Goal: Transaction & Acquisition: Obtain resource

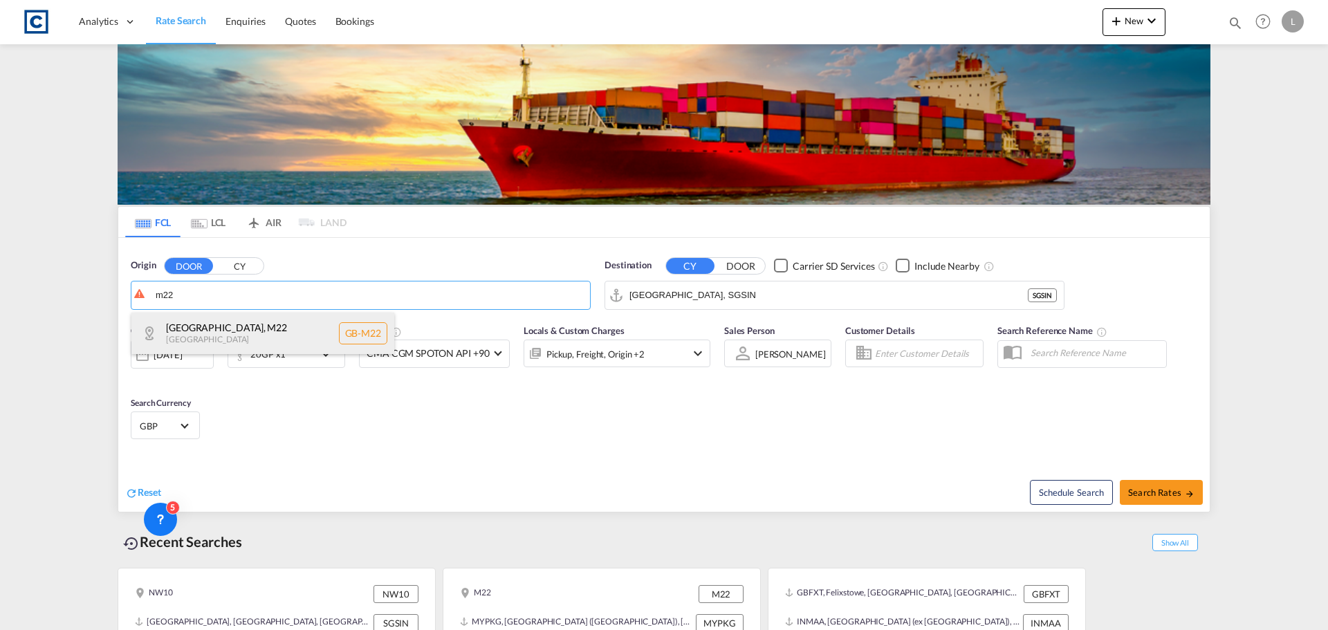
drag, startPoint x: 191, startPoint y: 339, endPoint x: 371, endPoint y: 325, distance: 180.4
click at [191, 339] on div "[GEOGRAPHIC_DATA] , M22 [GEOGRAPHIC_DATA] [GEOGRAPHIC_DATA]-M22" at bounding box center [262, 334] width 263 height 42
type input "GB-M22, [GEOGRAPHIC_DATA]"
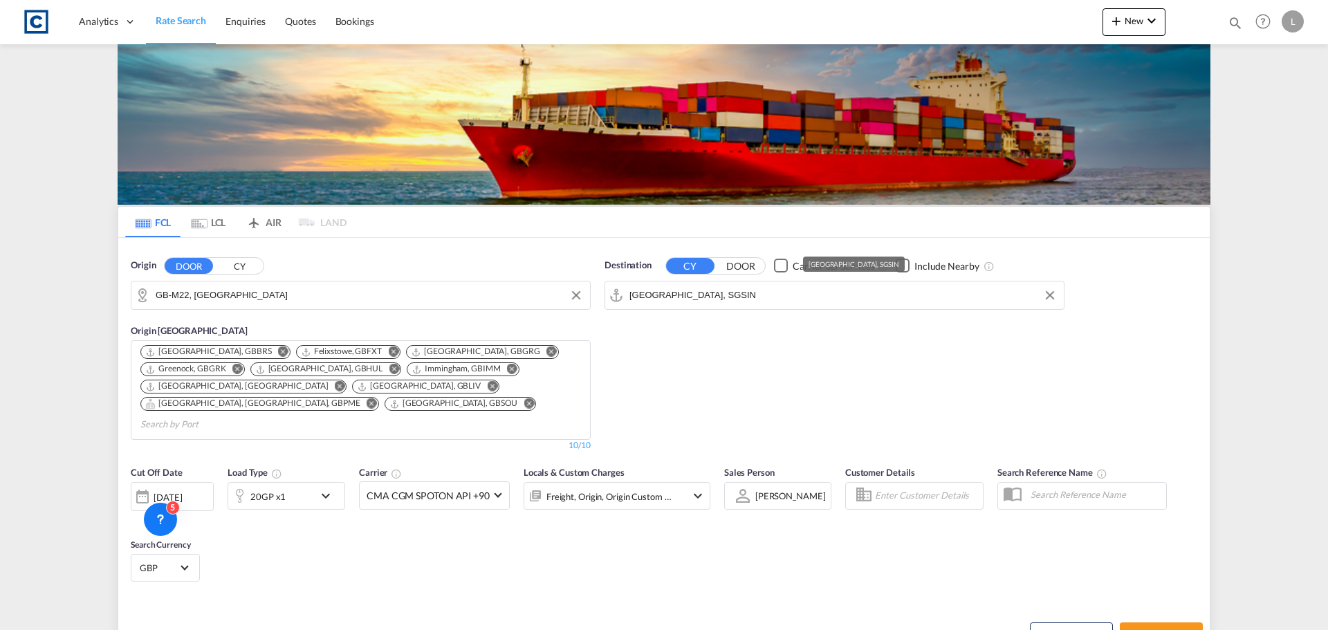
click at [667, 292] on input "[GEOGRAPHIC_DATA], SGSIN" at bounding box center [842, 295] width 427 height 21
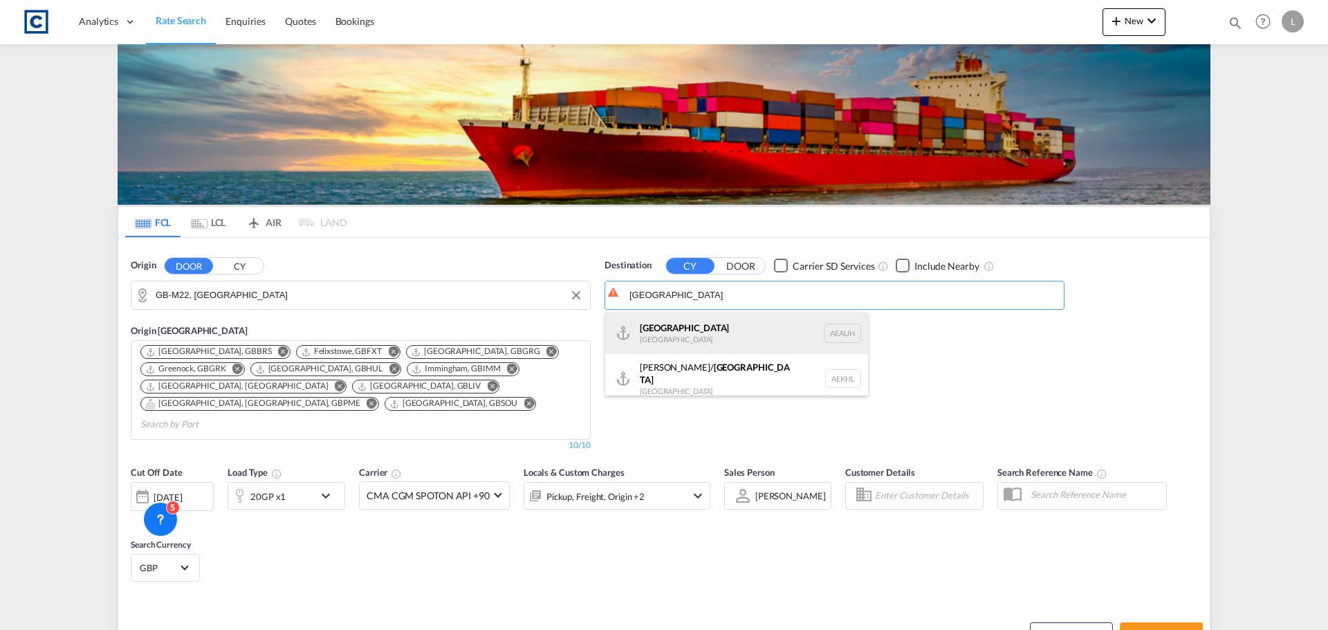
click at [675, 333] on div "[GEOGRAPHIC_DATA] [GEOGRAPHIC_DATA] [GEOGRAPHIC_DATA]" at bounding box center [736, 334] width 263 height 42
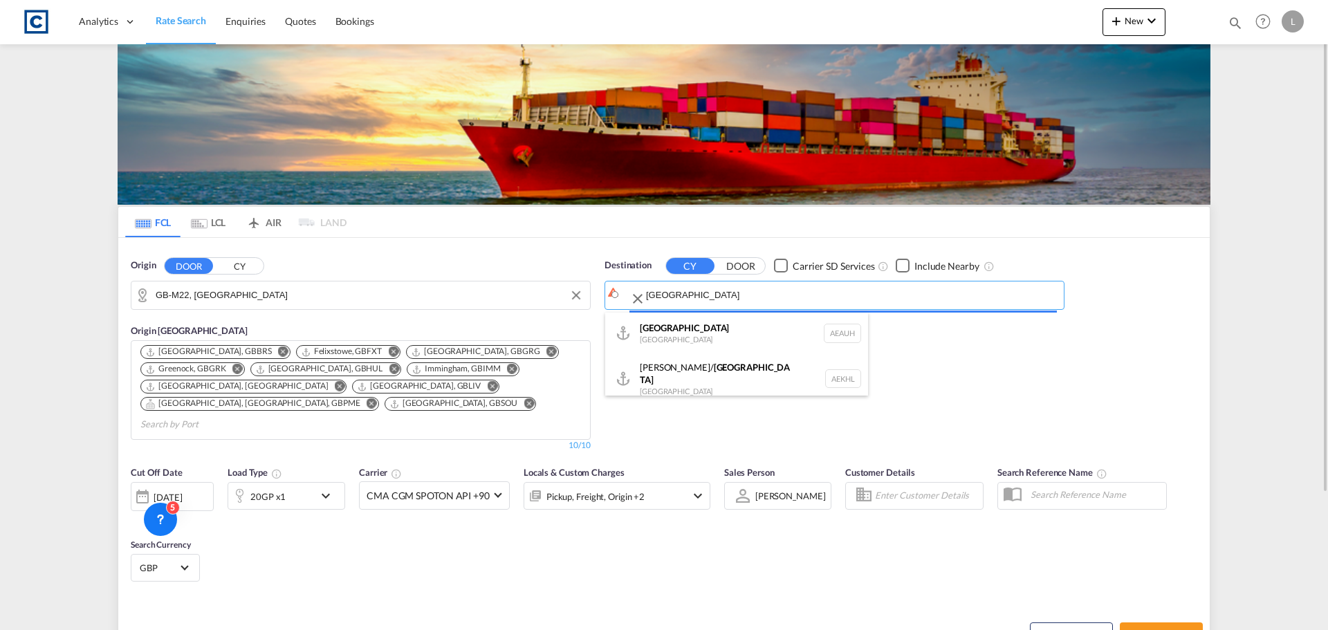
type input "[GEOGRAPHIC_DATA], [GEOGRAPHIC_DATA]"
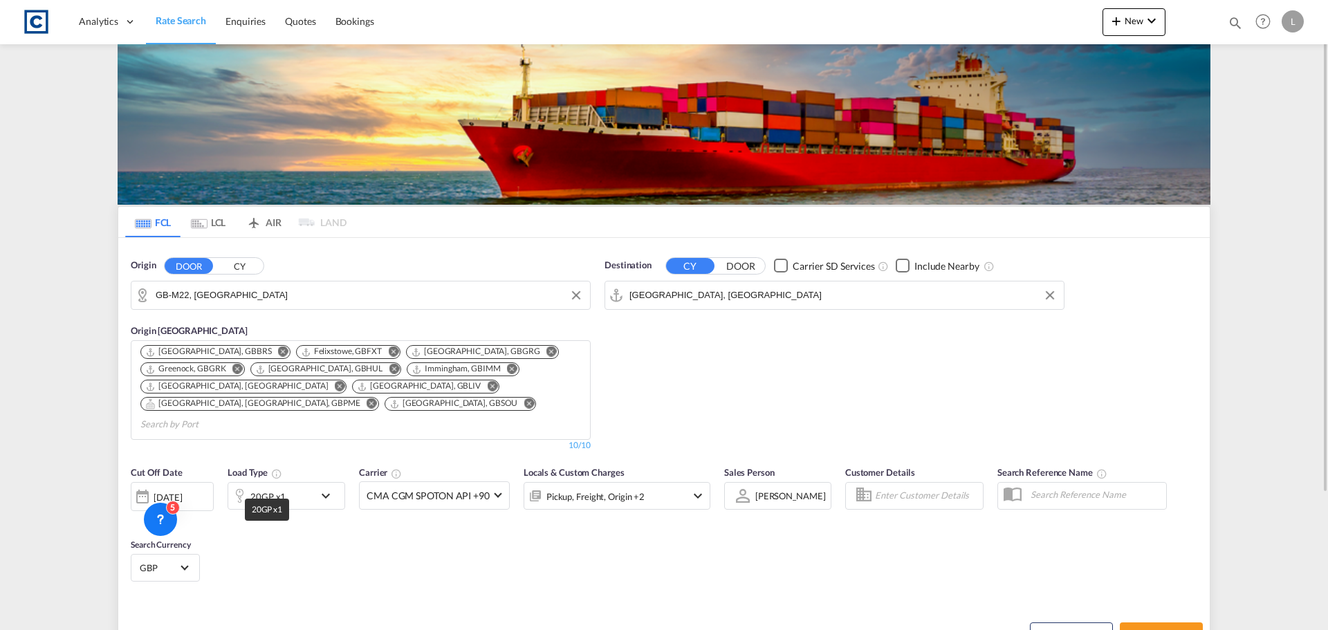
click at [263, 487] on div "20GP x1" at bounding box center [267, 496] width 35 height 19
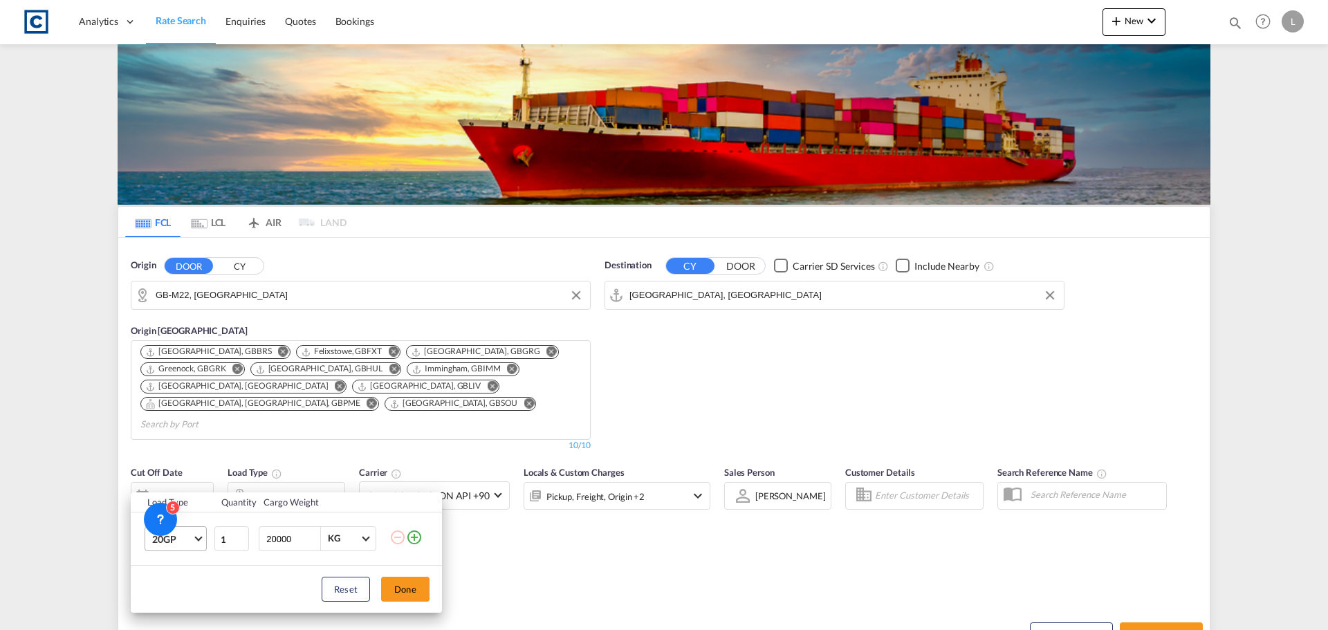
click at [178, 544] on span "20GP" at bounding box center [172, 540] width 40 height 14
click at [201, 493] on md-option "40GP" at bounding box center [188, 496] width 94 height 33
click at [407, 590] on button "Done" at bounding box center [405, 589] width 48 height 25
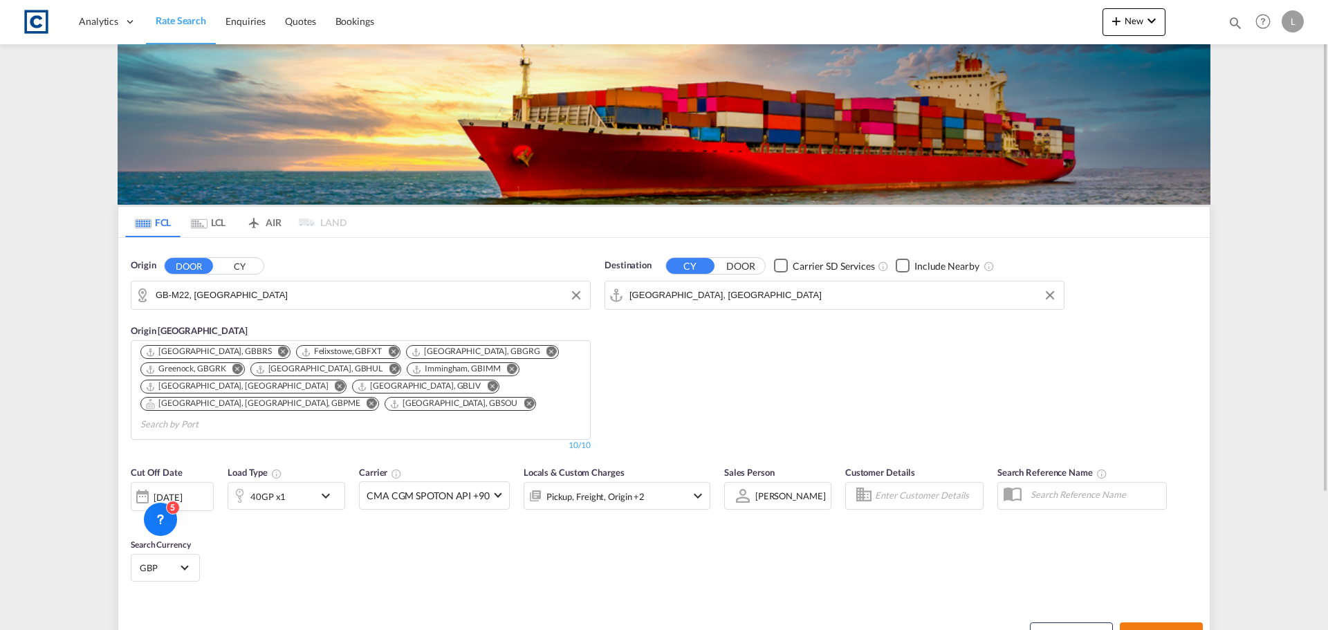
click at [1143, 629] on span "Search Rates" at bounding box center [1161, 634] width 66 height 11
type input "M22 to AEAUH / [DATE]"
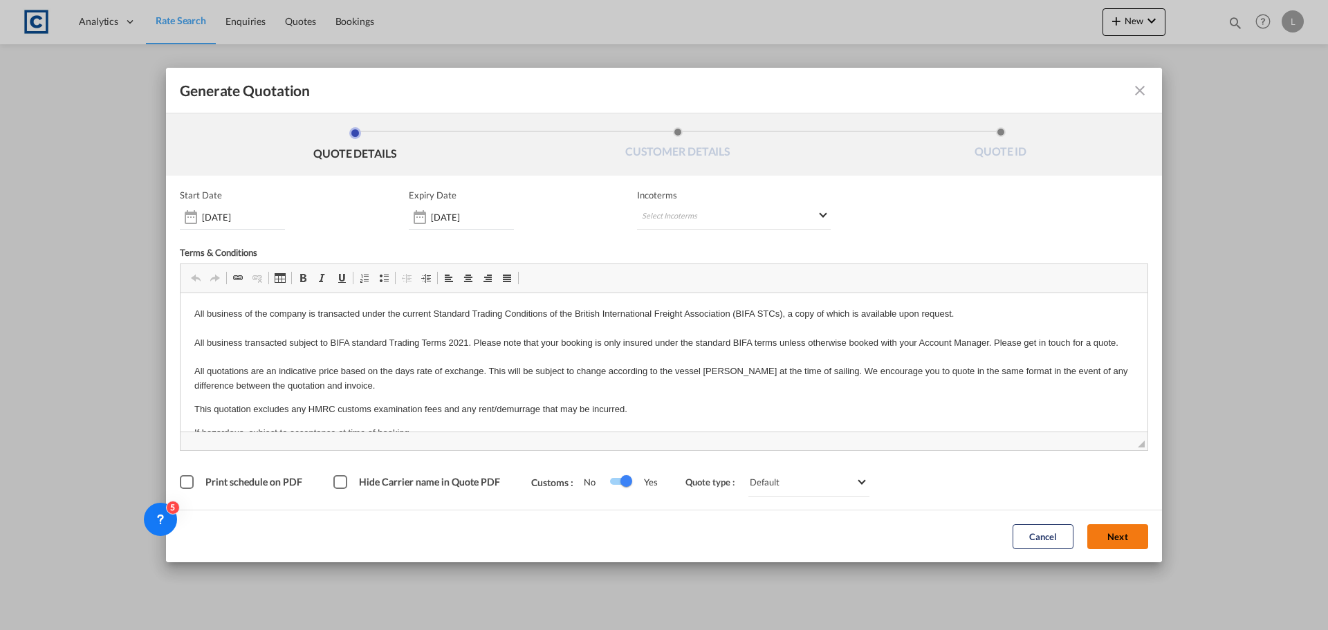
click at [1136, 535] on button "Next" at bounding box center [1117, 536] width 61 height 25
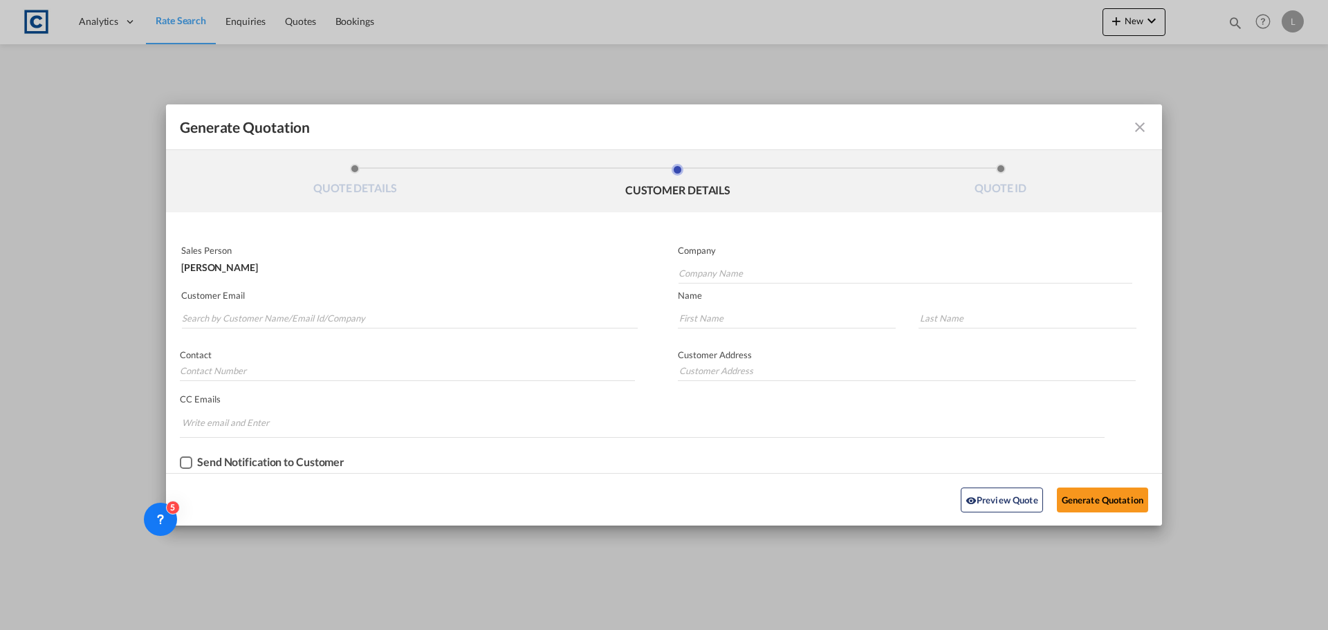
click at [316, 329] on md-input-container "Customer Email" at bounding box center [409, 310] width 459 height 44
click at [319, 315] on input "Search by Customer Name/Email Id/Company" at bounding box center [410, 318] width 456 height 21
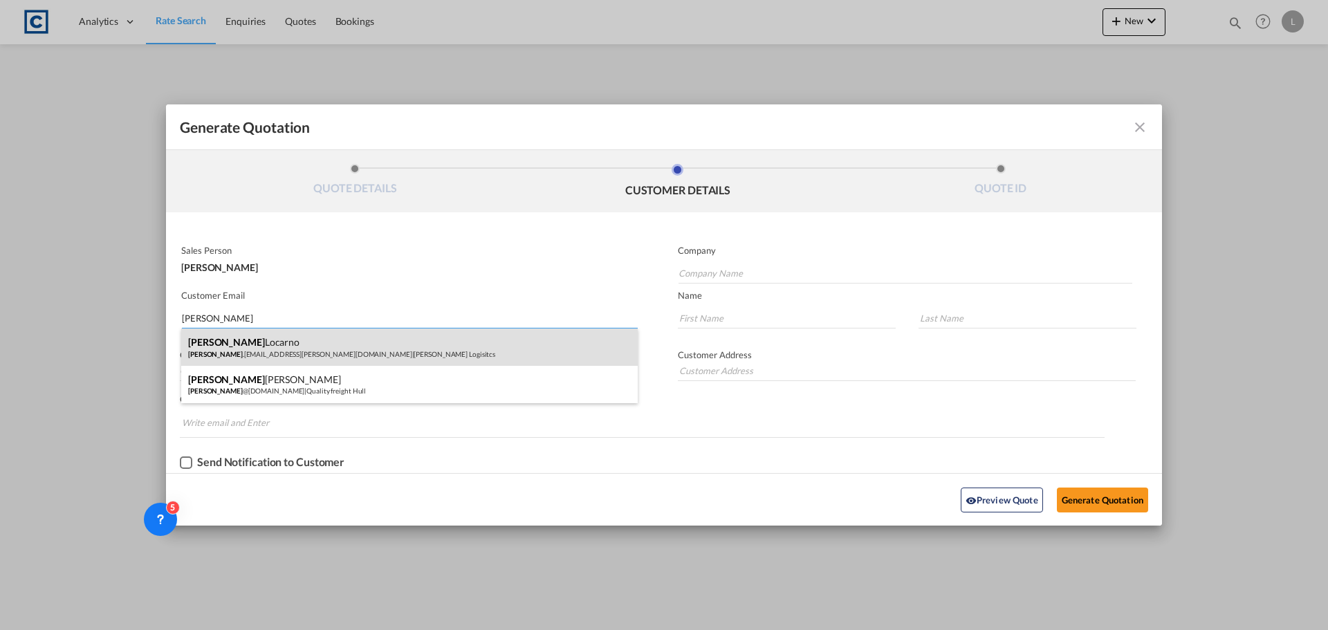
type input "[PERSON_NAME]"
click at [275, 350] on div "[PERSON_NAME] [PERSON_NAME] .[EMAIL_ADDRESS][PERSON_NAME][DOMAIN_NAME] | [PERSO…" at bounding box center [409, 347] width 457 height 37
type input "[PERSON_NAME] Logisitcs"
type input "[PERSON_NAME][EMAIL_ADDRESS][PERSON_NAME][DOMAIN_NAME]"
type input "[PERSON_NAME]"
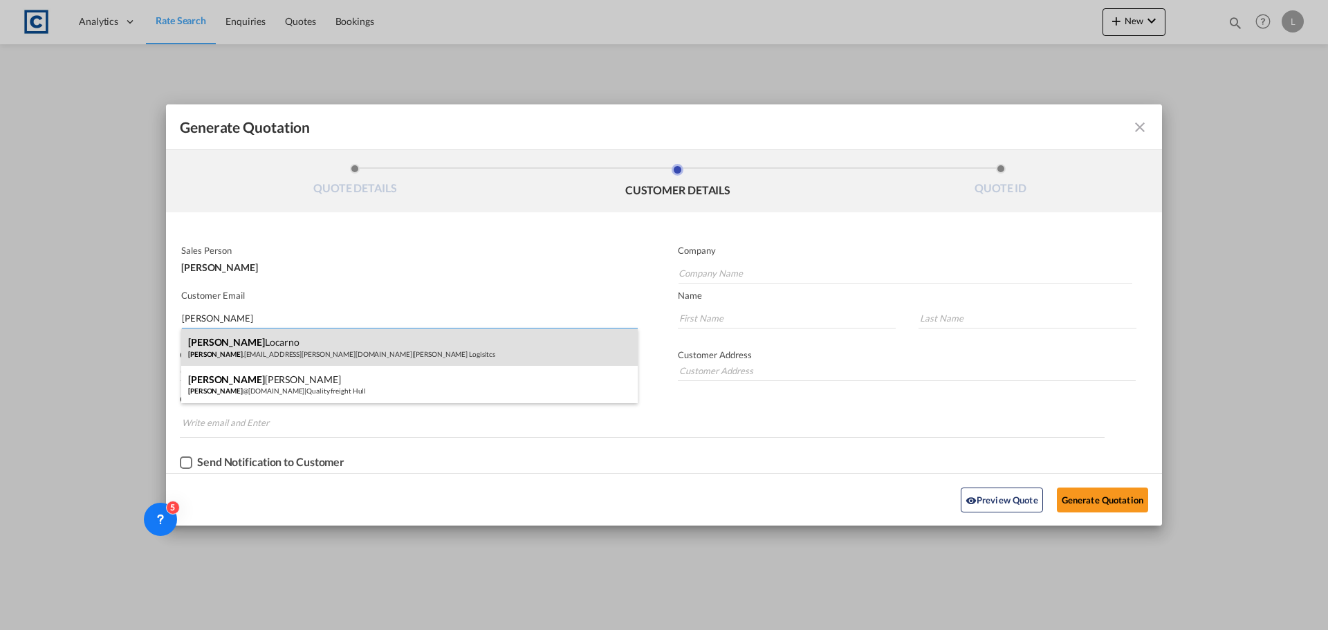
type input "Locarno"
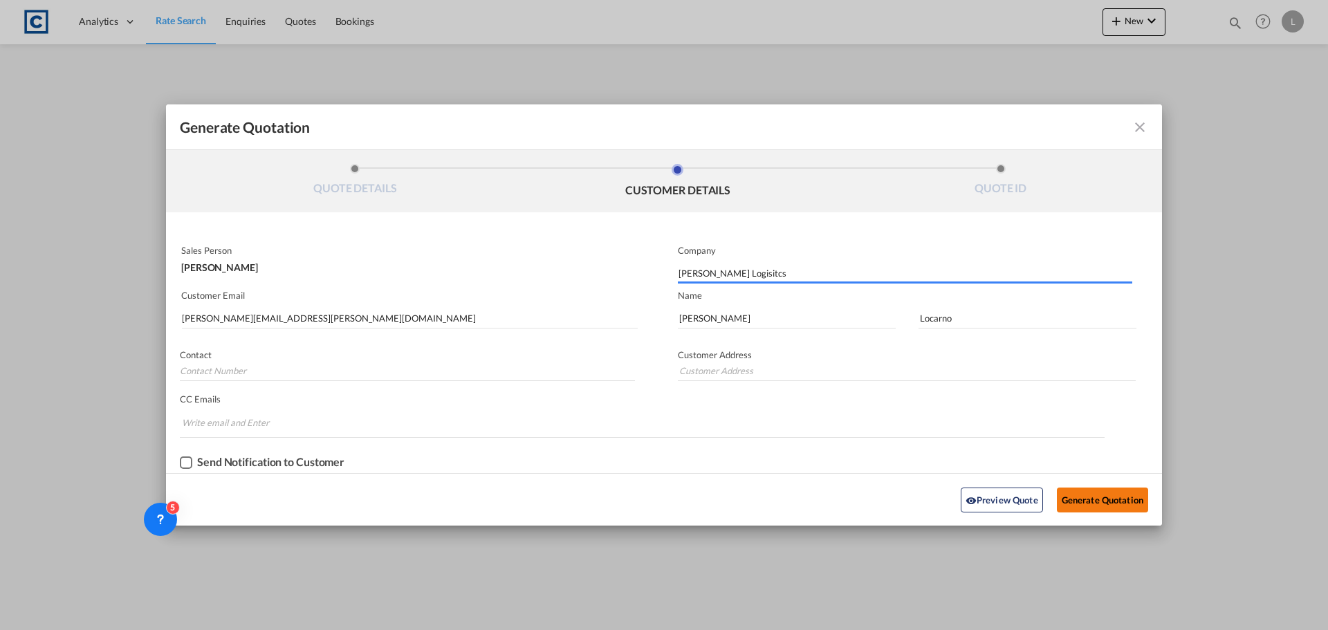
click at [1112, 502] on button "Generate Quotation" at bounding box center [1102, 500] width 91 height 25
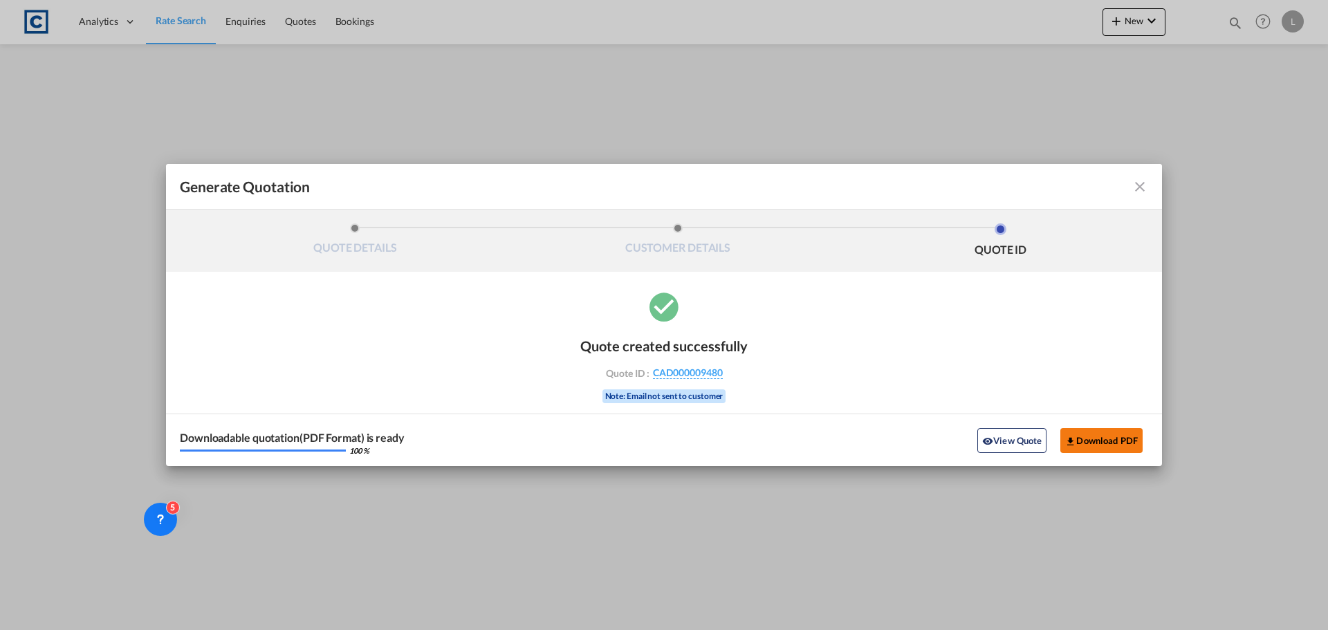
click at [1098, 440] on button "Download PDF" at bounding box center [1101, 440] width 82 height 25
click at [1144, 183] on md-icon "icon-close fg-AAA8AD cursor m-0" at bounding box center [1140, 186] width 17 height 17
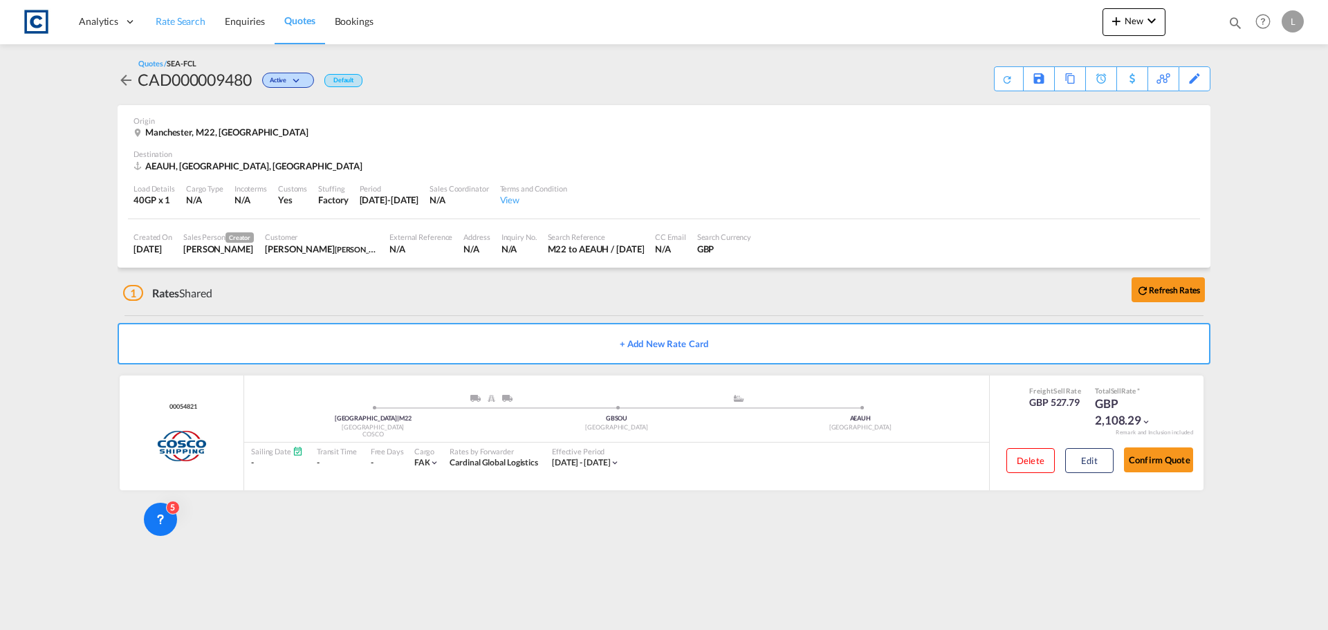
click at [160, 28] on span "Rate Search" at bounding box center [181, 22] width 50 height 14
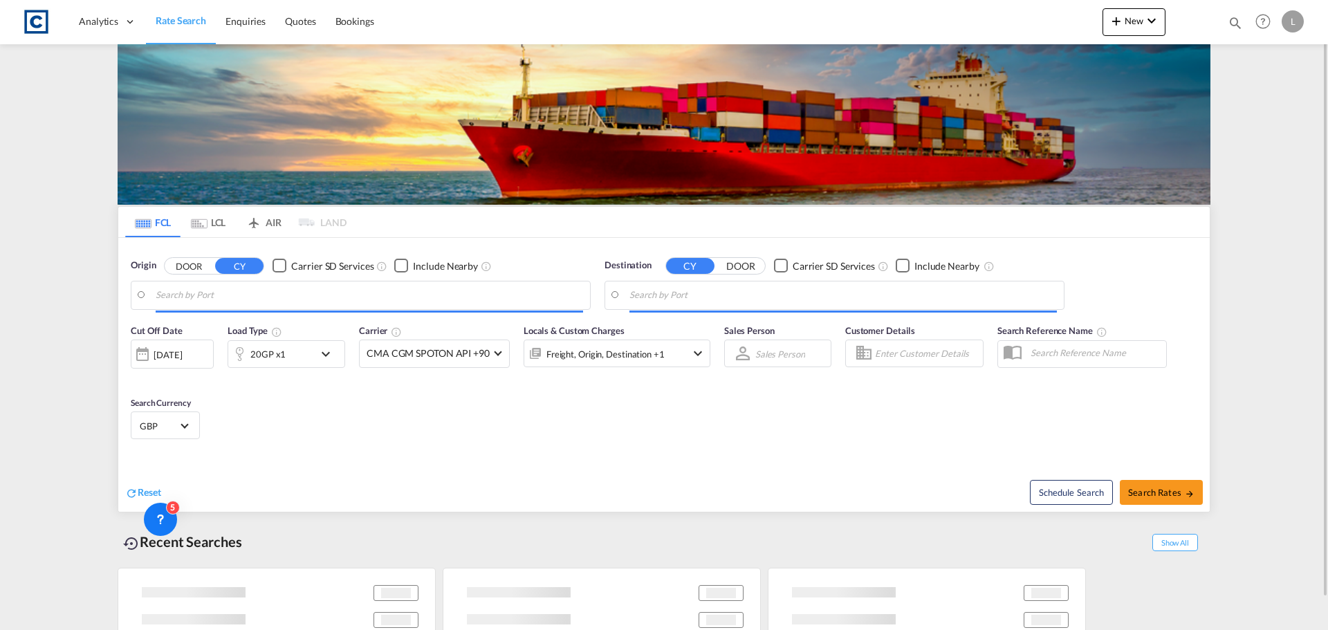
type input "GB-M22, [GEOGRAPHIC_DATA]"
type input "[GEOGRAPHIC_DATA], [GEOGRAPHIC_DATA]"
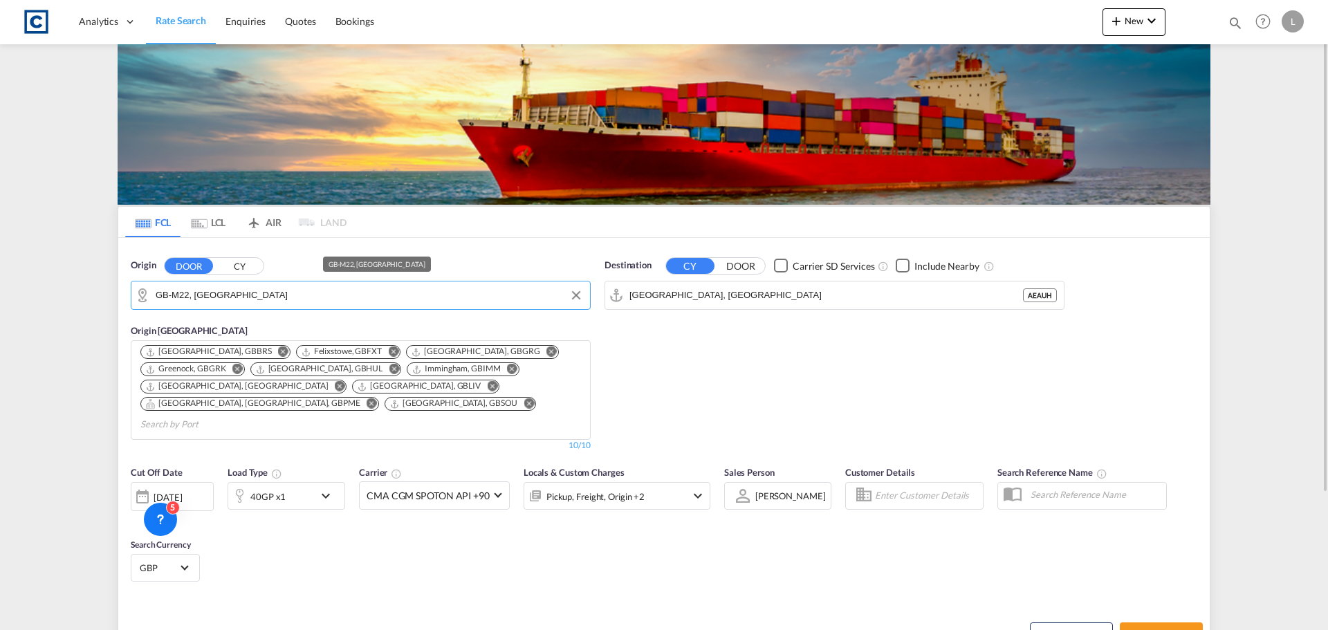
click at [203, 302] on input "GB-M22, [GEOGRAPHIC_DATA]" at bounding box center [369, 295] width 427 height 21
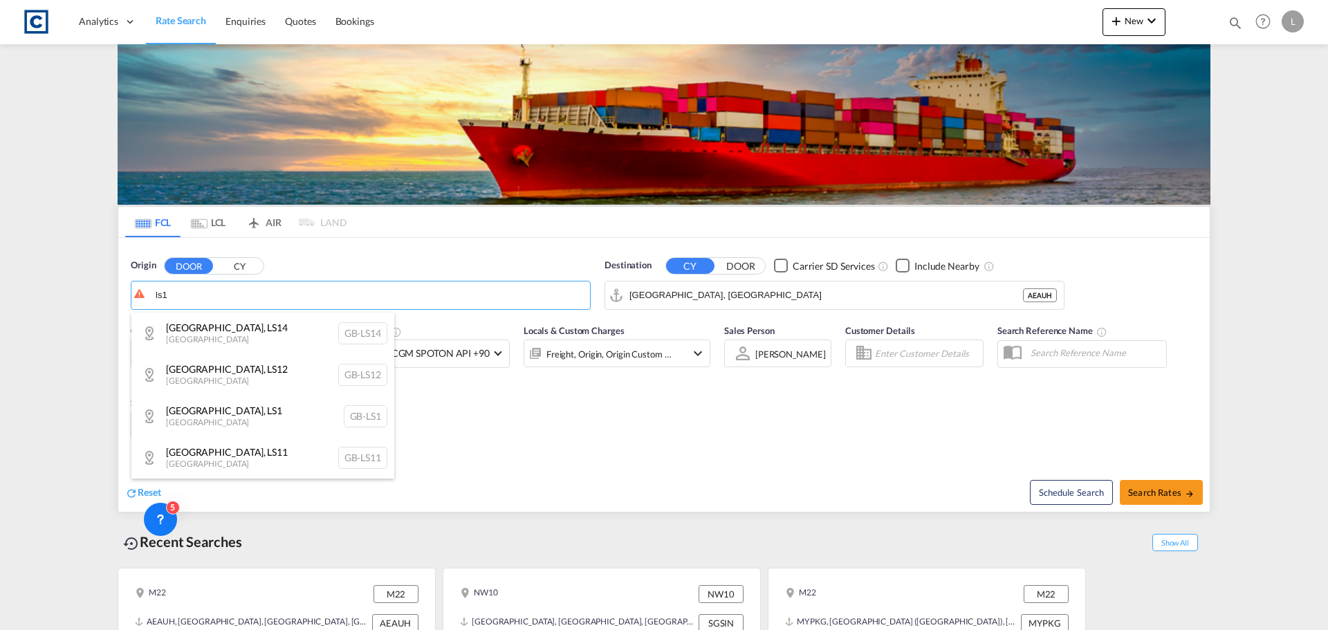
scroll to position [286, 0]
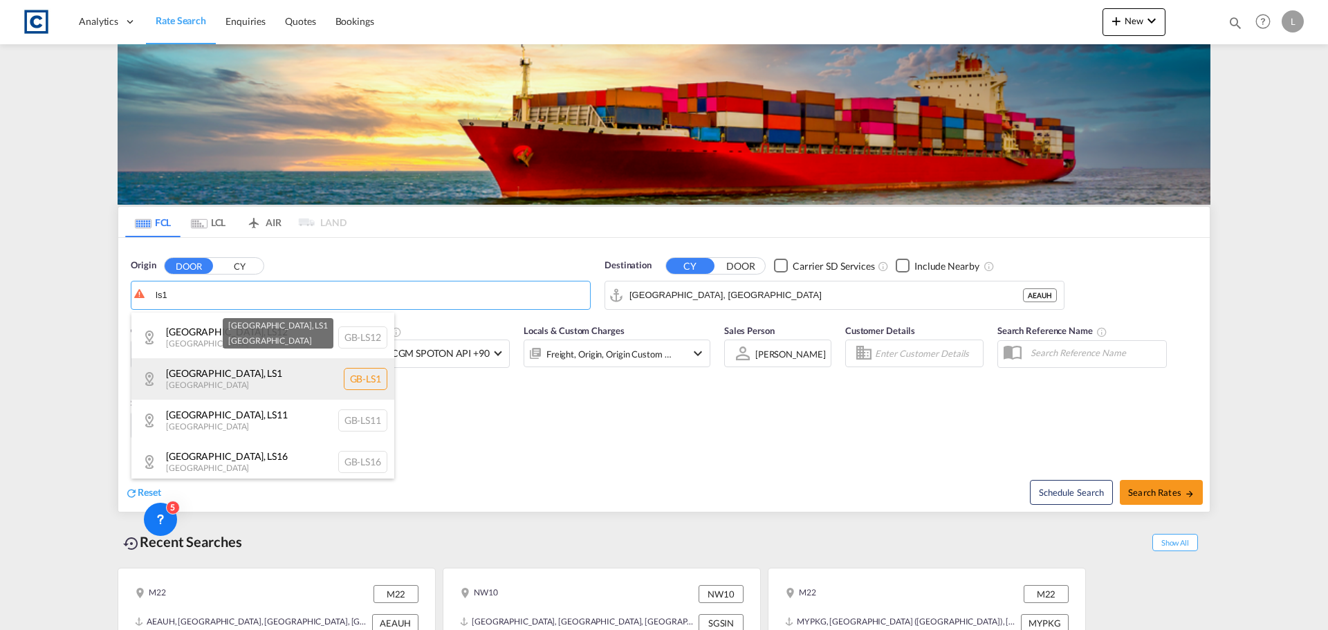
click at [342, 376] on div "[GEOGRAPHIC_DATA] , LS1 [GEOGRAPHIC_DATA] [GEOGRAPHIC_DATA]-LS1" at bounding box center [262, 379] width 263 height 42
type input "GB-LS1, [GEOGRAPHIC_DATA]"
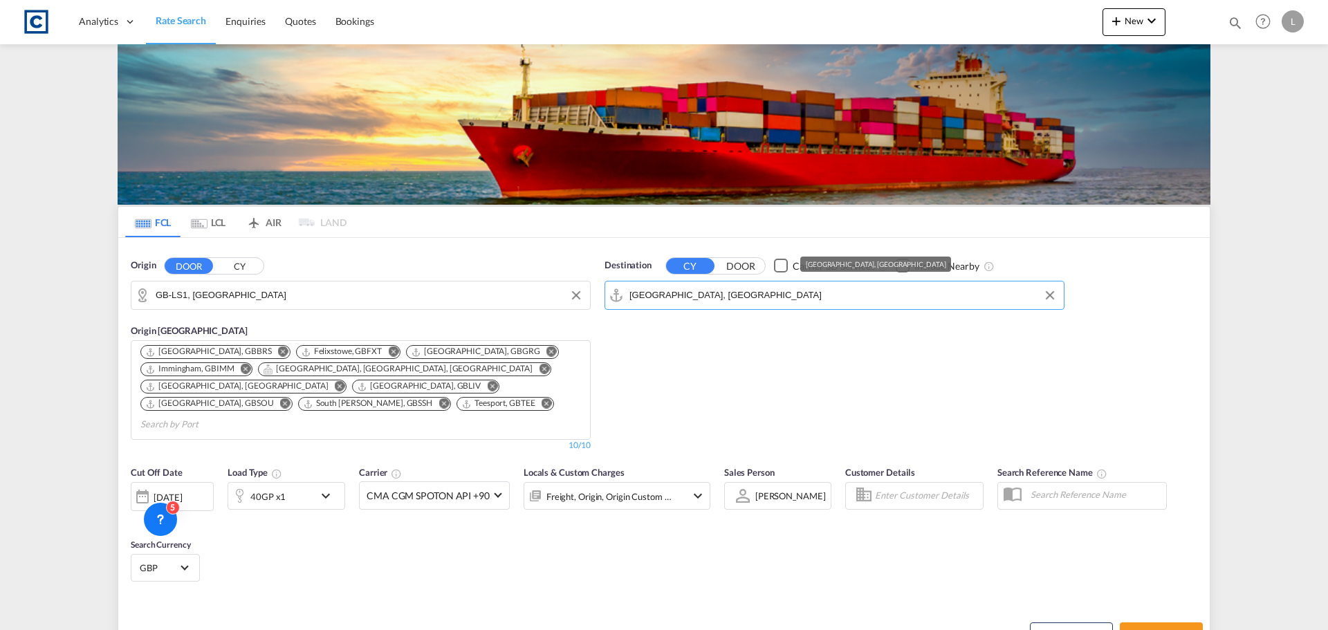
click at [705, 293] on input "[GEOGRAPHIC_DATA], [GEOGRAPHIC_DATA]" at bounding box center [842, 295] width 427 height 21
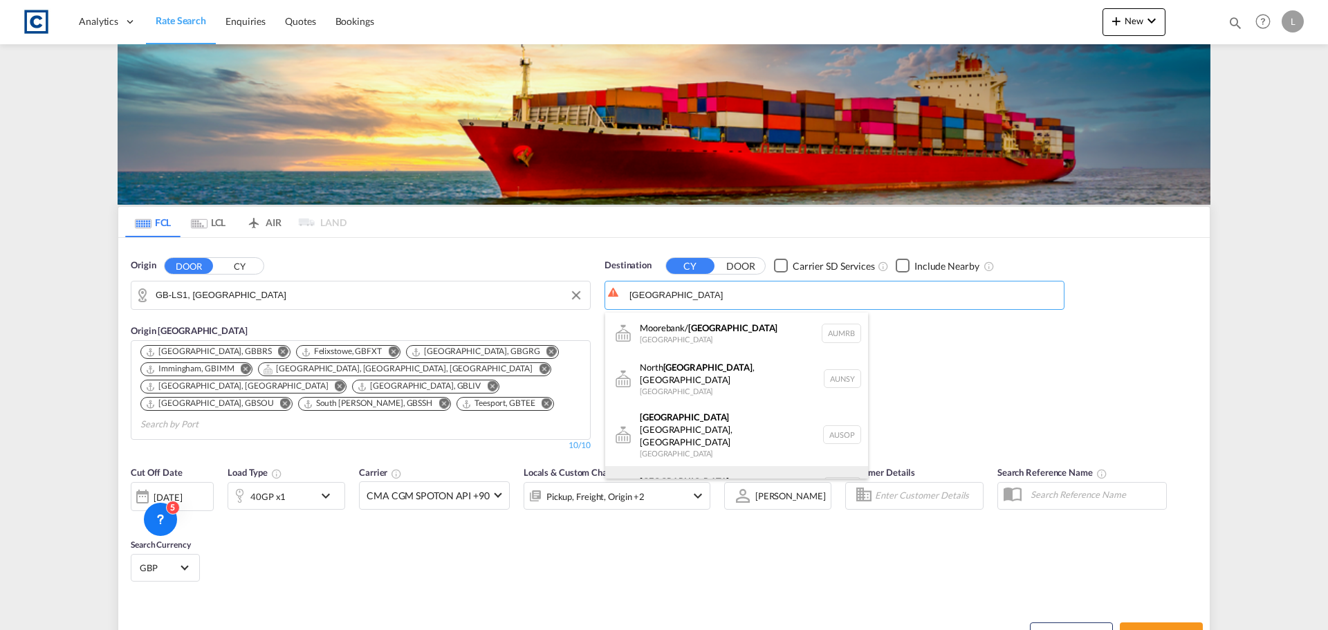
click at [645, 466] on div "[GEOGRAPHIC_DATA] [GEOGRAPHIC_DATA] AUSYD" at bounding box center [736, 487] width 263 height 42
type input "[GEOGRAPHIC_DATA], AUSYD"
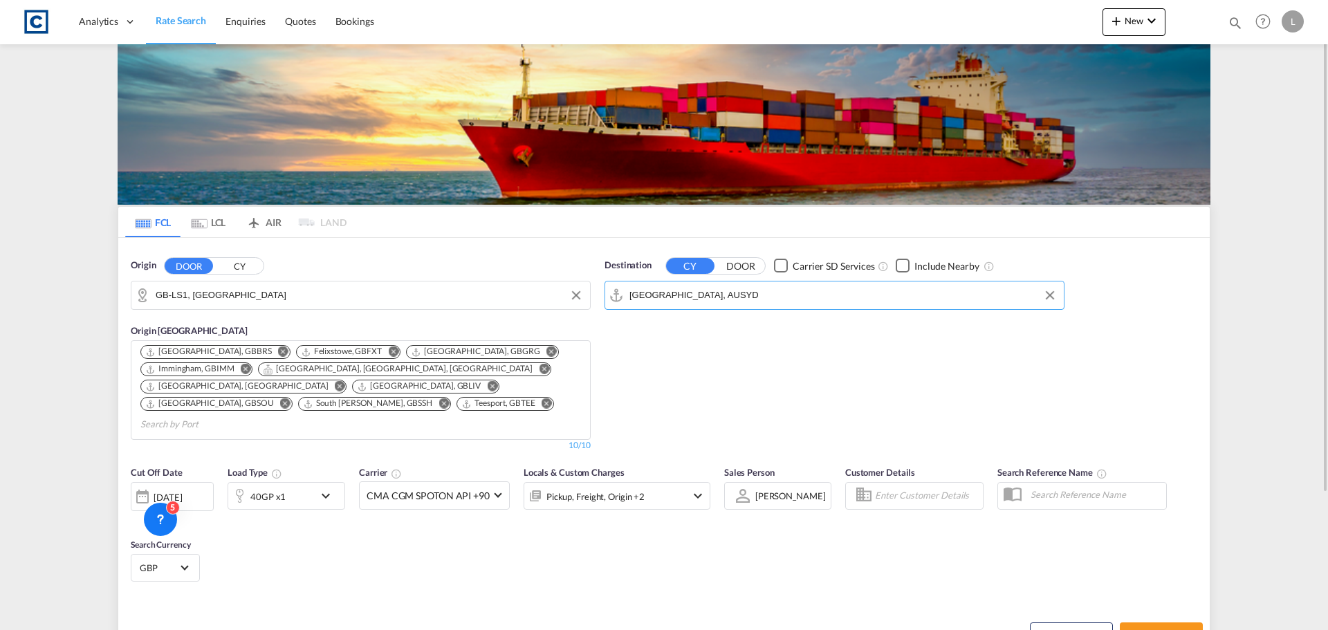
click at [203, 482] on div "[DATE]" at bounding box center [172, 496] width 83 height 29
click at [178, 565] on span "1" at bounding box center [185, 565] width 28 height 28
click at [329, 488] on md-icon "icon-chevron-down" at bounding box center [329, 496] width 24 height 17
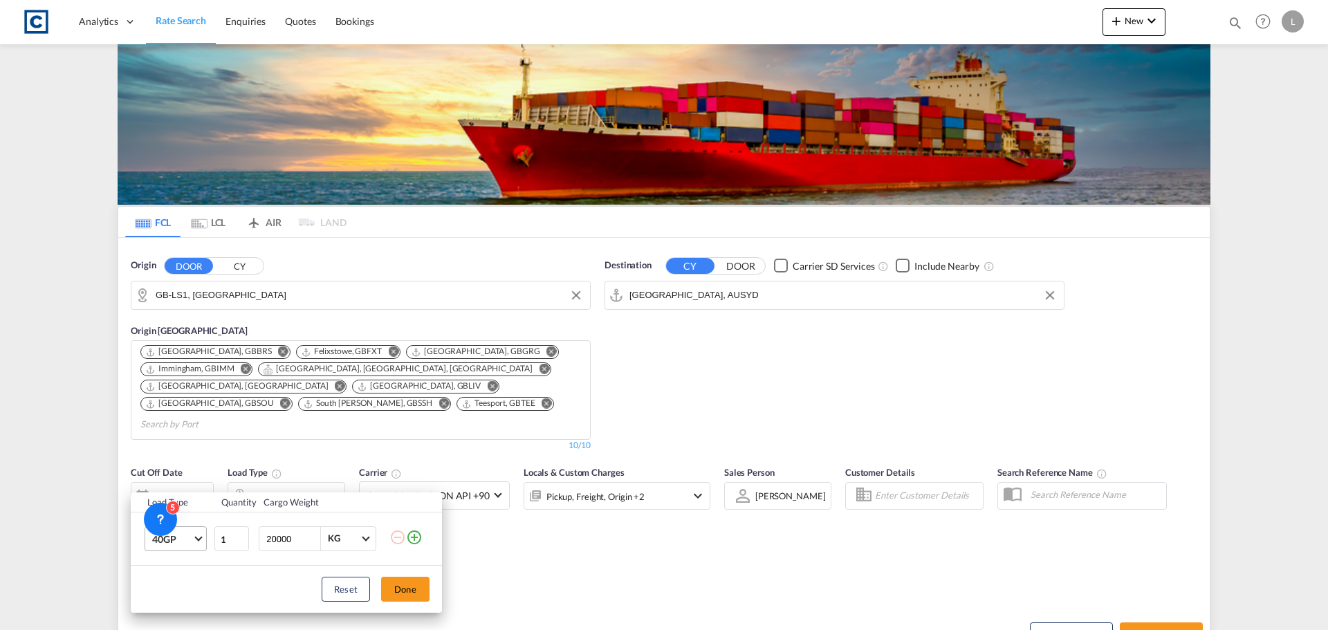
click at [193, 540] on md-select-value "40GP" at bounding box center [178, 539] width 55 height 24
click at [195, 533] on md-option "40HC" at bounding box center [188, 529] width 94 height 33
drag, startPoint x: 418, startPoint y: 540, endPoint x: 367, endPoint y: 546, distance: 52.3
click at [418, 540] on md-icon "icon-plus-circle-outline" at bounding box center [414, 537] width 17 height 17
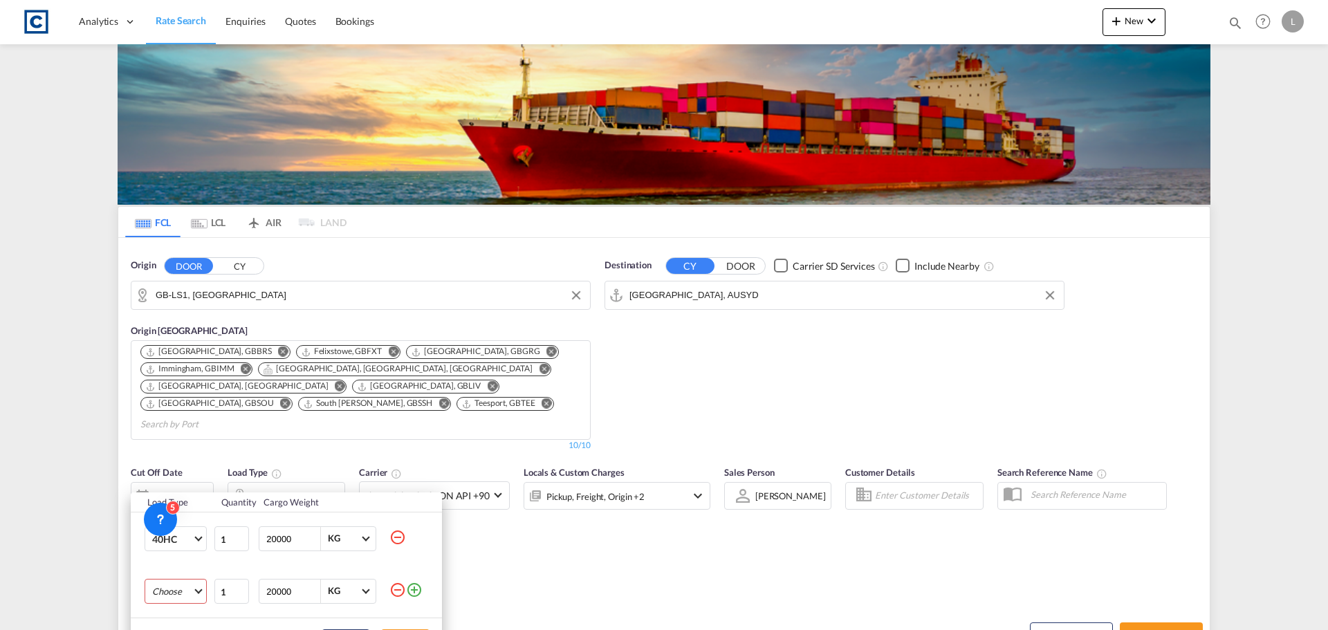
click at [176, 587] on md-select "Choose 20GP 40GP 40HC 45HC 20RE 40RE 40HR 20OT 40OT 20FR 40FR 40NR 20NR 45S 20T…" at bounding box center [176, 591] width 62 height 25
click at [189, 459] on md-option "20GP" at bounding box center [188, 463] width 94 height 33
click at [352, 621] on div "Reset Done" at bounding box center [286, 641] width 311 height 47
click at [353, 614] on td "20000 KG KG" at bounding box center [322, 591] width 134 height 53
click at [354, 614] on td "20000 KG KG" at bounding box center [322, 591] width 134 height 53
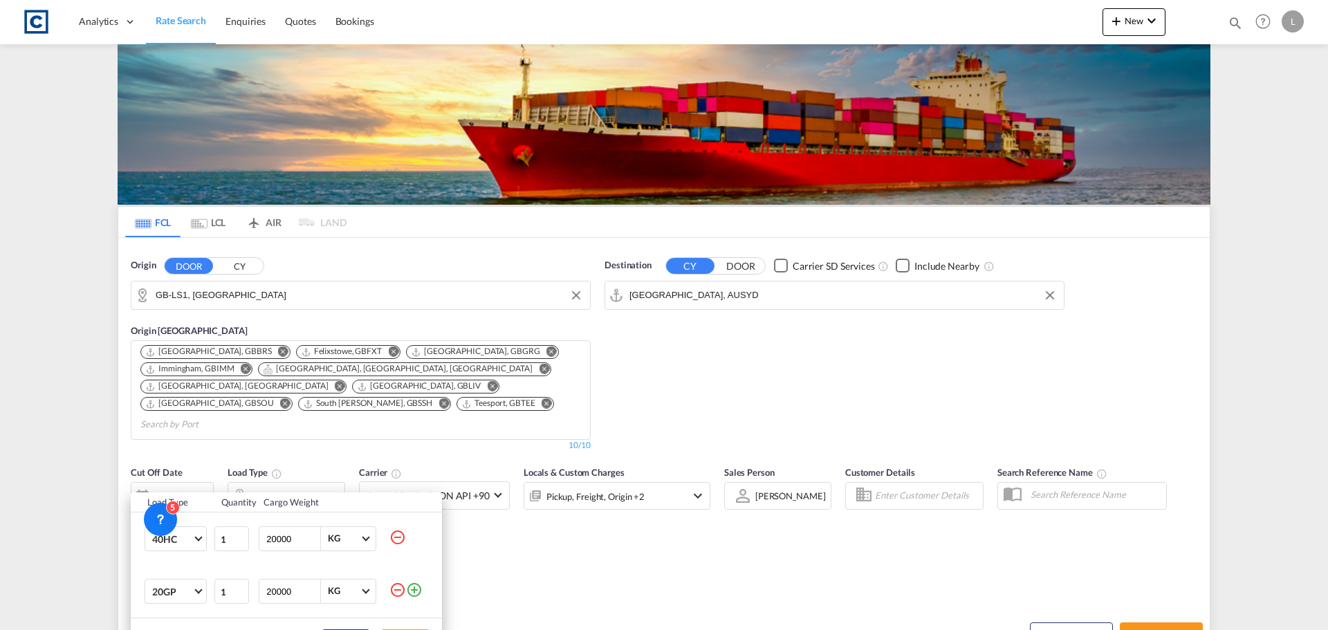
click at [353, 504] on div "Cargo Weight" at bounding box center [323, 502] width 118 height 12
drag, startPoint x: 355, startPoint y: 502, endPoint x: 255, endPoint y: 448, distance: 114.2
click at [256, 452] on div "Load Type Quantity Cargo Weight 40HC 1 20000 KG KG 20GP 1 20000 KG KG Load type…" at bounding box center [664, 315] width 1328 height 630
click at [356, 627] on div "Reset Done" at bounding box center [286, 641] width 311 height 47
click at [356, 629] on div "Reset Done" at bounding box center [286, 641] width 311 height 47
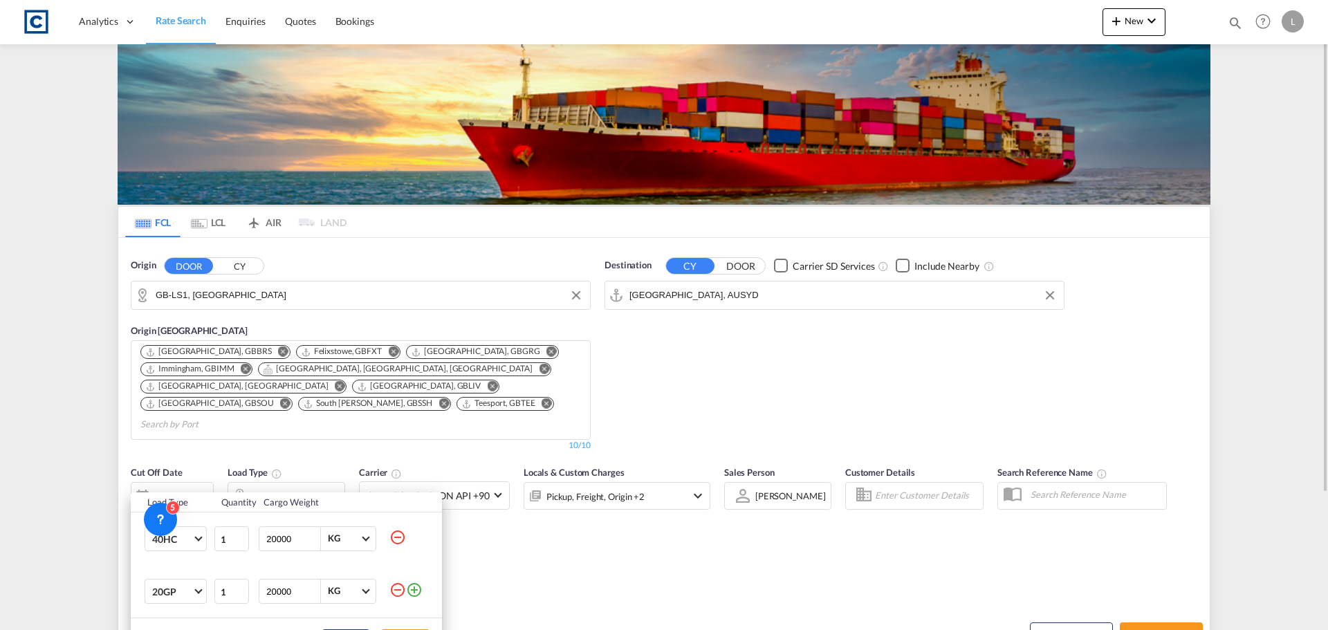
drag, startPoint x: 525, startPoint y: 538, endPoint x: 535, endPoint y: 533, distance: 10.8
click at [526, 538] on div "Load Type Quantity Cargo Weight 40HC 1 20000 KG KG 20GP 1 20000 KG KG Load type…" at bounding box center [664, 315] width 1328 height 630
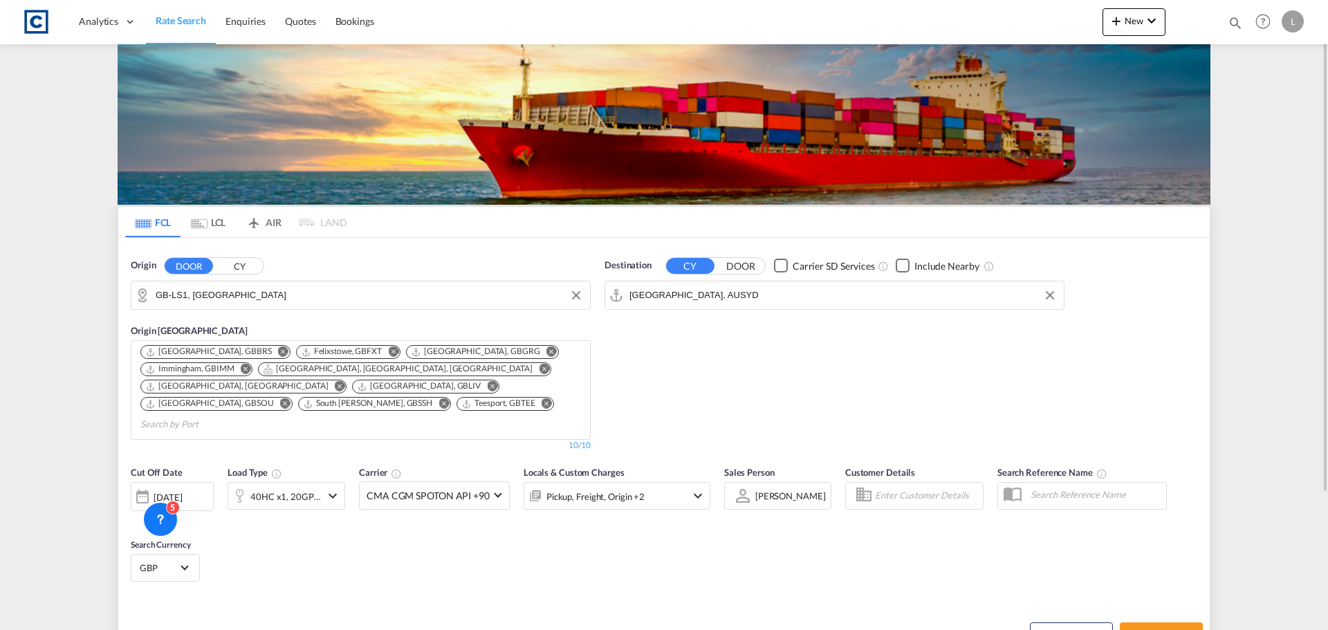
scroll to position [176, 0]
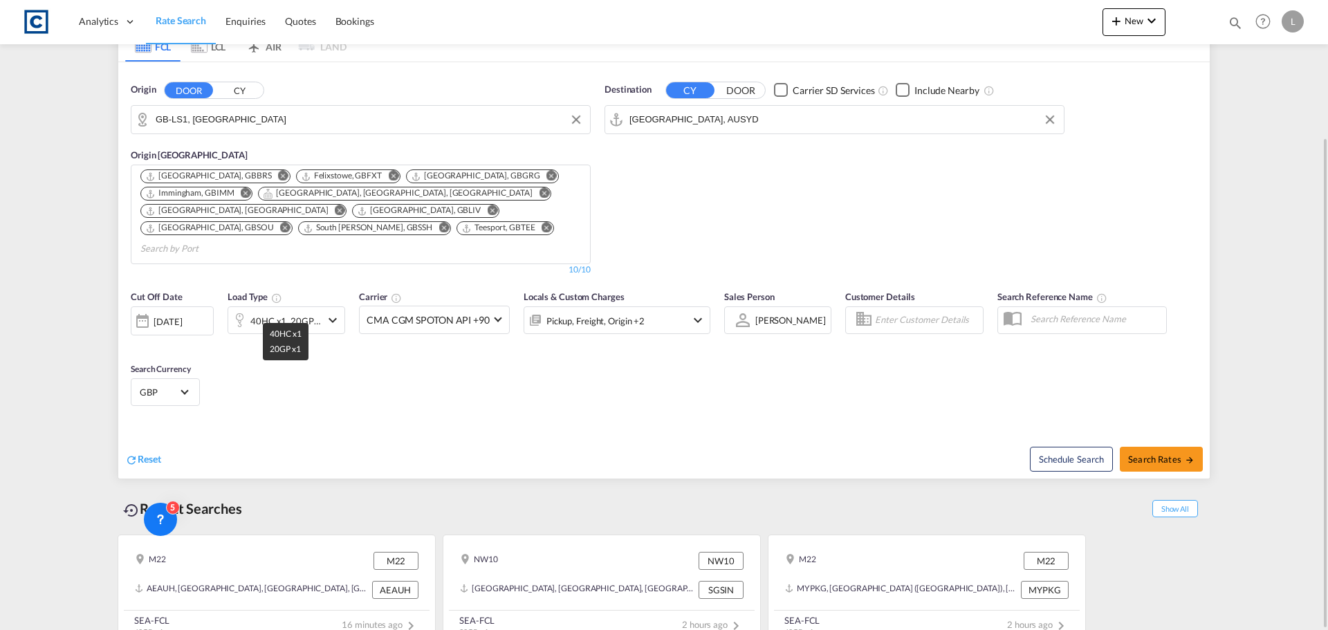
click at [280, 311] on div "40HC x1, 20GP x1" at bounding box center [285, 320] width 71 height 19
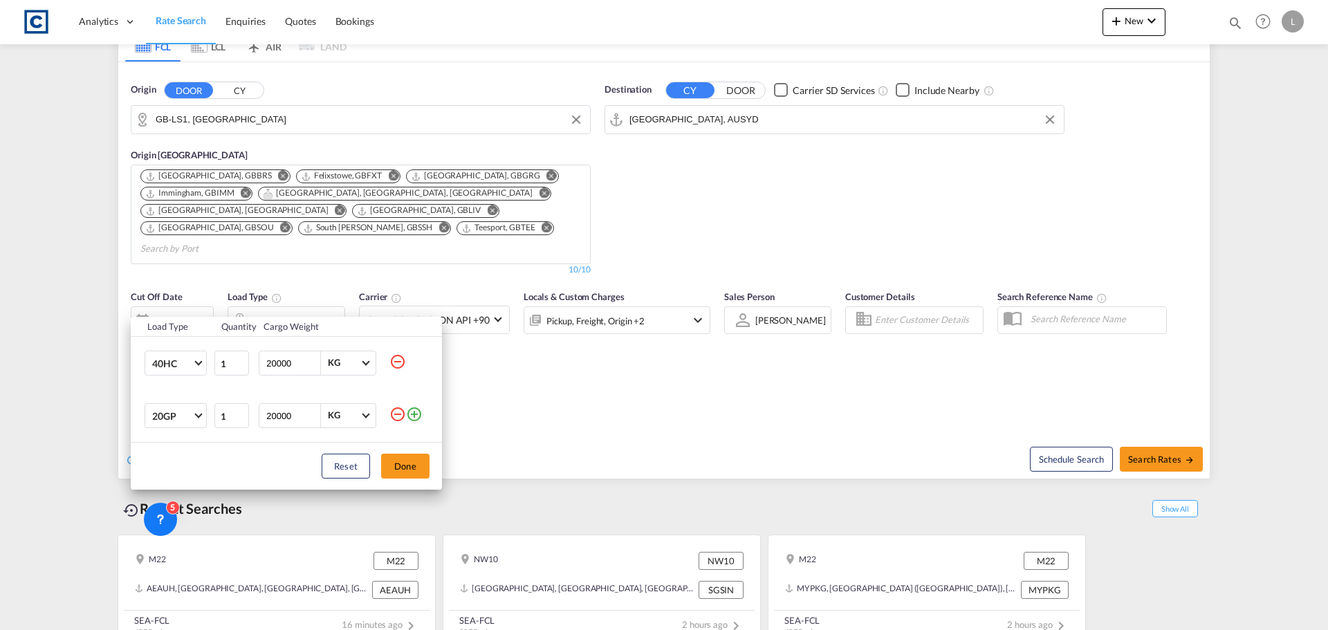
drag, startPoint x: 585, startPoint y: 380, endPoint x: 634, endPoint y: 326, distance: 72.5
click at [586, 380] on div "Load Type Quantity Cargo Weight 40HC 20GP 40GP 40HC 45HC 20RE 40RE 40HR 20OT 40…" at bounding box center [664, 315] width 1328 height 630
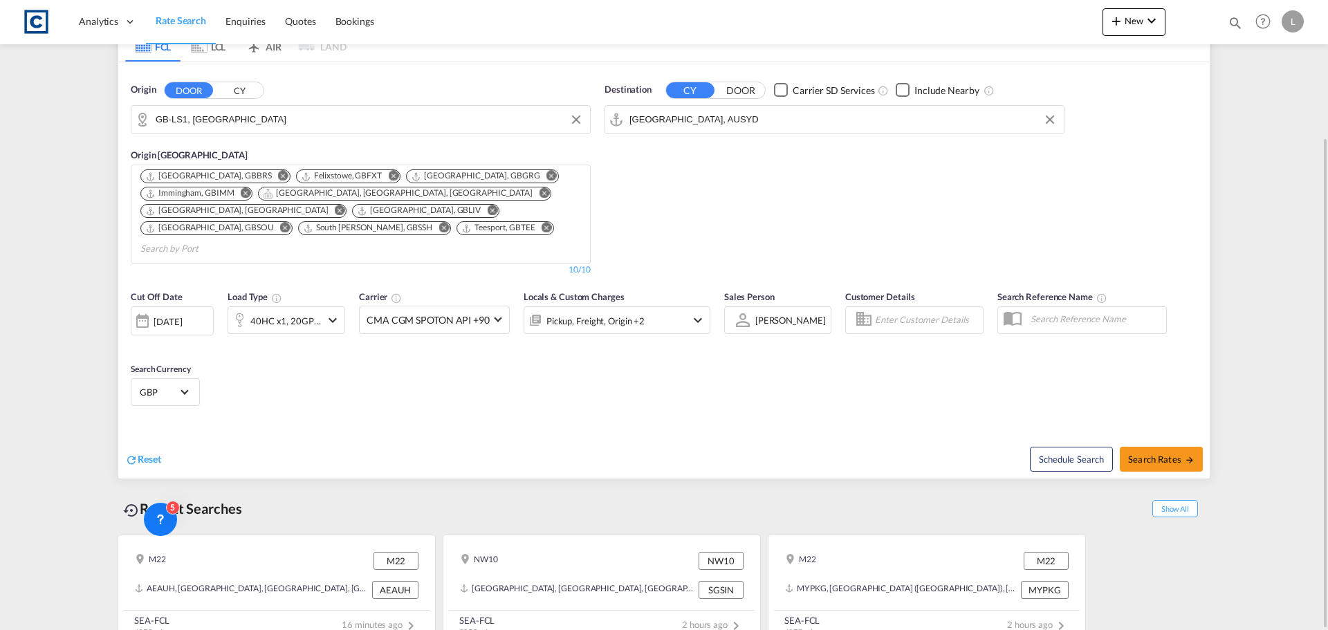
click at [647, 306] on div "Pickup, Freight, Origin +2" at bounding box center [598, 320] width 148 height 28
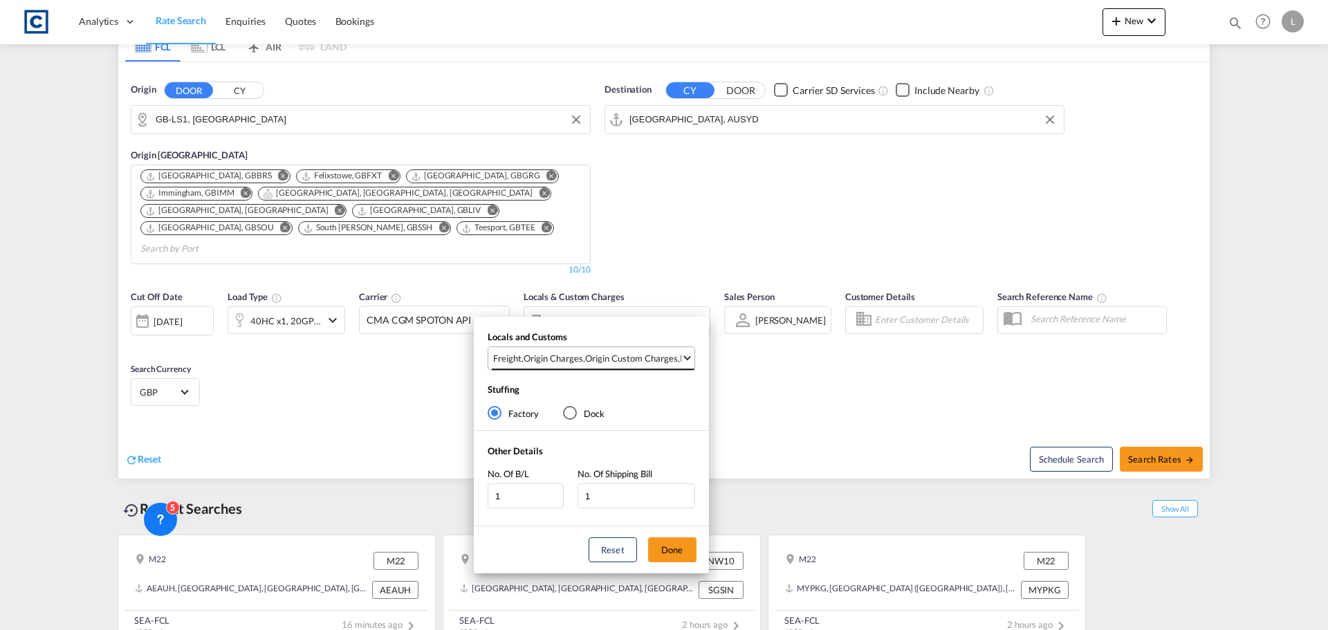
click at [638, 349] on md-select-value "Freight , Origin Charges , Origin Custom Charges , Pickup Charges" at bounding box center [593, 358] width 203 height 23
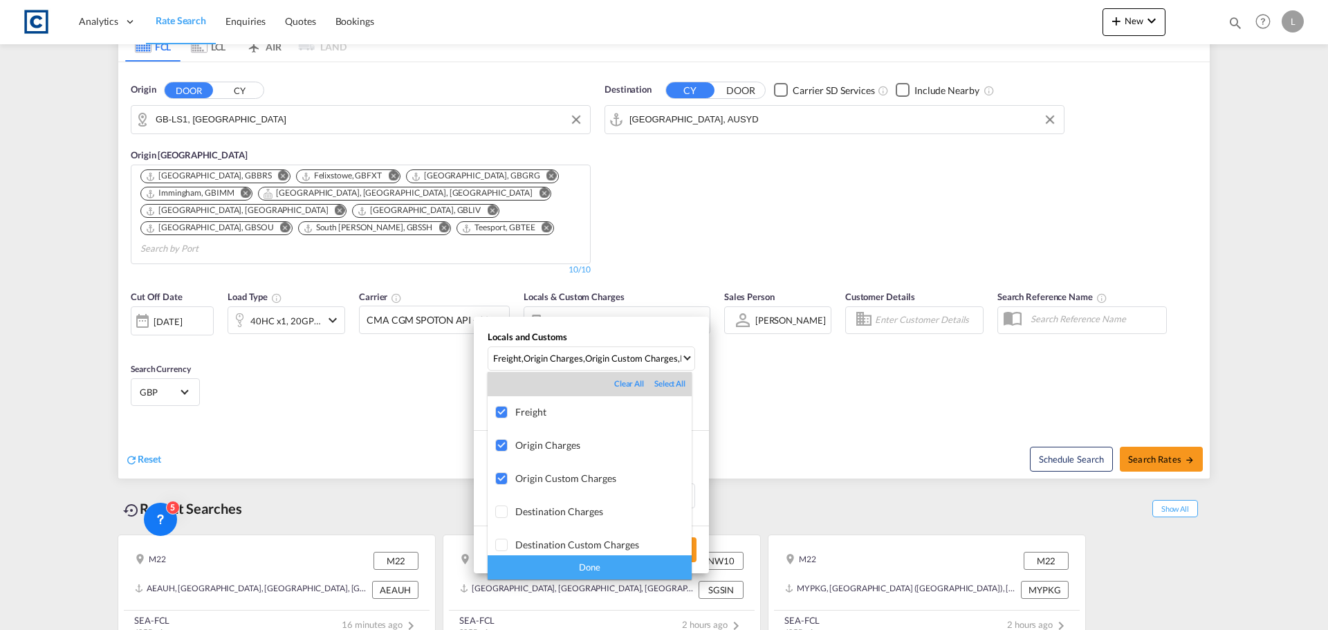
drag, startPoint x: 607, startPoint y: 564, endPoint x: 614, endPoint y: 561, distance: 7.4
click at [608, 564] on div "Done" at bounding box center [590, 567] width 204 height 24
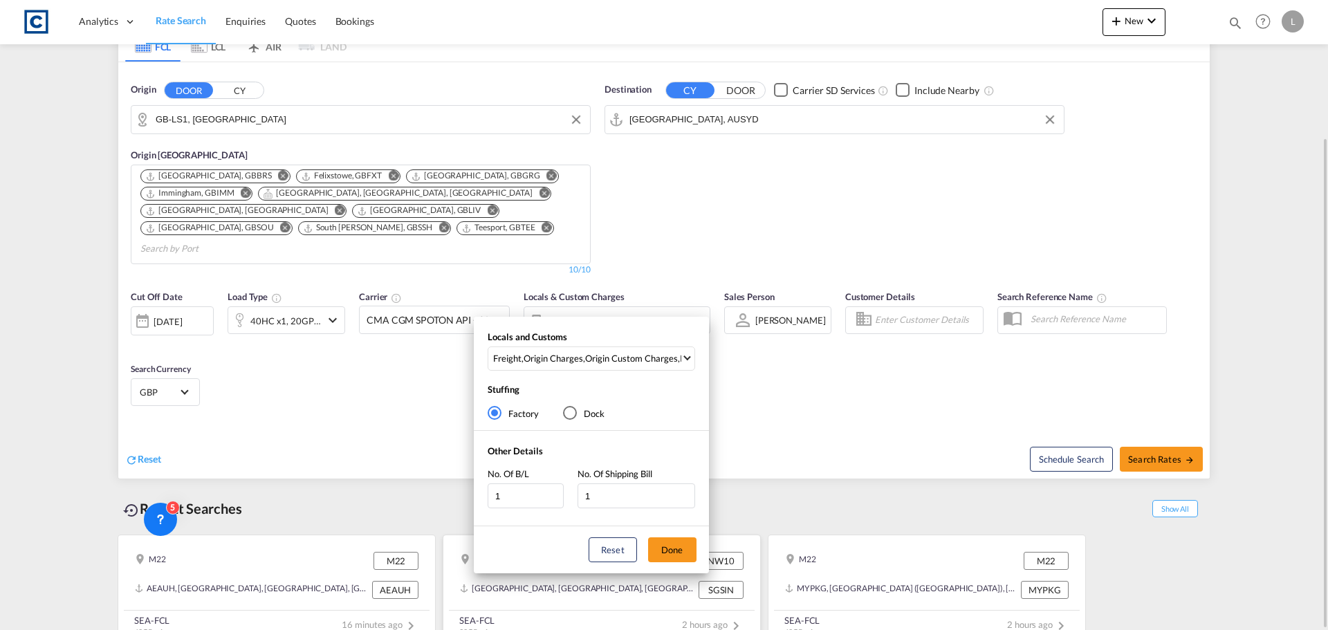
click at [683, 551] on button "Done" at bounding box center [672, 549] width 48 height 25
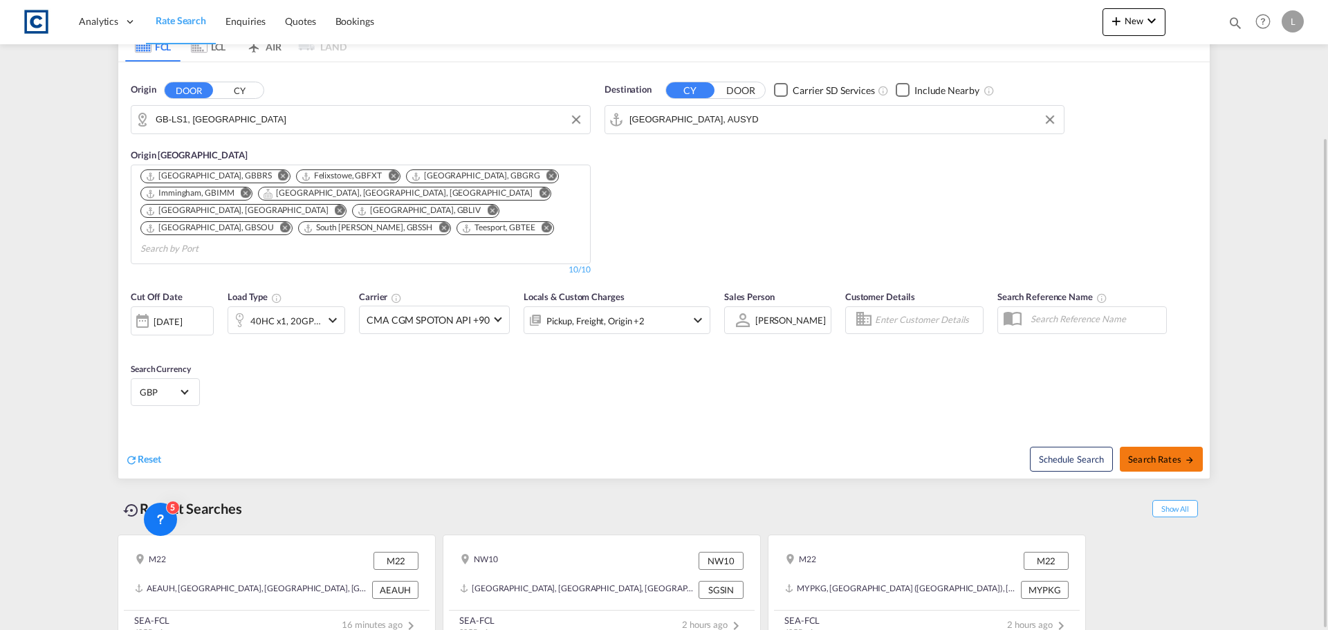
click at [1167, 454] on span "Search Rates" at bounding box center [1161, 459] width 66 height 11
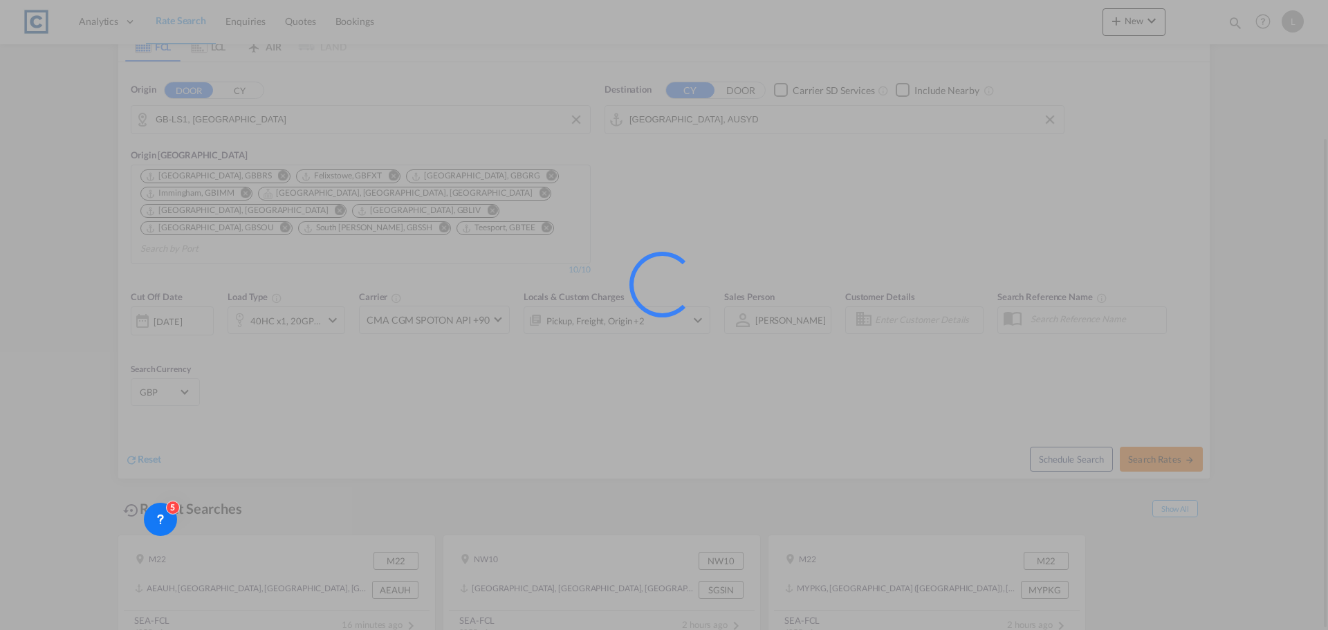
type input "LS1 to AUSYD / [DATE]"
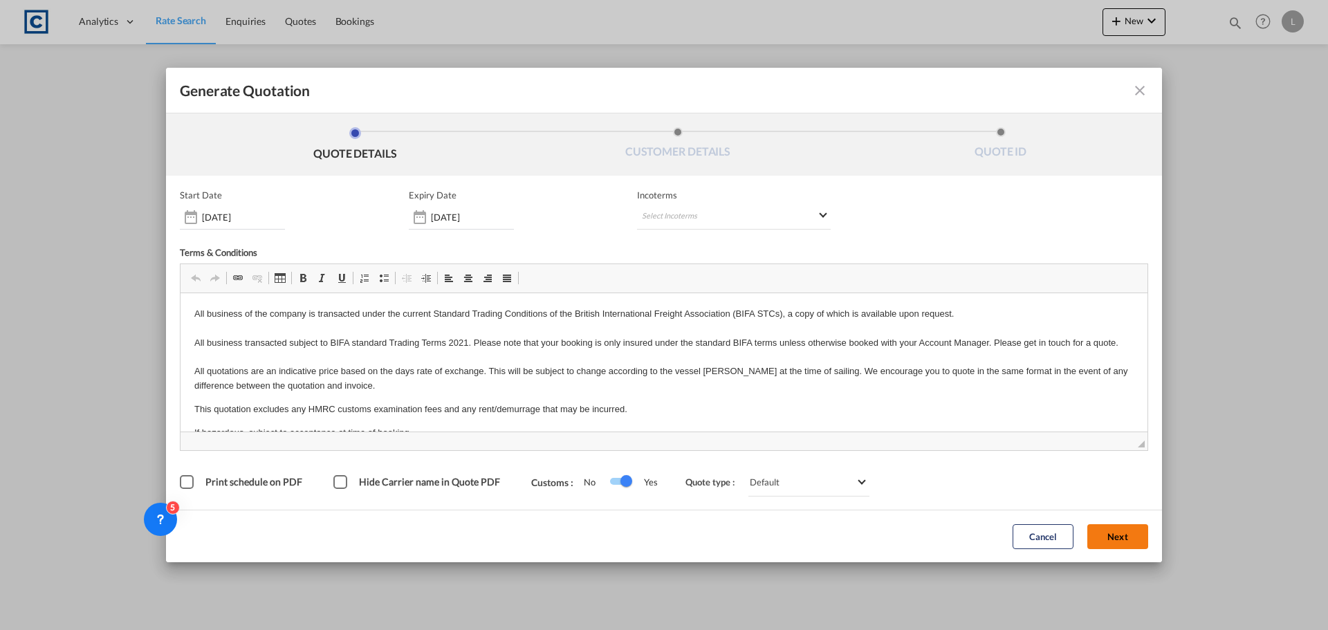
click at [1134, 535] on button "Next" at bounding box center [1117, 536] width 61 height 25
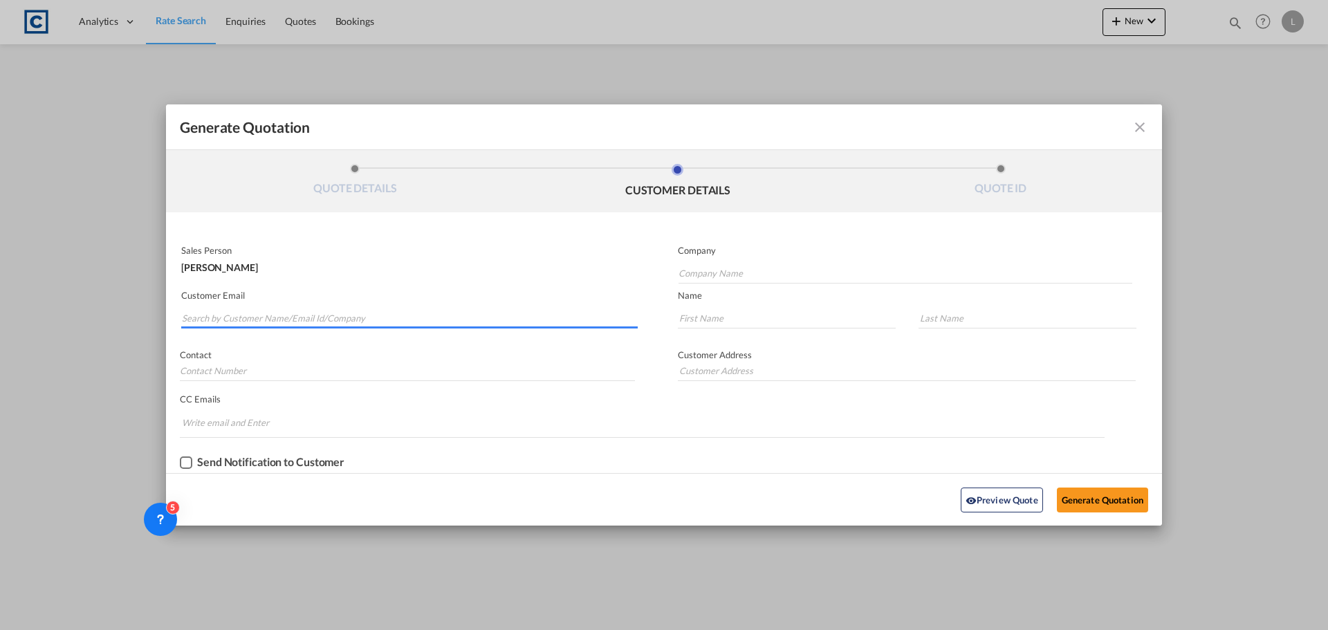
click at [353, 315] on input "Search by Customer Name/Email Id/Company" at bounding box center [410, 318] width 456 height 21
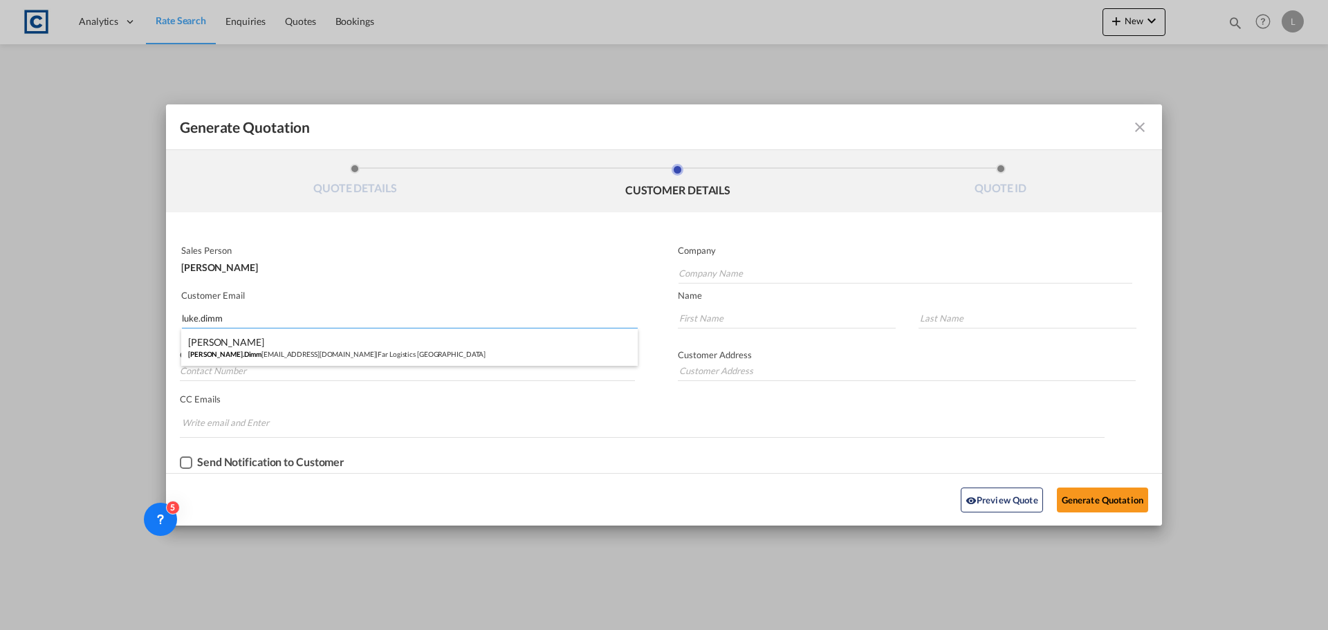
type input "luke.dimm"
click at [324, 358] on div "[PERSON_NAME] [PERSON_NAME].Dimm [EMAIL_ADDRESS][DOMAIN_NAME] | Far Logistics […" at bounding box center [409, 347] width 457 height 37
type input "Far Logistics [GEOGRAPHIC_DATA]"
type input "[PERSON_NAME][EMAIL_ADDRESS][PERSON_NAME][DOMAIN_NAME]"
type input "[PERSON_NAME]"
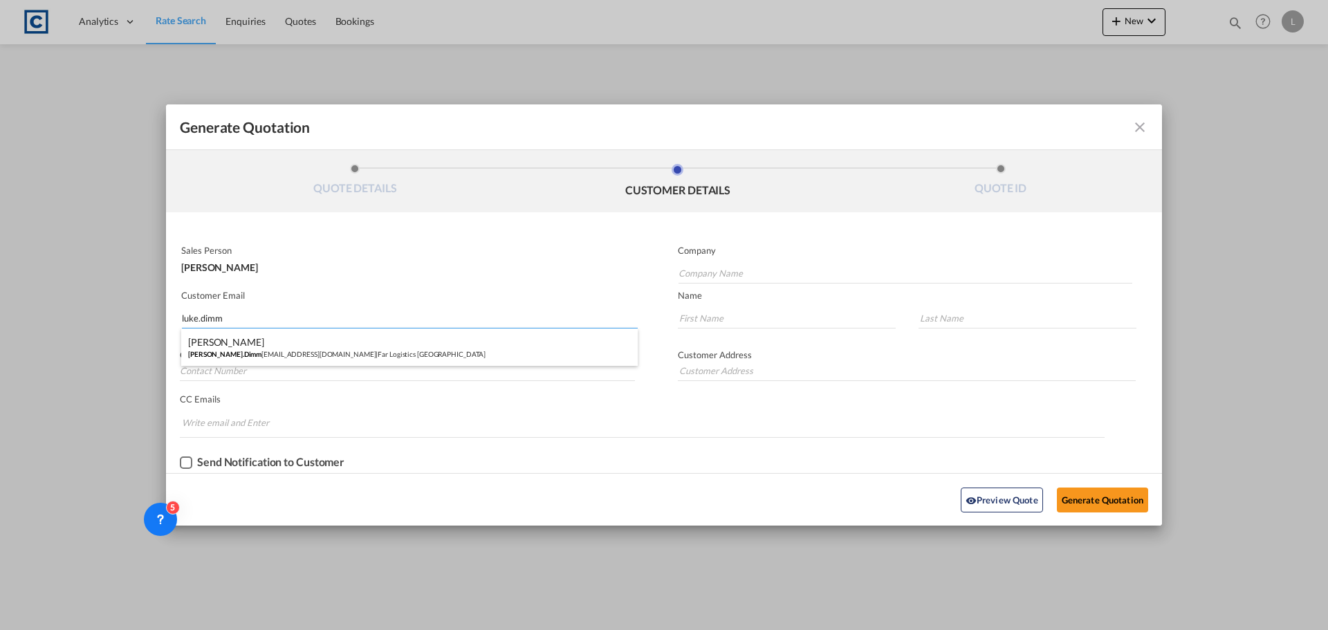
type input "[PERSON_NAME]"
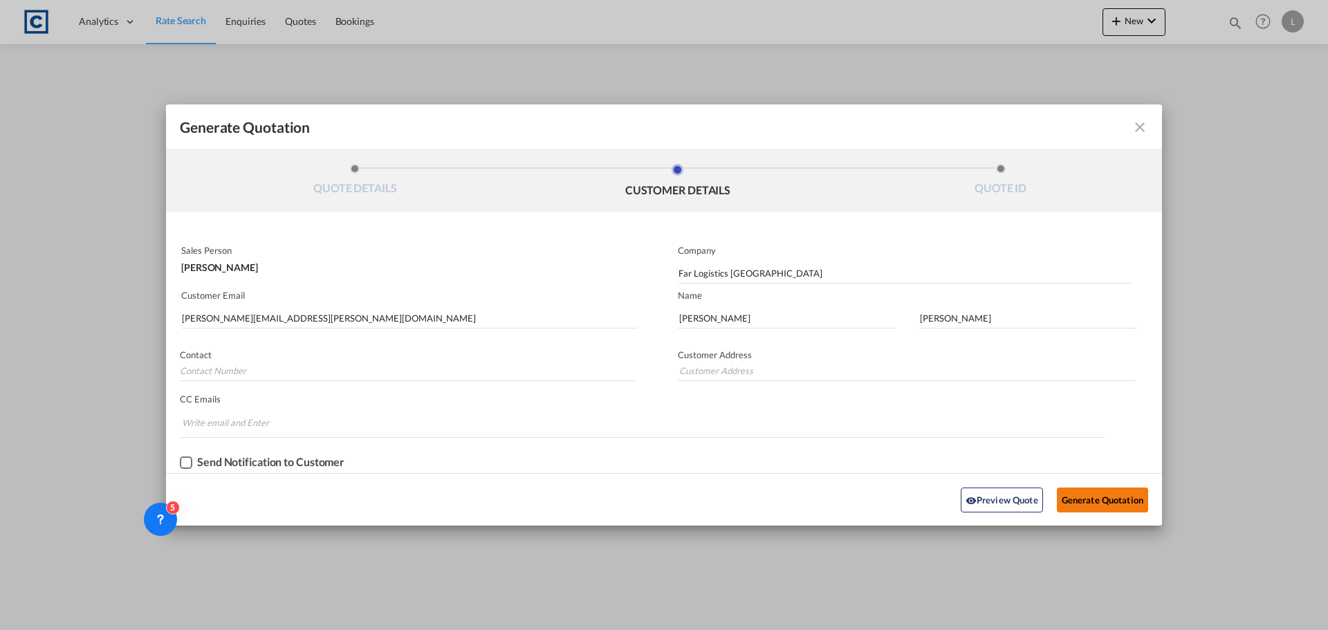
click at [1113, 497] on button "Generate Quotation" at bounding box center [1102, 500] width 91 height 25
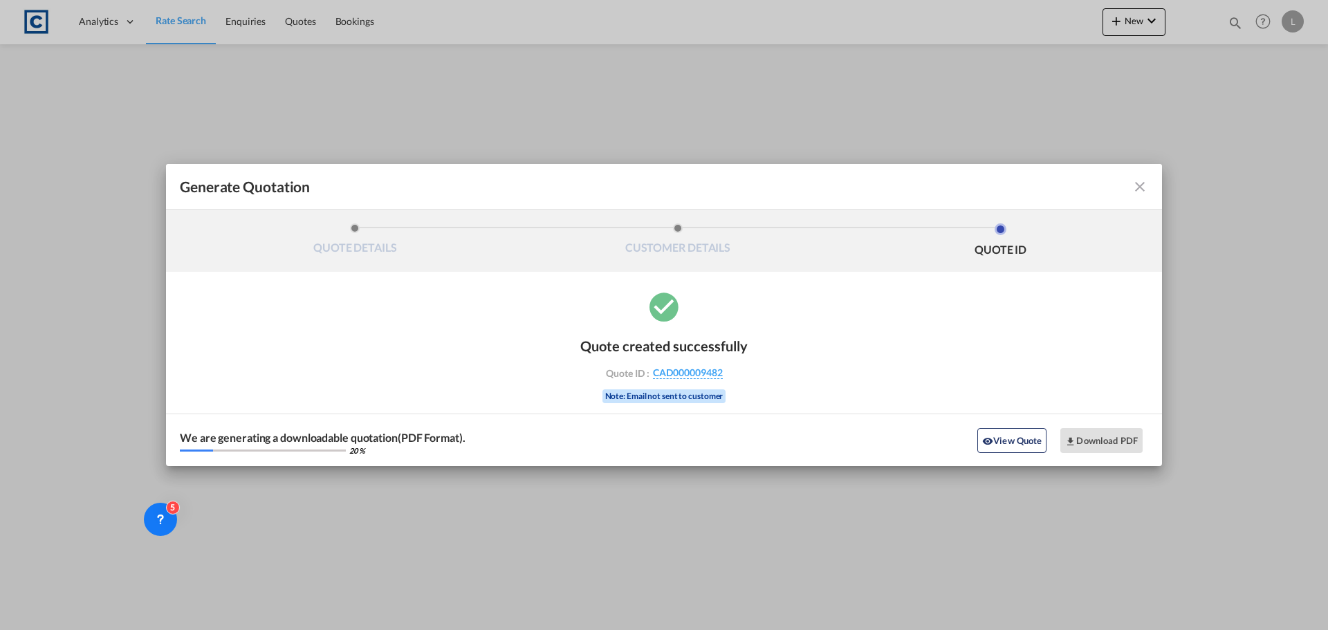
click at [1141, 187] on md-icon "icon-close fg-AAA8AD cursor m-0" at bounding box center [1140, 186] width 17 height 17
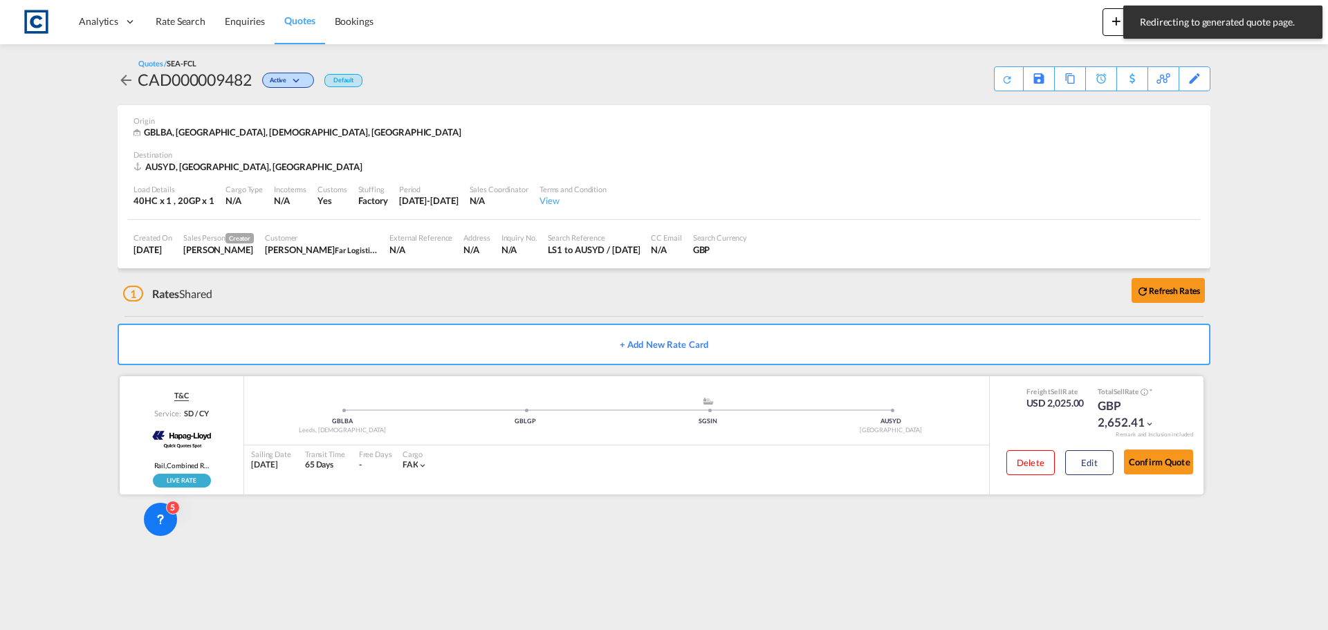
click at [1063, 469] on div "Delete Edit" at bounding box center [1055, 467] width 118 height 37
click at [1071, 469] on button "Edit" at bounding box center [1089, 462] width 48 height 25
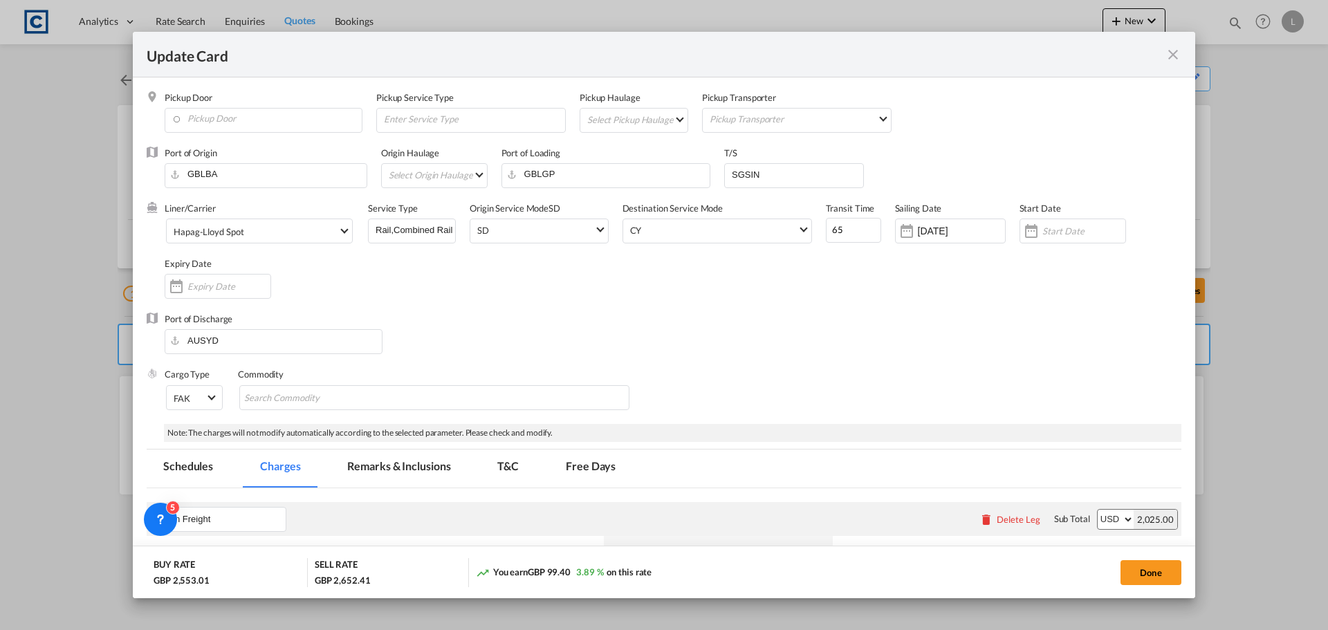
select select "per B/L"
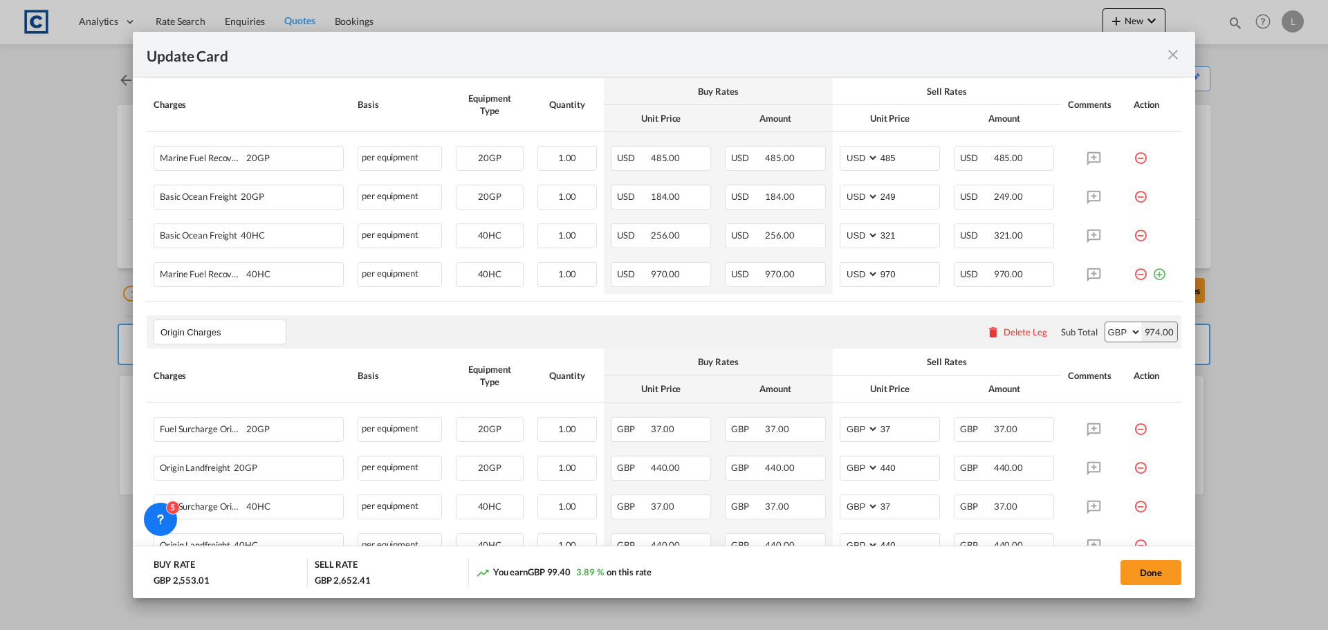
scroll to position [415, 0]
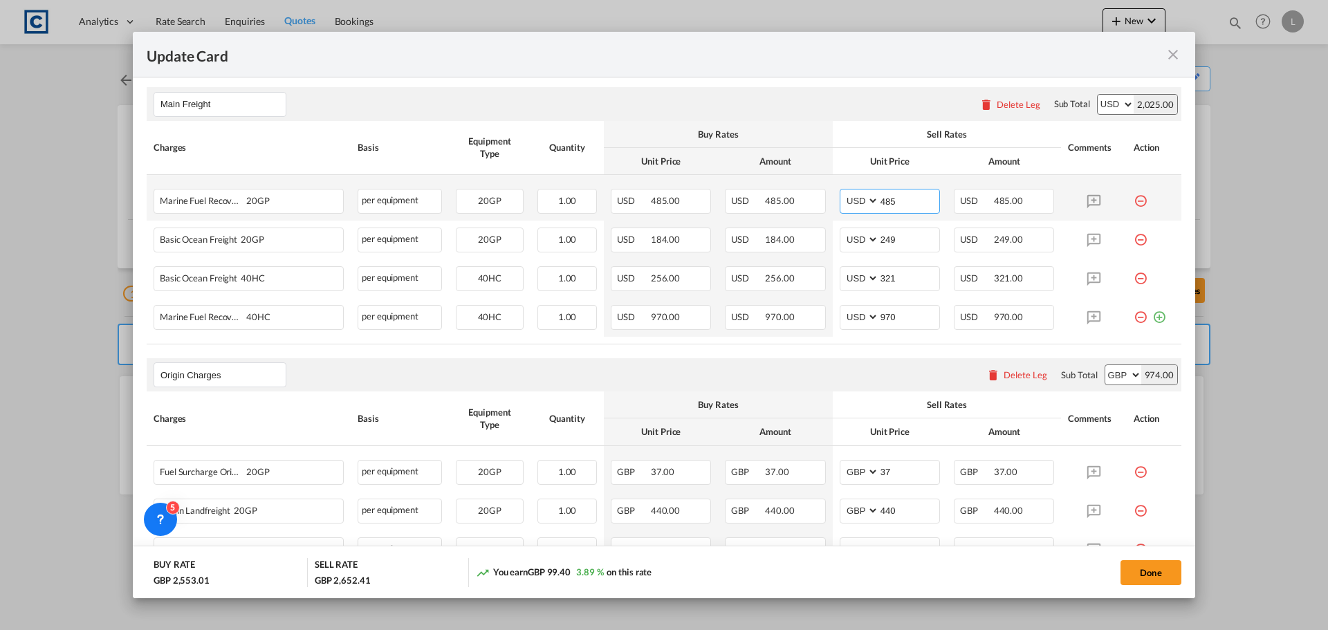
click at [879, 204] on input "485" at bounding box center [909, 200] width 60 height 21
drag, startPoint x: 893, startPoint y: 199, endPoint x: 909, endPoint y: 202, distance: 16.1
click at [909, 201] on input "485" at bounding box center [909, 200] width 60 height 21
type input "520"
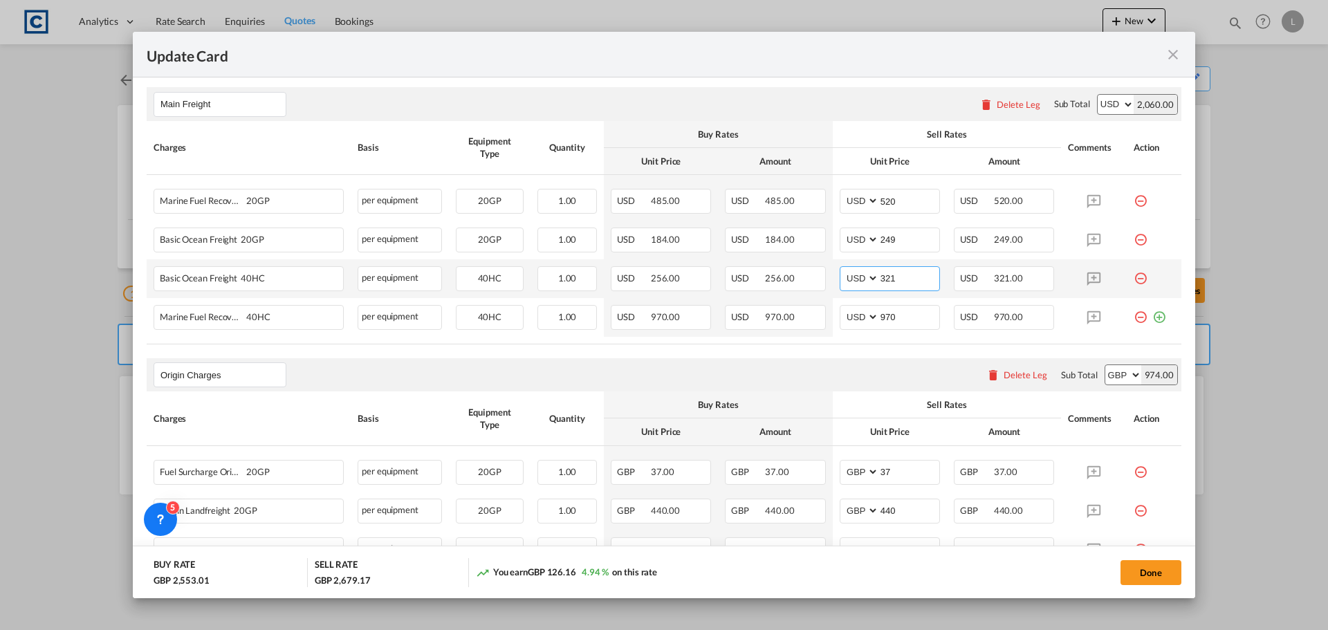
click at [889, 278] on input "321" at bounding box center [909, 277] width 60 height 21
drag, startPoint x: 874, startPoint y: 275, endPoint x: 933, endPoint y: 287, distance: 60.1
click at [933, 287] on td "AED AFN ALL AMD ANG AOA ARS AUD AWG AZN BAM BBD BDT BGN BHD BIF BMD BND [PERSON…" at bounding box center [890, 278] width 114 height 39
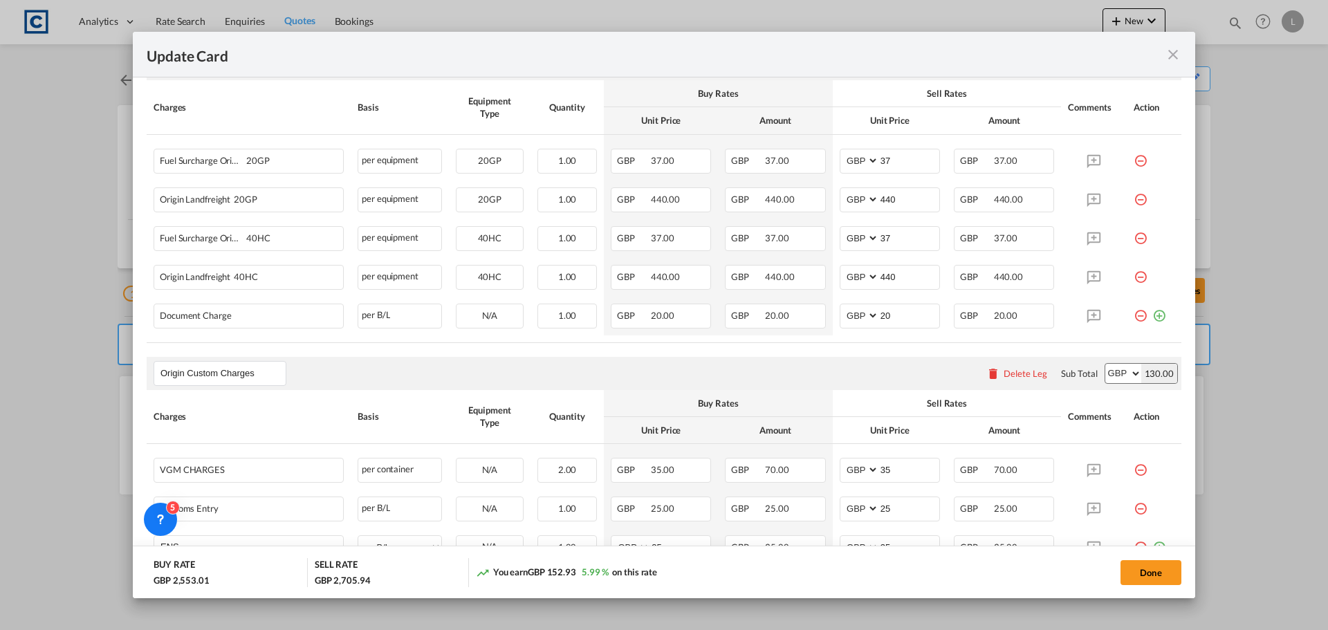
scroll to position [847, 0]
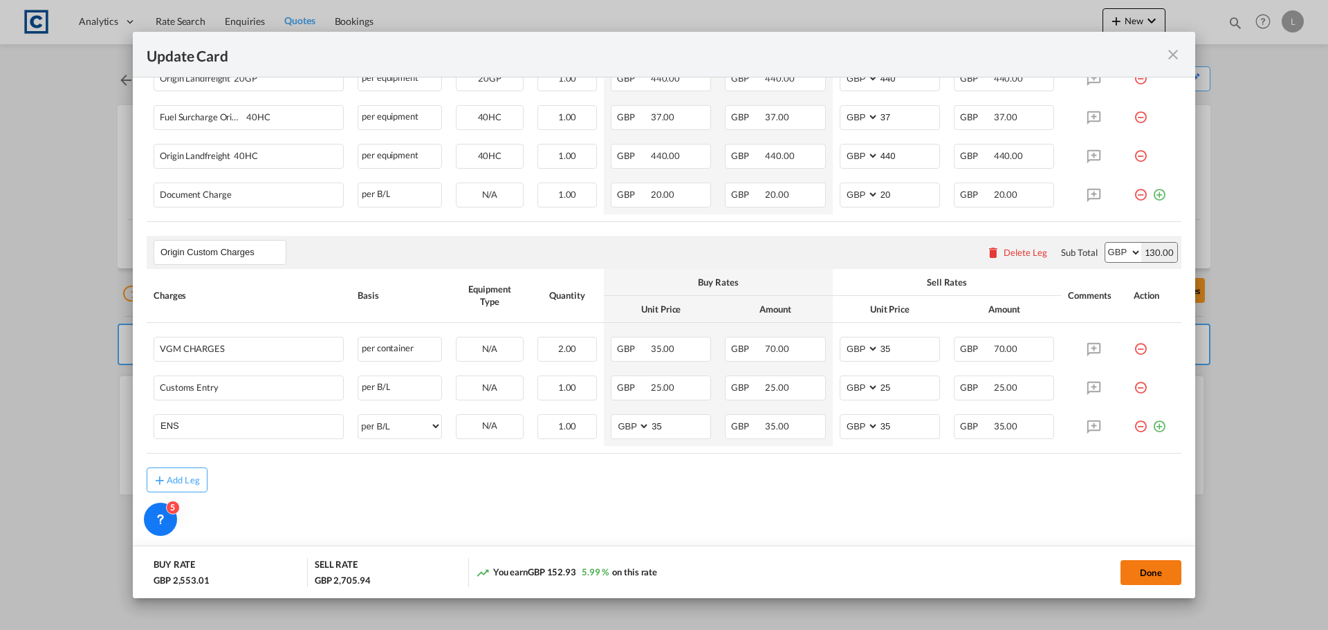
type input "356"
click at [1151, 578] on button "Done" at bounding box center [1151, 572] width 61 height 25
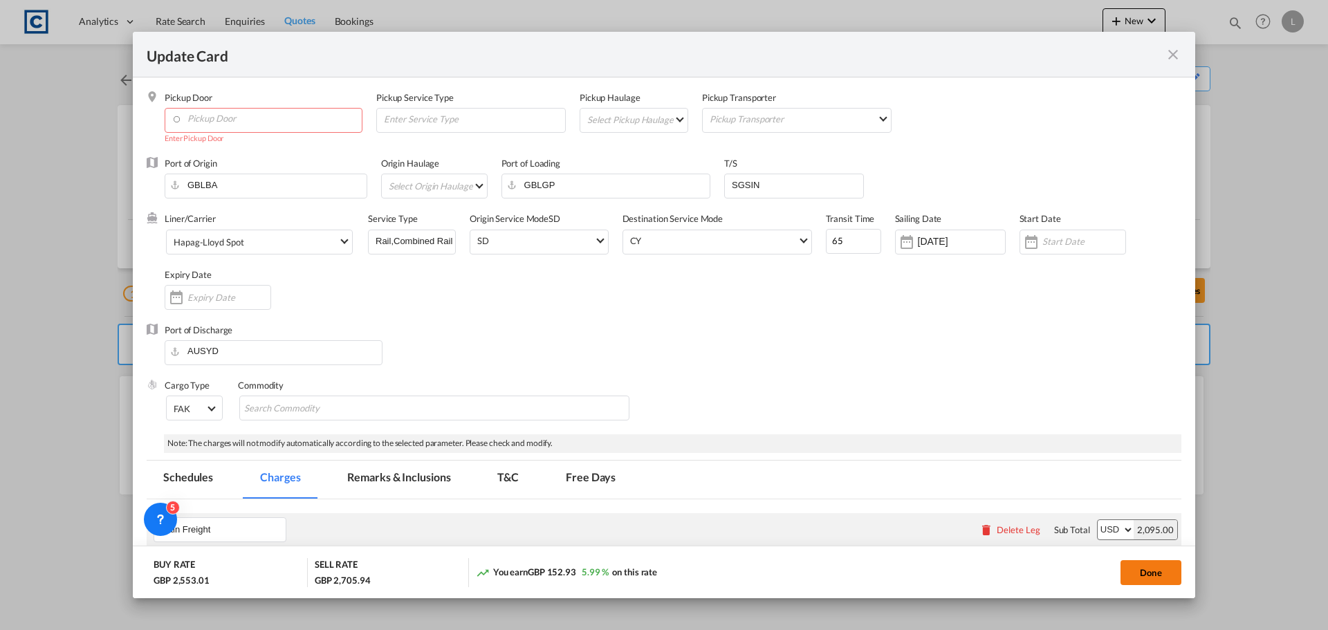
click at [1149, 573] on button "Done" at bounding box center [1151, 572] width 61 height 25
click at [227, 114] on input "Pickup Door" at bounding box center [267, 119] width 190 height 21
click at [1159, 576] on button "Done" at bounding box center [1151, 572] width 61 height 25
click at [288, 115] on input "Pickup Door" at bounding box center [267, 119] width 190 height 21
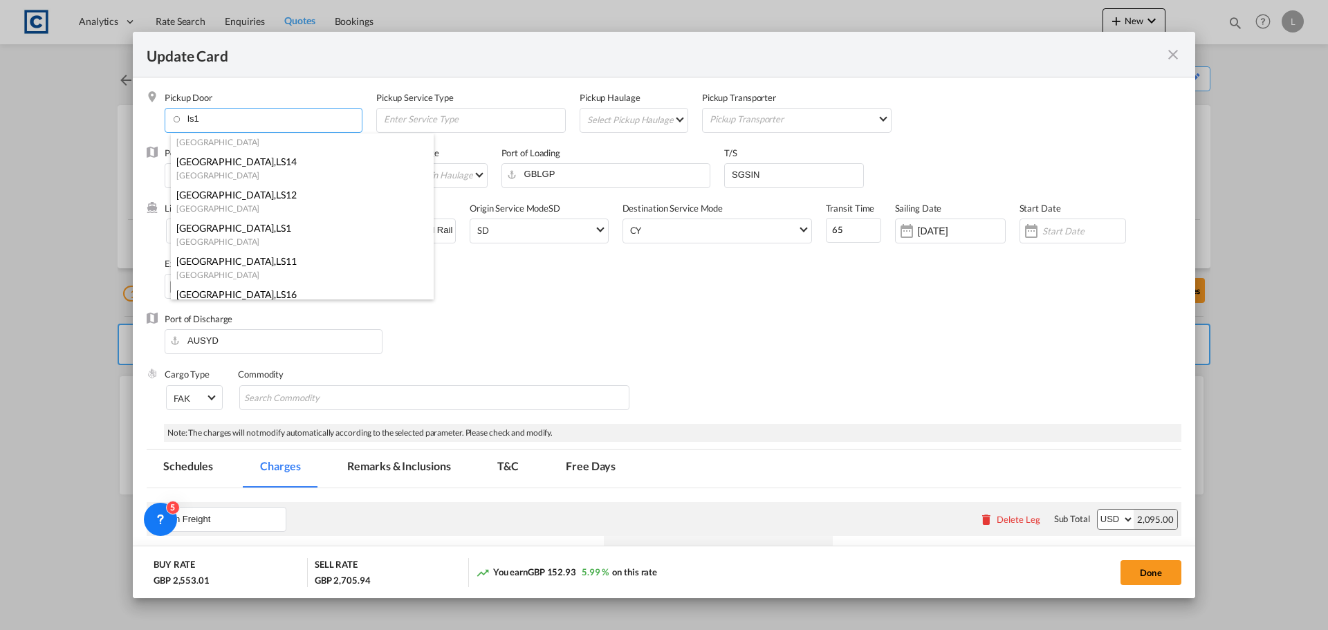
scroll to position [199, 0]
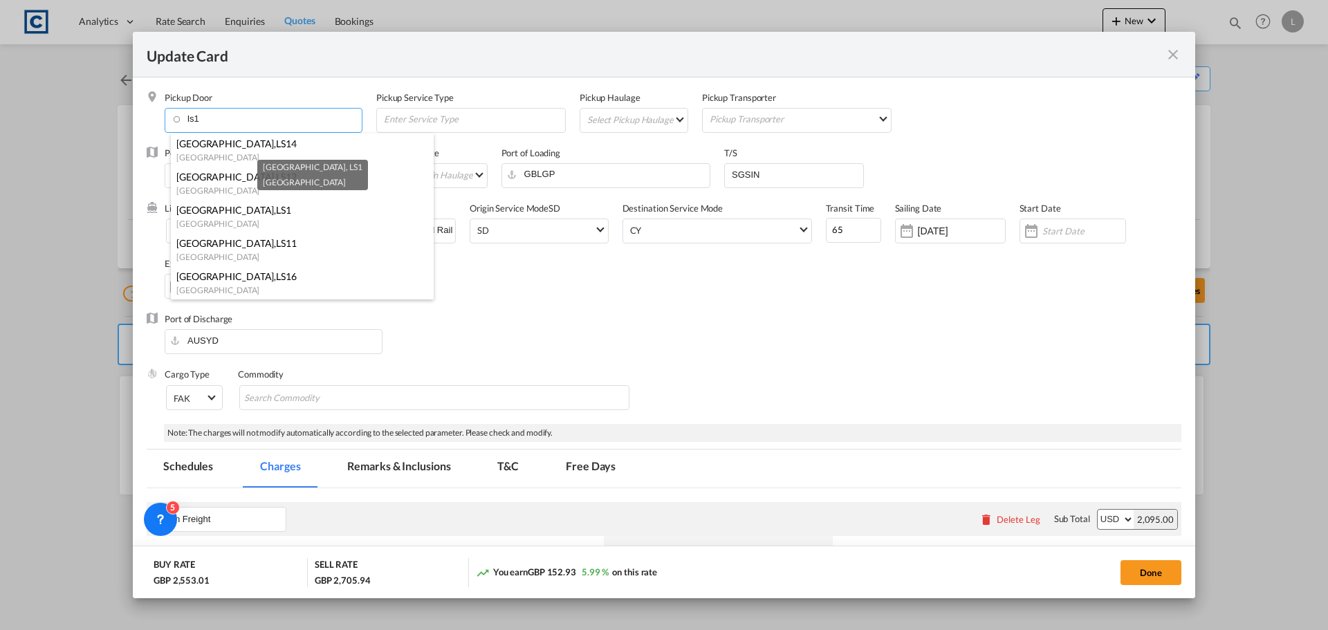
click at [276, 210] on span "LS1" at bounding box center [283, 210] width 15 height 12
type input "GB-LS1, [GEOGRAPHIC_DATA]"
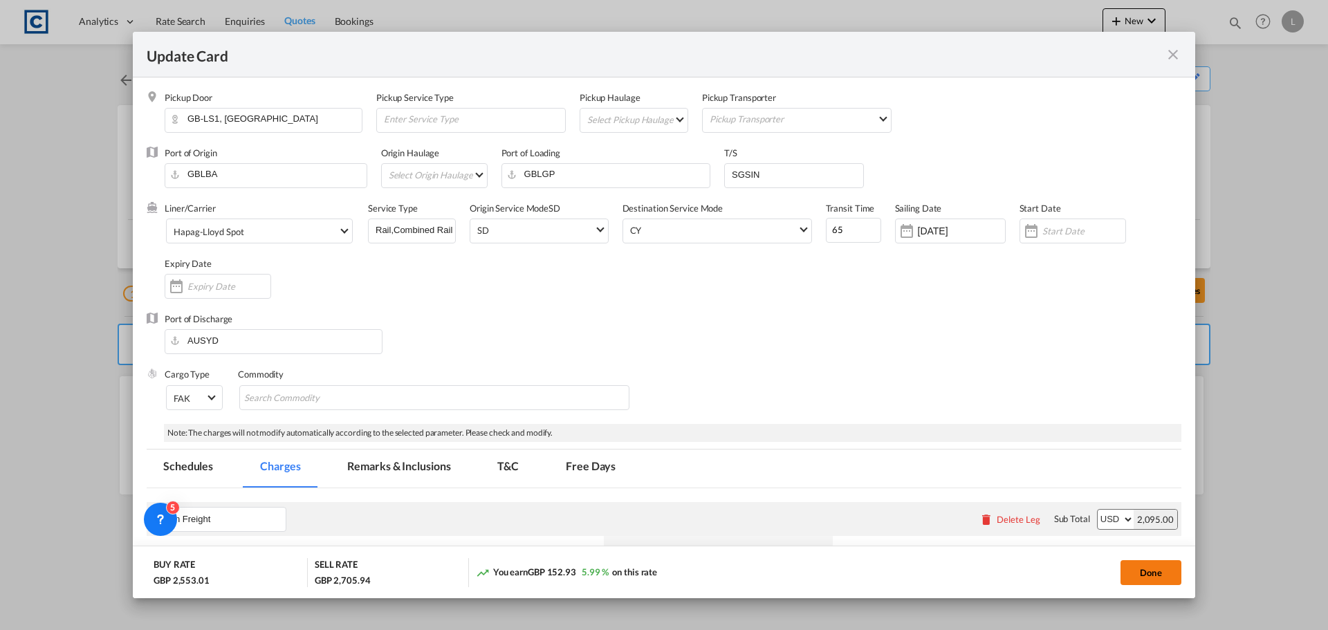
click at [1163, 569] on button "Done" at bounding box center [1151, 572] width 61 height 25
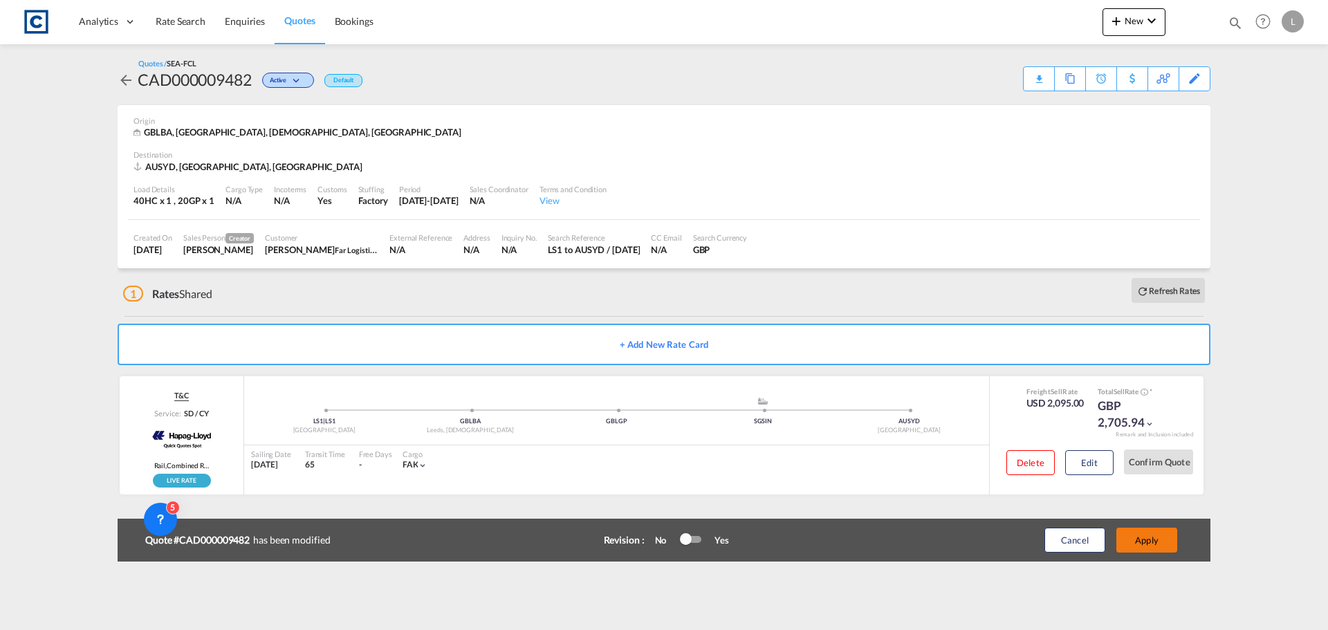
click at [1158, 541] on button "Apply" at bounding box center [1146, 540] width 61 height 25
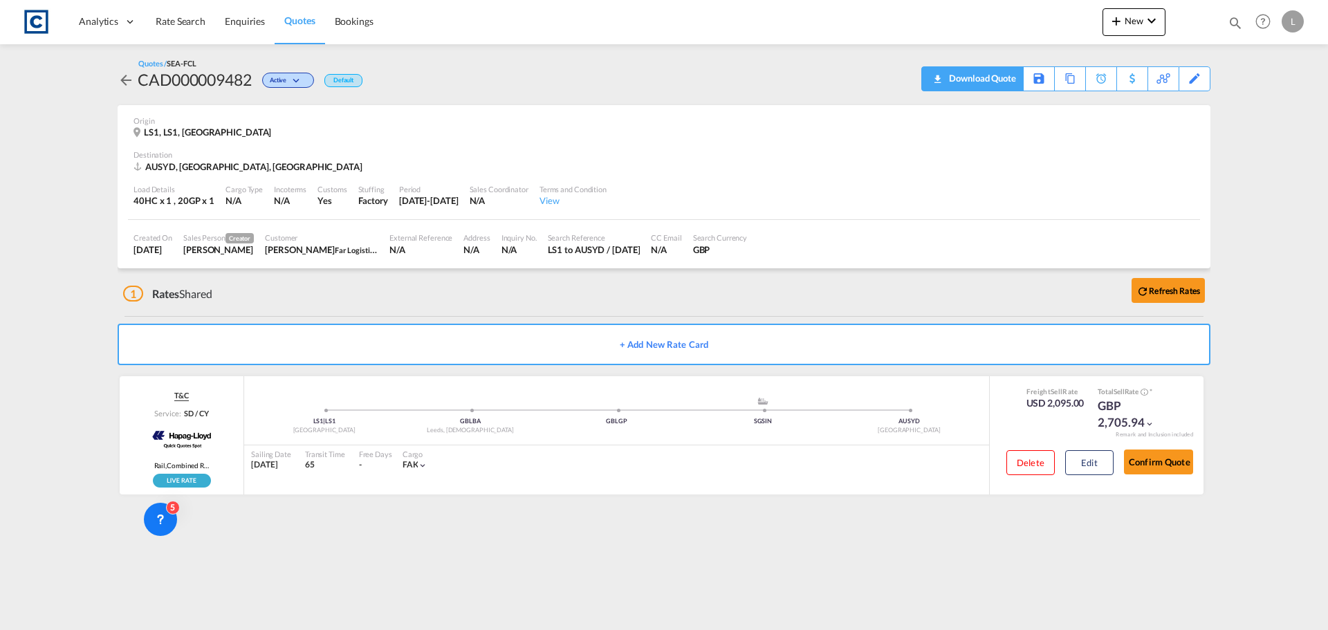
click at [937, 80] on md-icon "icon-download" at bounding box center [937, 74] width 17 height 10
click at [197, 21] on span "Rate Search" at bounding box center [181, 21] width 50 height 12
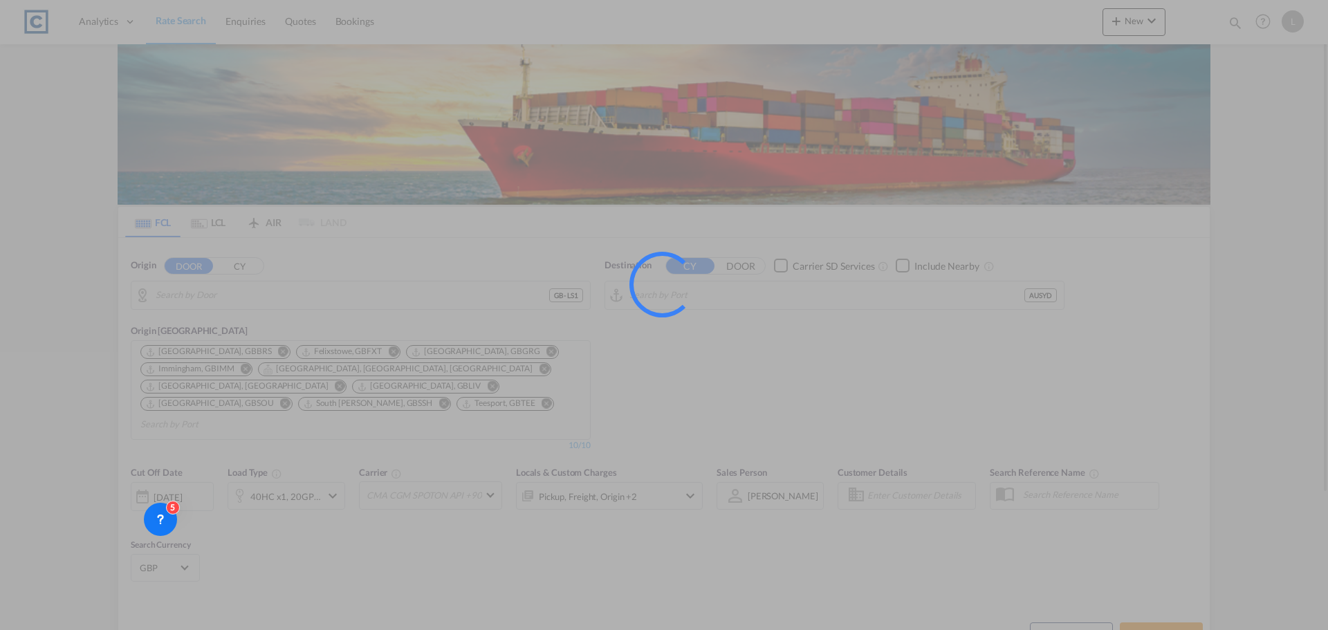
type input "GB-LS1, [GEOGRAPHIC_DATA]"
type input "[GEOGRAPHIC_DATA], AUSYD"
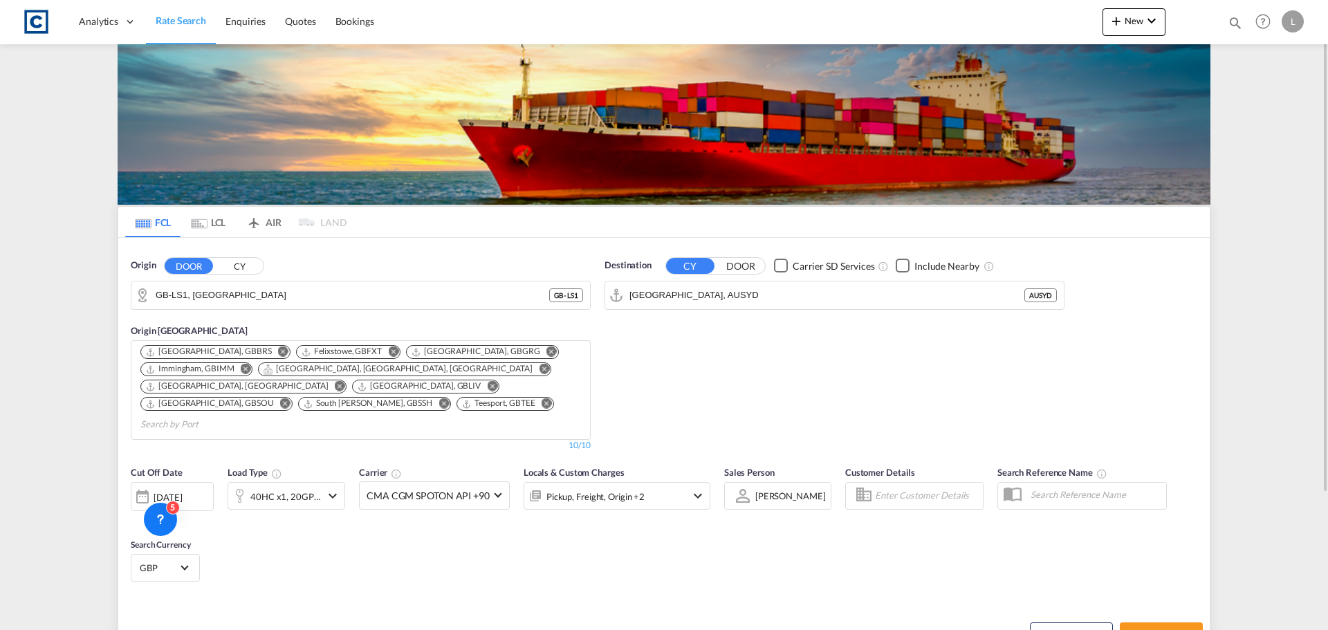
click at [237, 290] on input "GB-LS1, [GEOGRAPHIC_DATA]" at bounding box center [353, 295] width 394 height 21
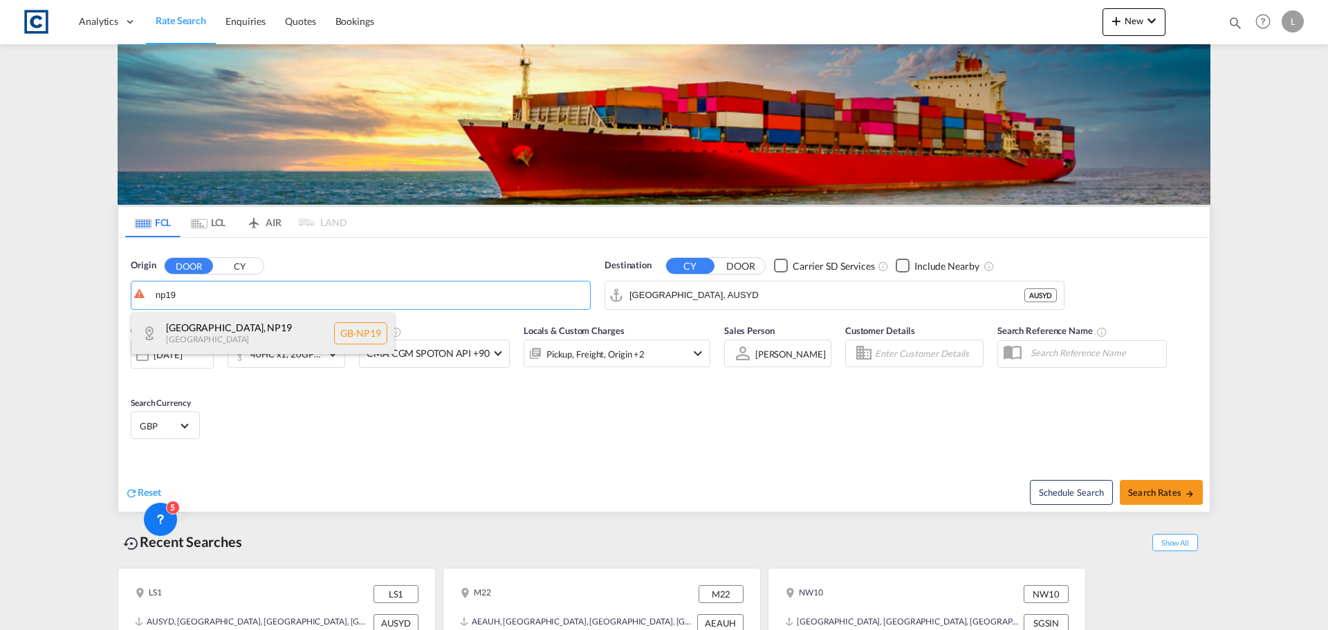
click at [217, 331] on div "[GEOGRAPHIC_DATA] , NP19 [GEOGRAPHIC_DATA] [GEOGRAPHIC_DATA]-NP19" at bounding box center [262, 334] width 263 height 42
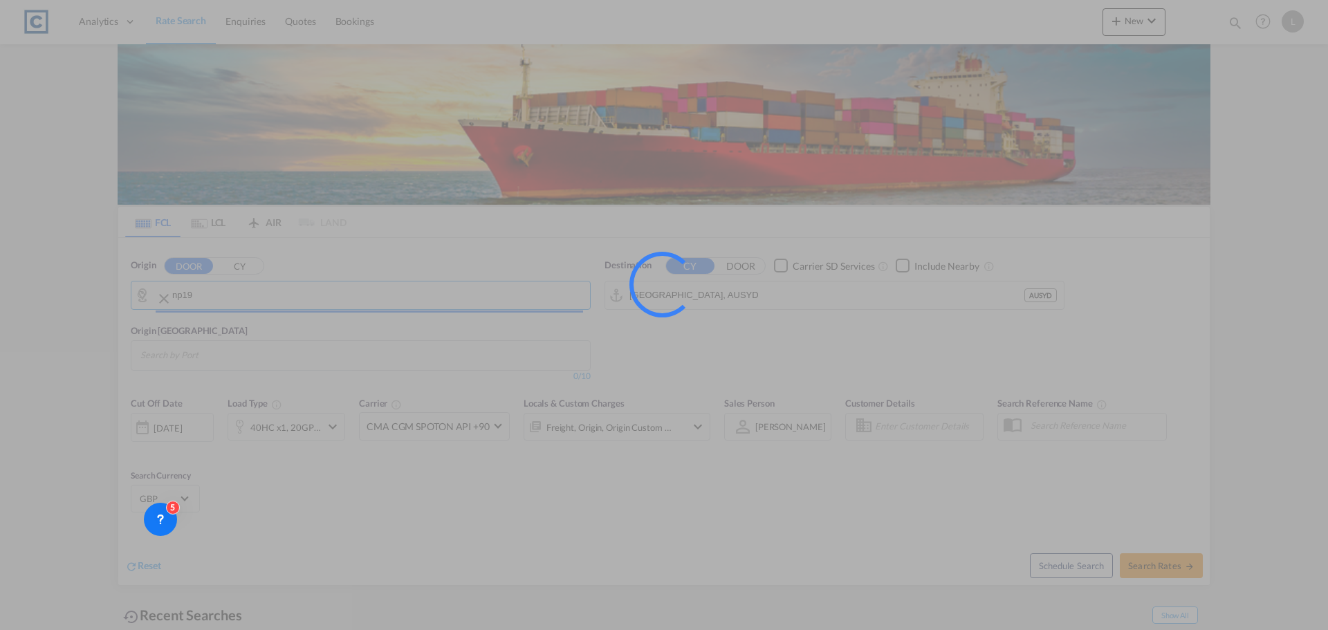
type input "GB-NP19, [GEOGRAPHIC_DATA]"
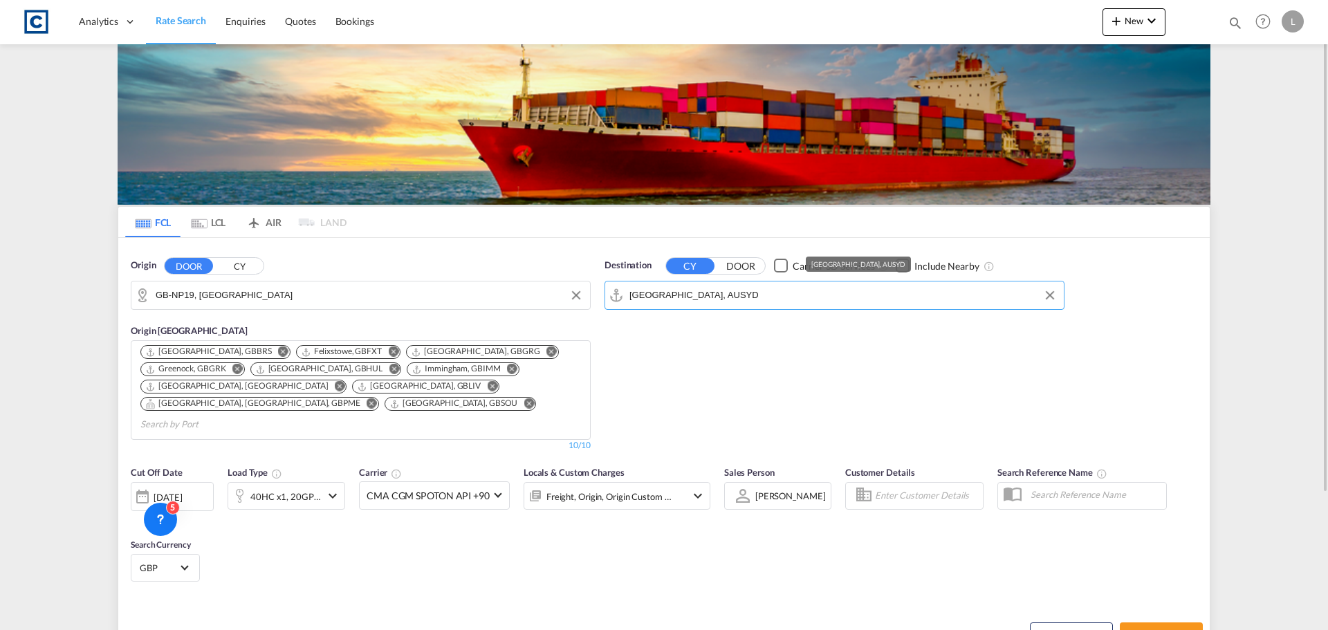
click at [683, 291] on input "[GEOGRAPHIC_DATA], AUSYD" at bounding box center [842, 295] width 427 height 21
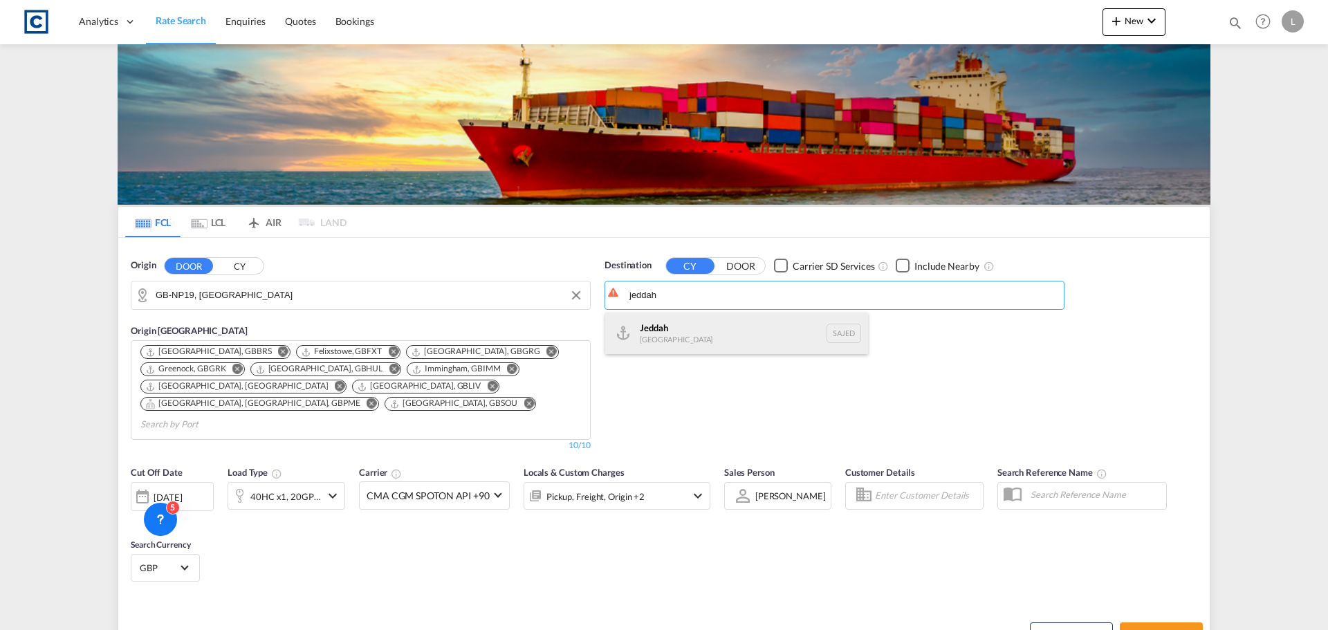
click at [640, 339] on div "Jeddah [GEOGRAPHIC_DATA] SAJED" at bounding box center [736, 334] width 263 height 42
type input "Jeddah, SAJED"
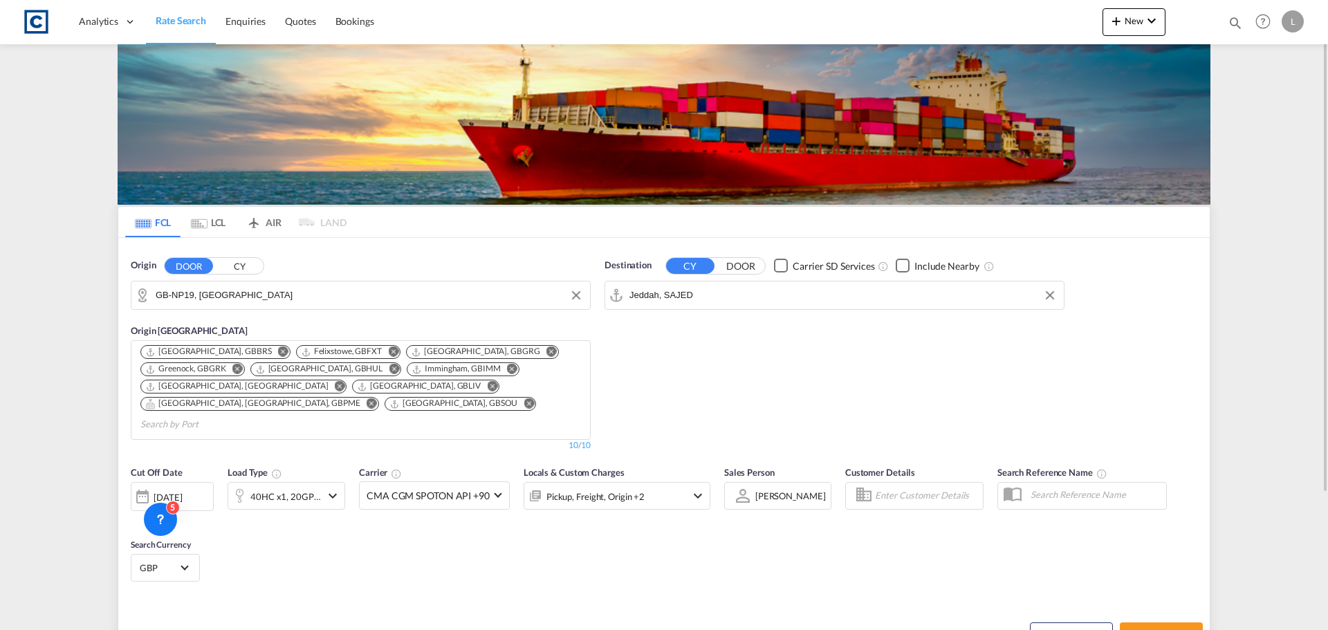
click at [182, 491] on div "[DATE]" at bounding box center [168, 497] width 28 height 12
click at [182, 575] on span "1" at bounding box center [185, 565] width 28 height 28
click at [304, 487] on div "40HC x1, 20GP x1" at bounding box center [285, 496] width 71 height 19
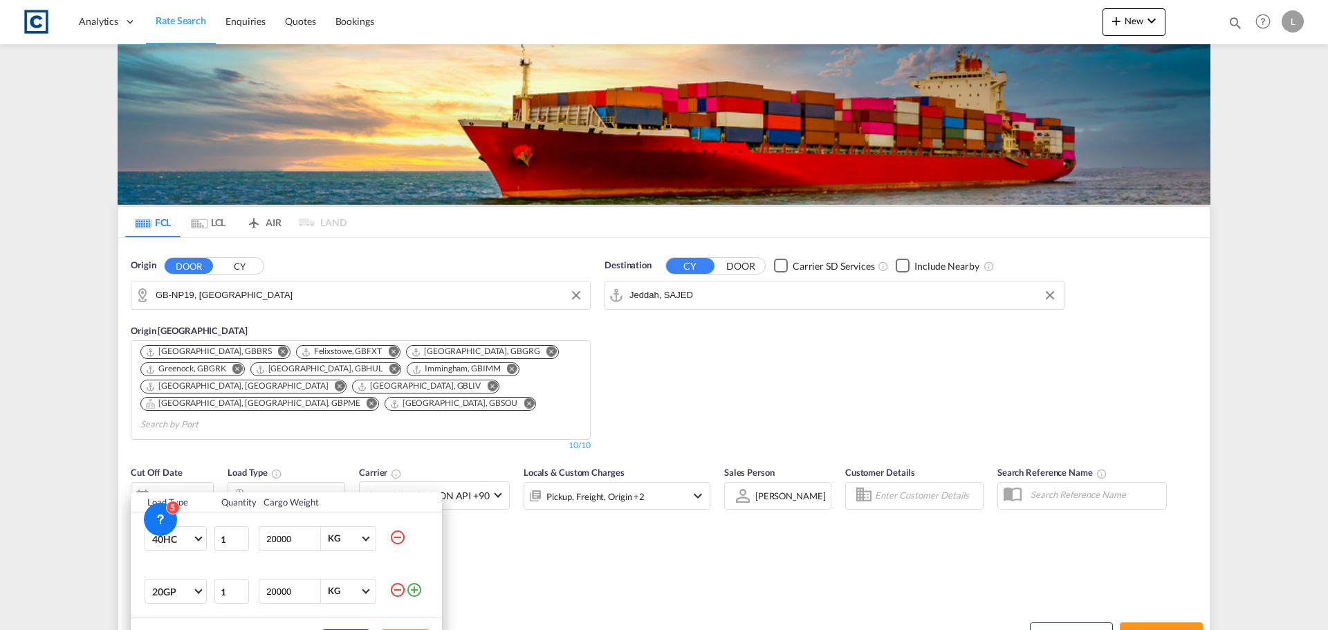
click at [396, 538] on md-icon "icon-minus-circle-outline" at bounding box center [397, 537] width 17 height 17
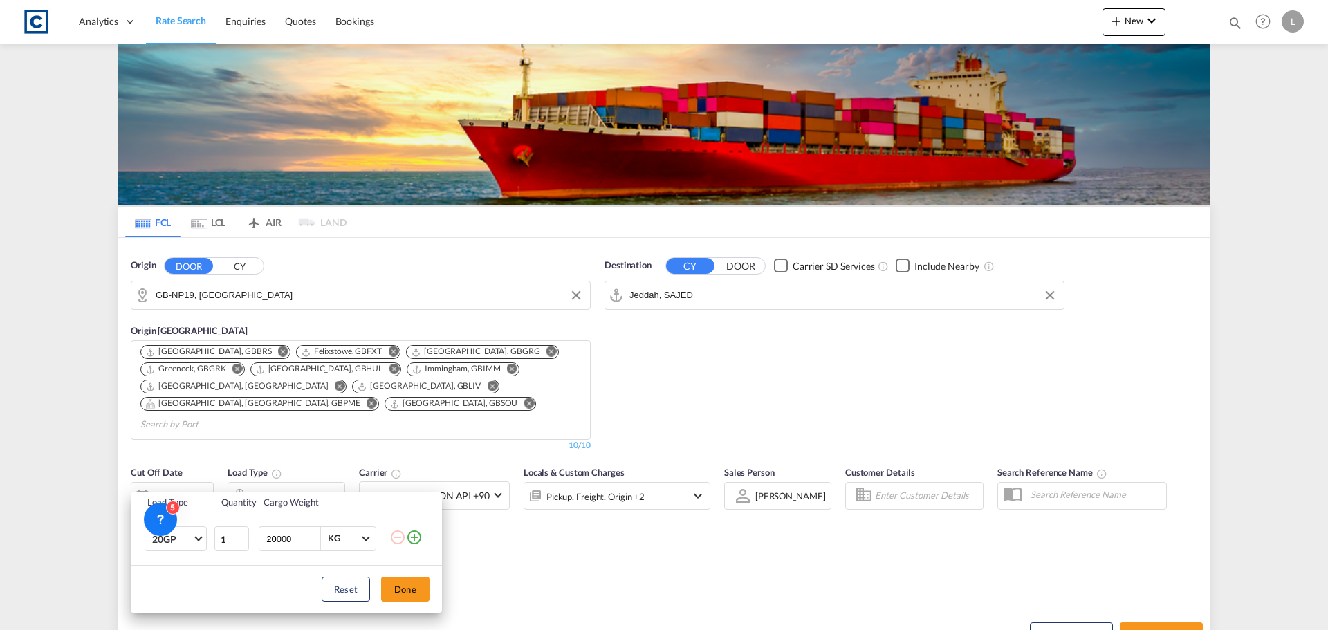
click at [1165, 615] on div "Load Type Quantity Cargo Weight 20GP 20GP 40GP 40HC 45HC 20RE 40RE 40HR 20OT 40…" at bounding box center [664, 315] width 1328 height 630
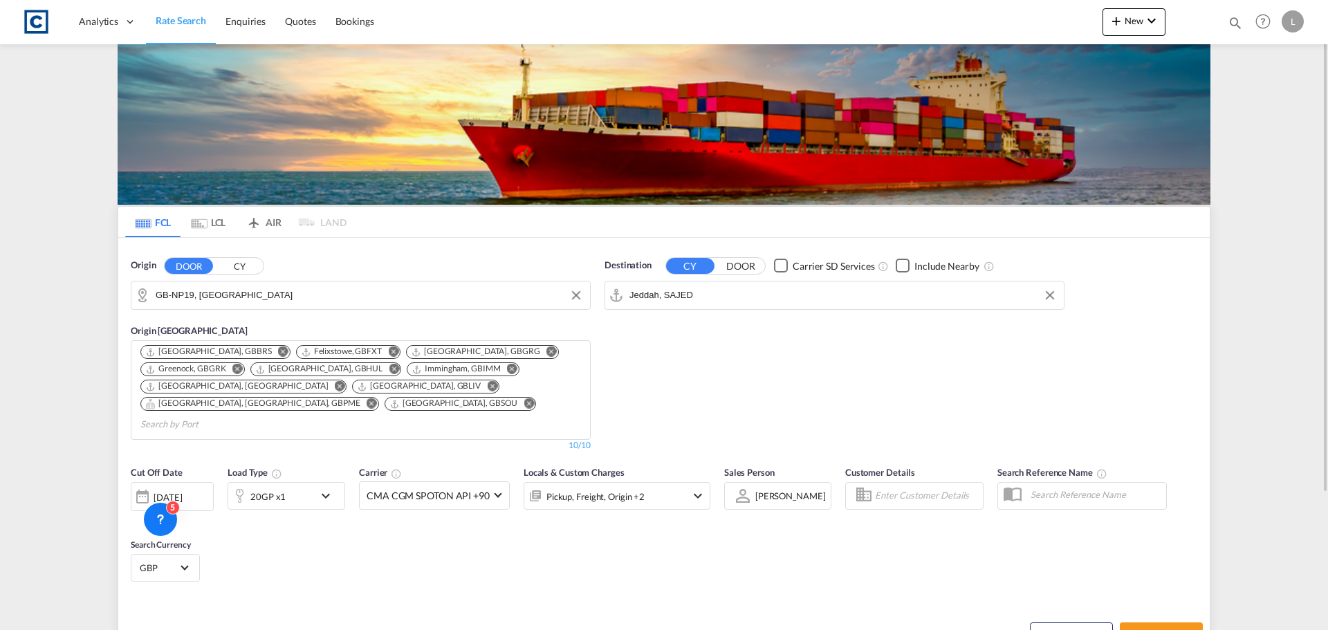
scroll to position [176, 0]
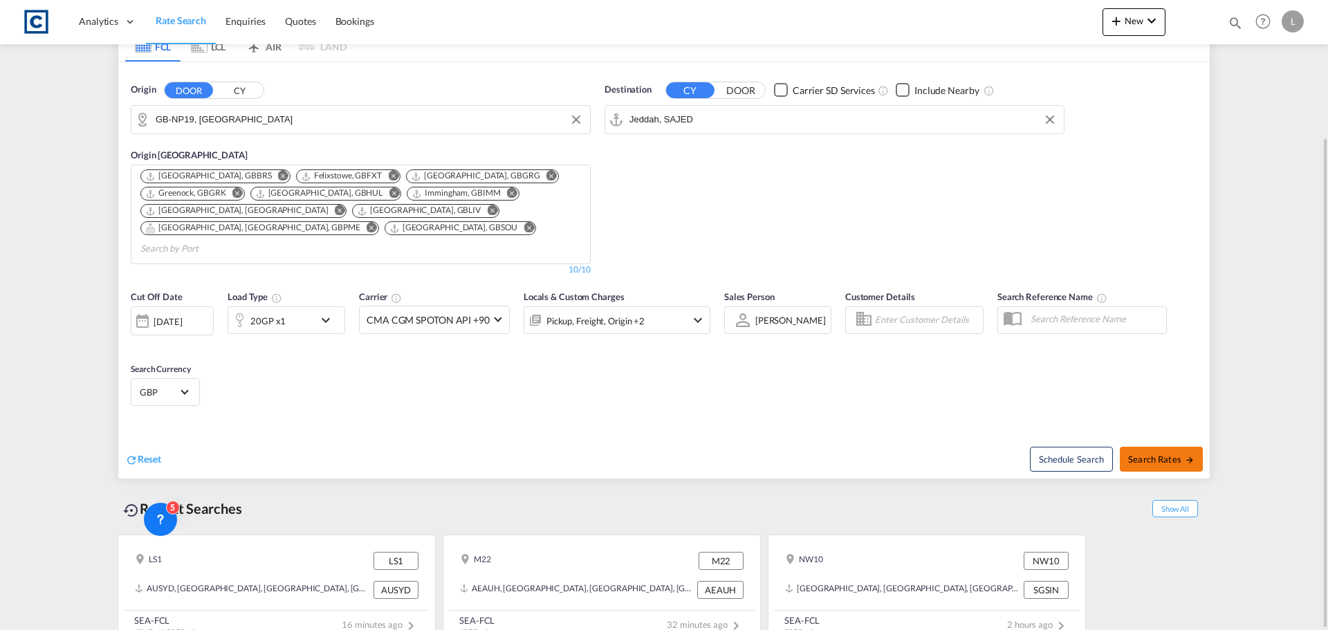
click at [1151, 454] on span "Search Rates" at bounding box center [1161, 459] width 66 height 11
type input "NP19 to SAJED / [DATE]"
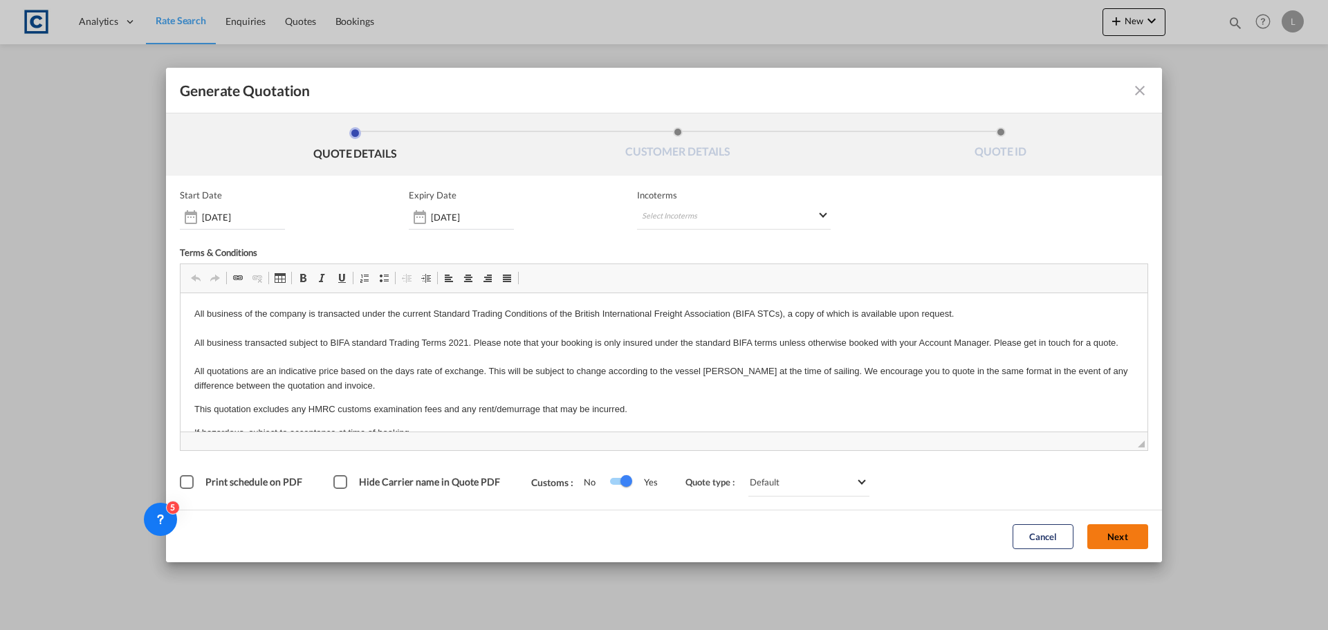
click at [1104, 535] on button "Next" at bounding box center [1117, 536] width 61 height 25
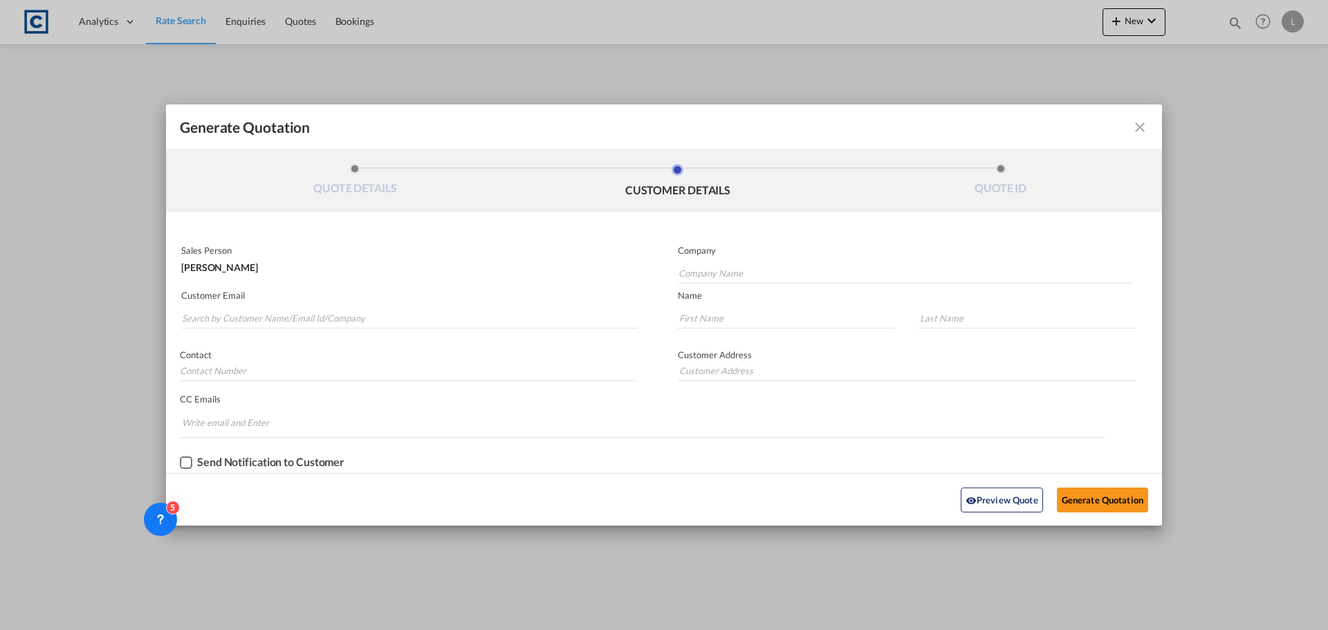
click at [442, 304] on md-autocomplete-wrap "Generate QuotationQUOTE ..." at bounding box center [409, 315] width 457 height 28
click at [440, 304] on md-autocomplete-wrap "Generate QuotationQUOTE ..." at bounding box center [409, 315] width 457 height 28
drag, startPoint x: 440, startPoint y: 304, endPoint x: 395, endPoint y: 315, distance: 46.1
click at [438, 305] on md-autocomplete-wrap "Generate QuotationQUOTE ..." at bounding box center [409, 315] width 457 height 28
click at [433, 338] on div "Contact" at bounding box center [415, 361] width 498 height 53
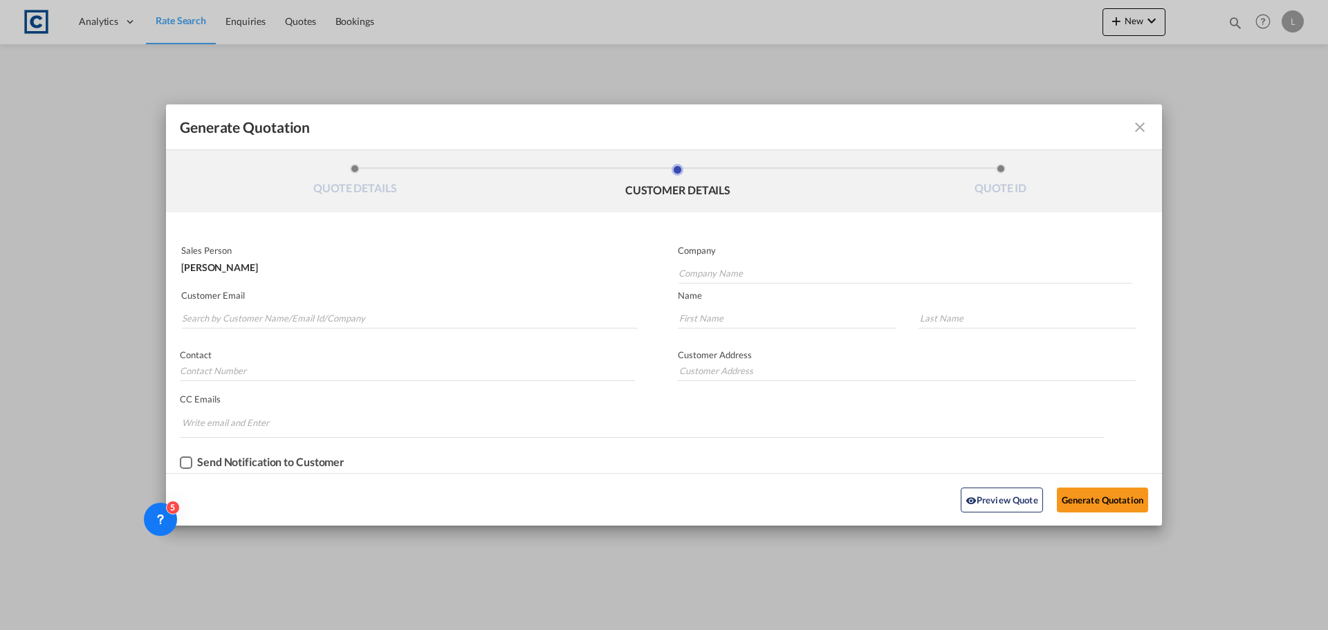
click at [438, 329] on md-input-container "Customer Email" at bounding box center [409, 310] width 459 height 44
click at [444, 318] on input "Search by Customer Name/Email Id/Company" at bounding box center [410, 318] width 456 height 21
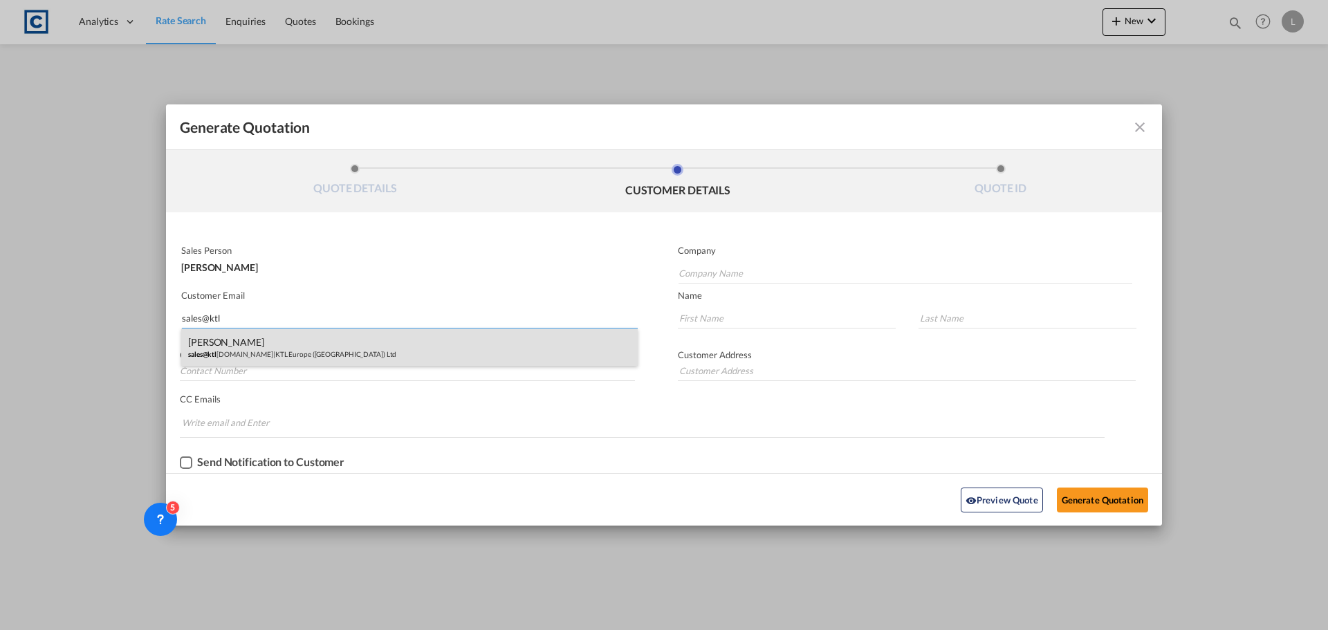
type input "sales@ktl"
click at [275, 338] on div "[PERSON_NAME] sales@ktl [DOMAIN_NAME] | KTL Europe ([GEOGRAPHIC_DATA]) Ltd" at bounding box center [409, 347] width 457 height 37
type input "KTL Europe ([GEOGRAPHIC_DATA]) Ltd"
type input "[EMAIL_ADDRESS][DOMAIN_NAME]"
type input "[PERSON_NAME]"
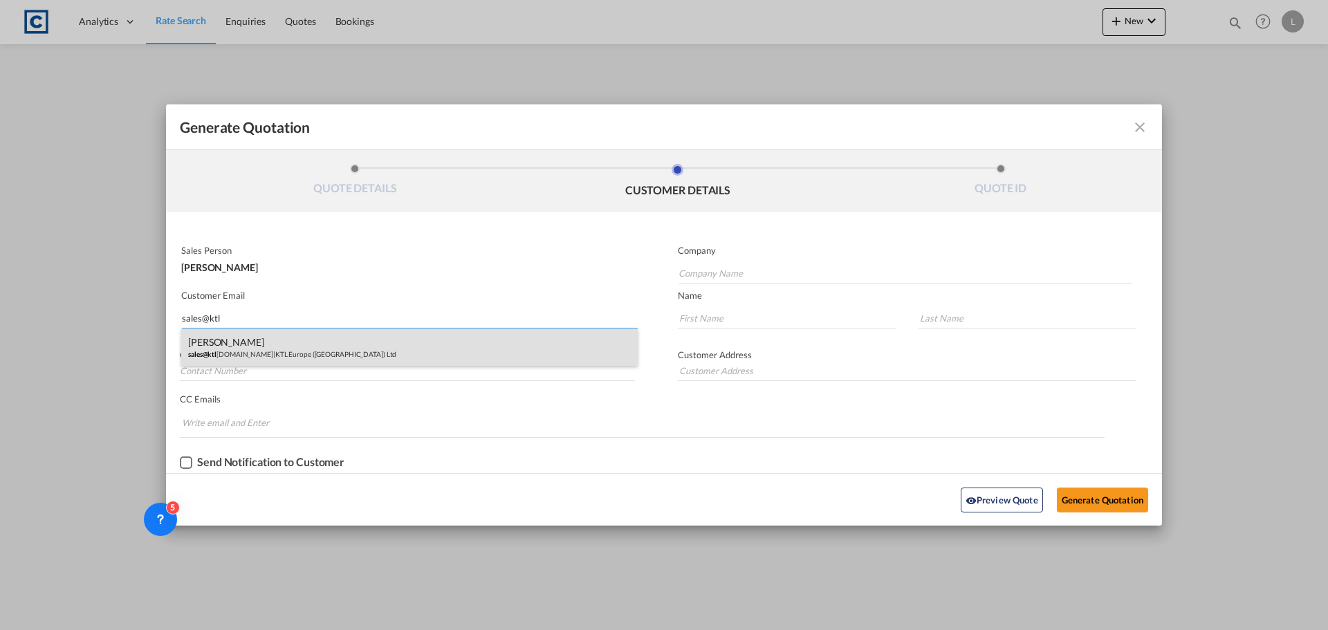
type input "[PERSON_NAME]"
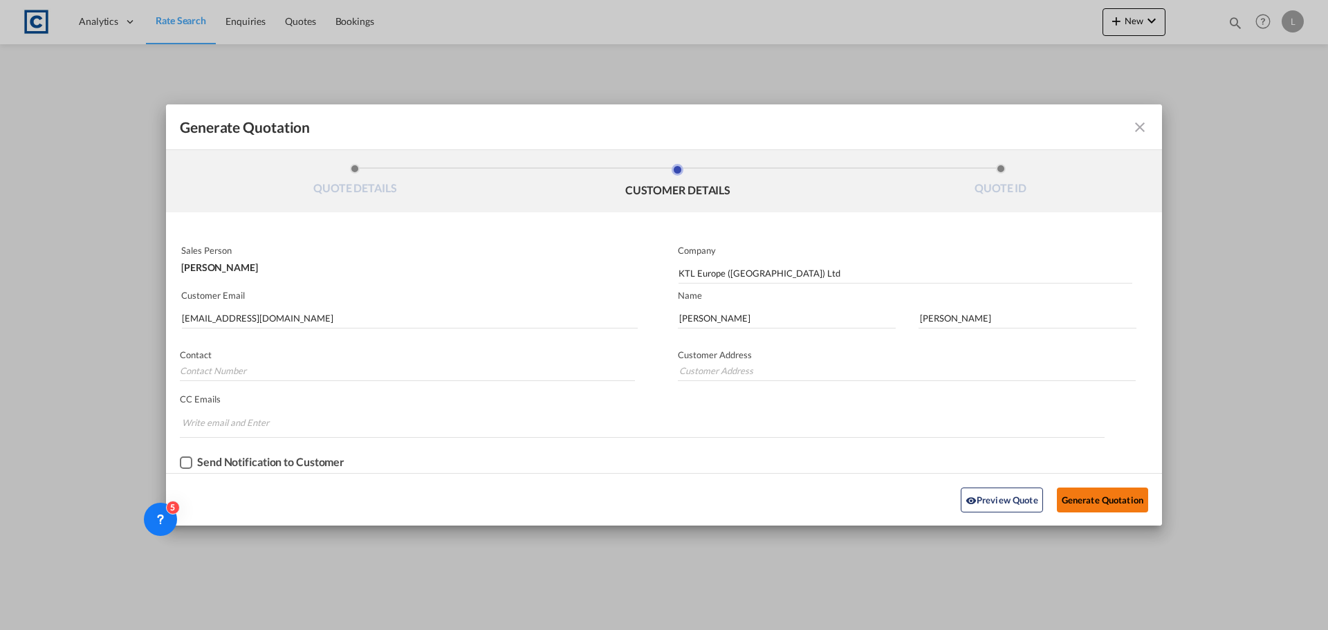
click at [1107, 507] on button "Generate Quotation" at bounding box center [1102, 500] width 91 height 25
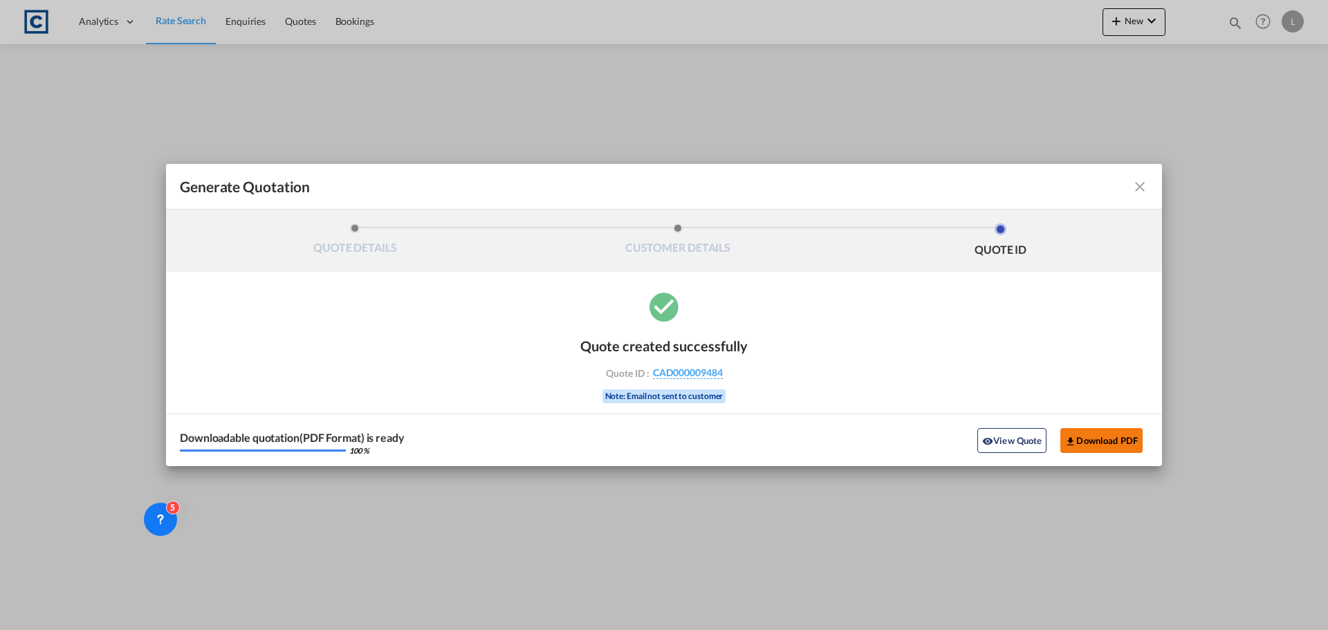
click at [1108, 441] on button "Download PDF" at bounding box center [1101, 440] width 82 height 25
click at [1145, 185] on md-icon "icon-close fg-AAA8AD cursor m-0" at bounding box center [1140, 186] width 17 height 17
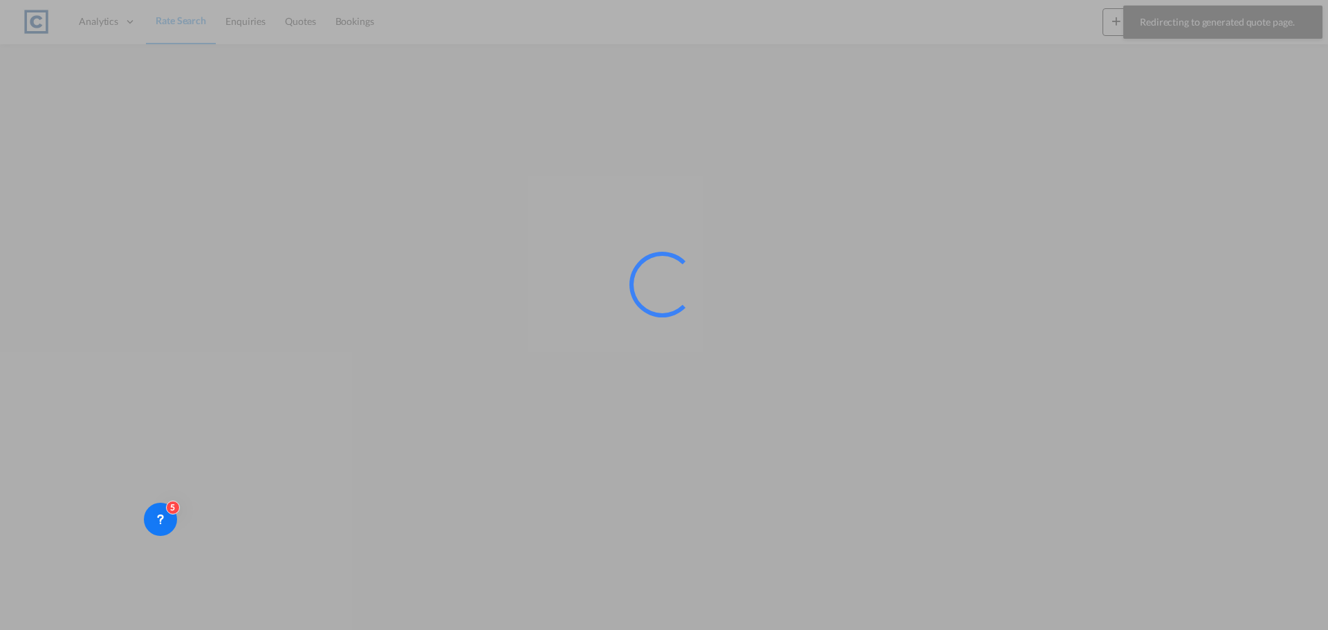
click at [173, 21] on div at bounding box center [664, 315] width 1328 height 630
click at [173, 22] on div at bounding box center [664, 315] width 1328 height 630
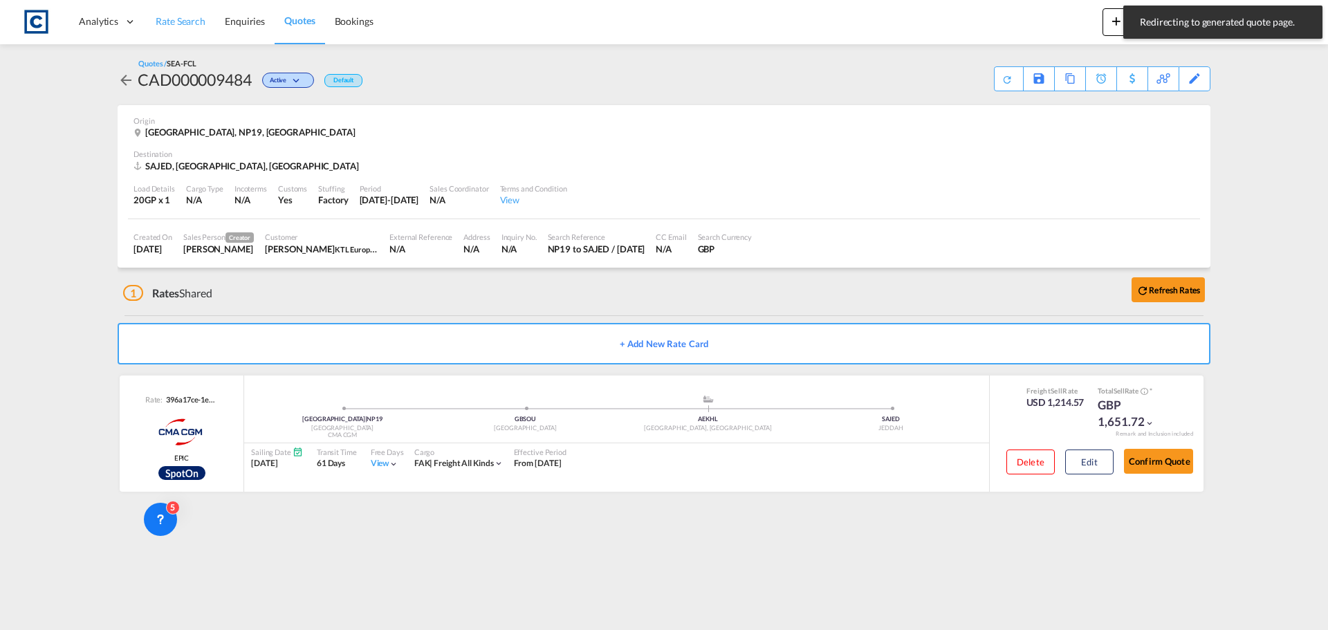
click at [178, 22] on span "Rate Search" at bounding box center [181, 21] width 50 height 12
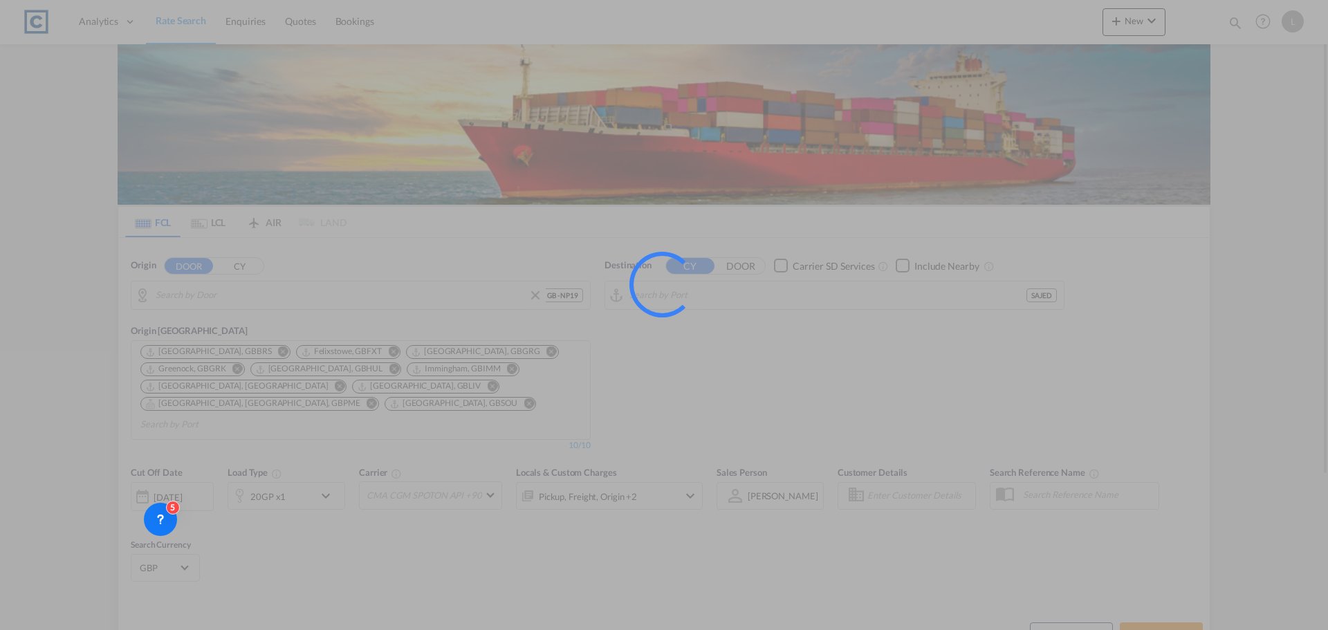
type input "GB-NP19, [GEOGRAPHIC_DATA]"
type input "Jeddah, SAJED"
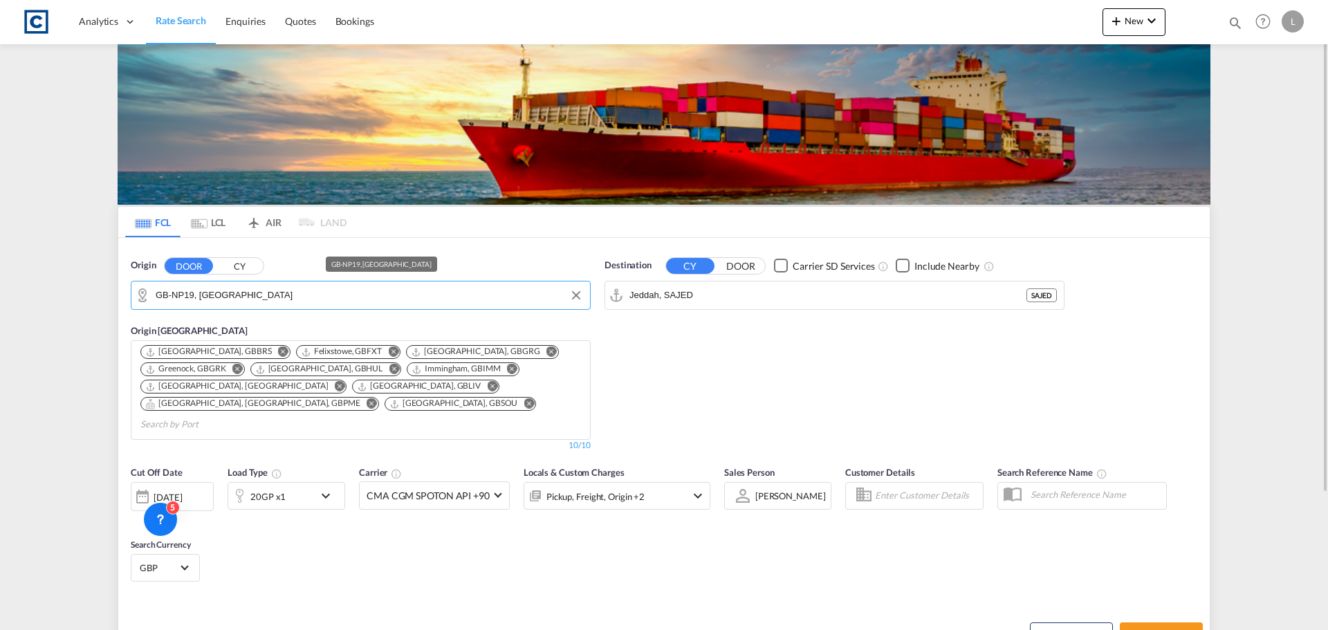
click at [245, 297] on input "GB-NP19, [GEOGRAPHIC_DATA]" at bounding box center [369, 295] width 427 height 21
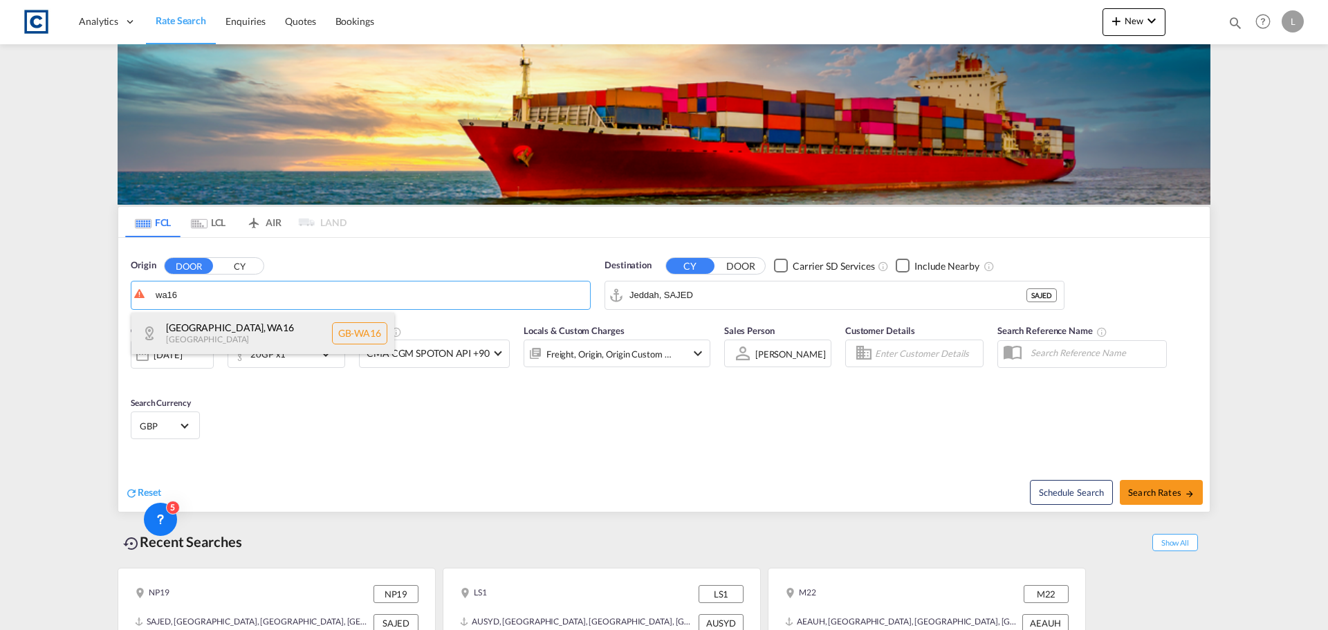
click at [240, 322] on div "[GEOGRAPHIC_DATA] [GEOGRAPHIC_DATA]-WA16" at bounding box center [262, 334] width 263 height 42
type input "GB-WA16, [GEOGRAPHIC_DATA]"
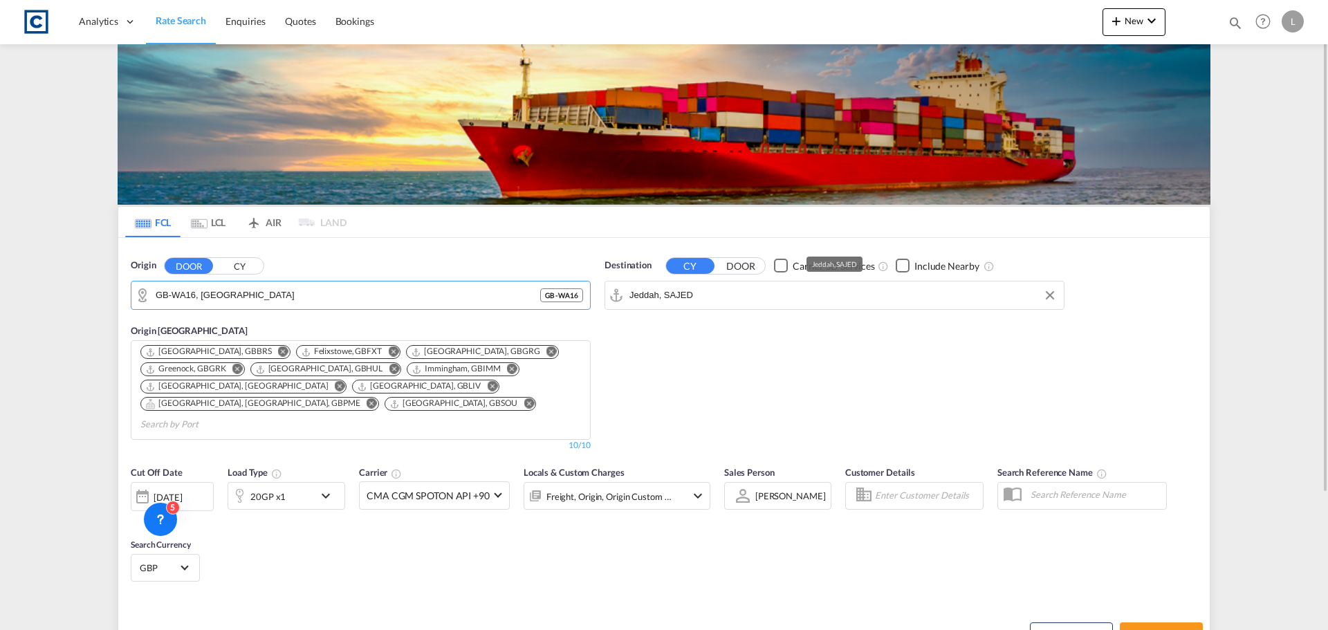
click at [738, 299] on input "Jeddah, SAJED" at bounding box center [842, 295] width 427 height 21
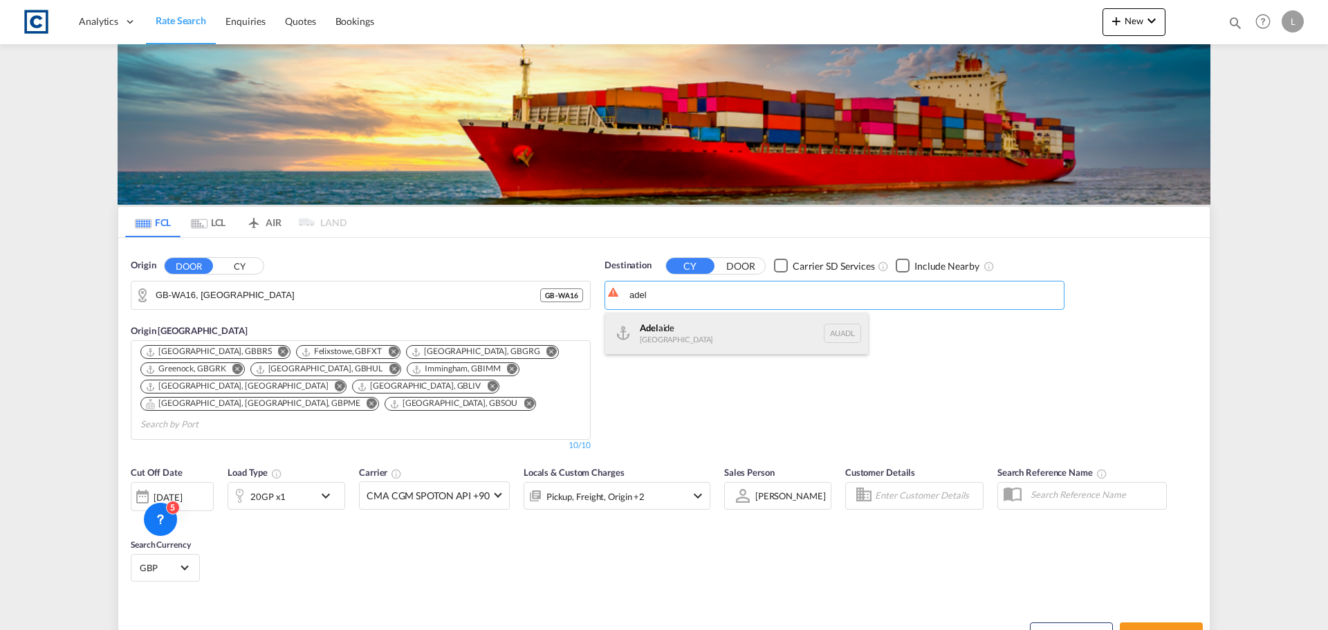
click at [696, 342] on div "Adel aide Australia AUADL" at bounding box center [736, 334] width 263 height 42
type input "[GEOGRAPHIC_DATA], AUADL"
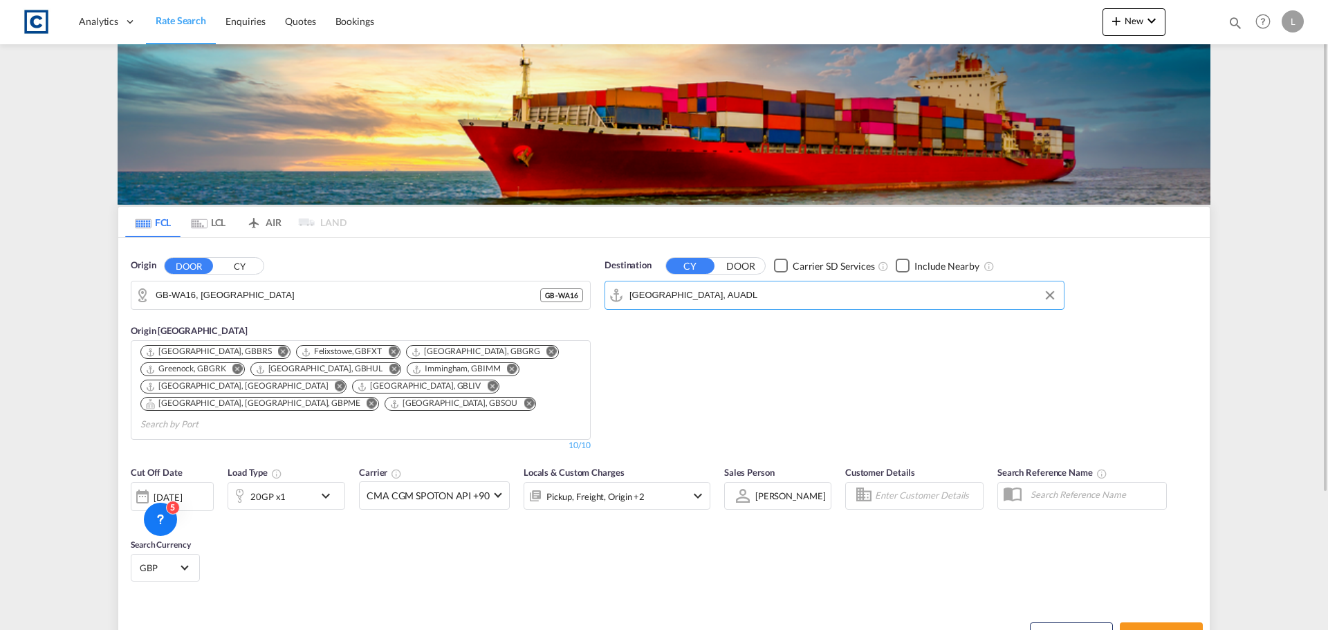
click at [645, 483] on div "Pickup, Freight, Origin +2" at bounding box center [598, 496] width 148 height 28
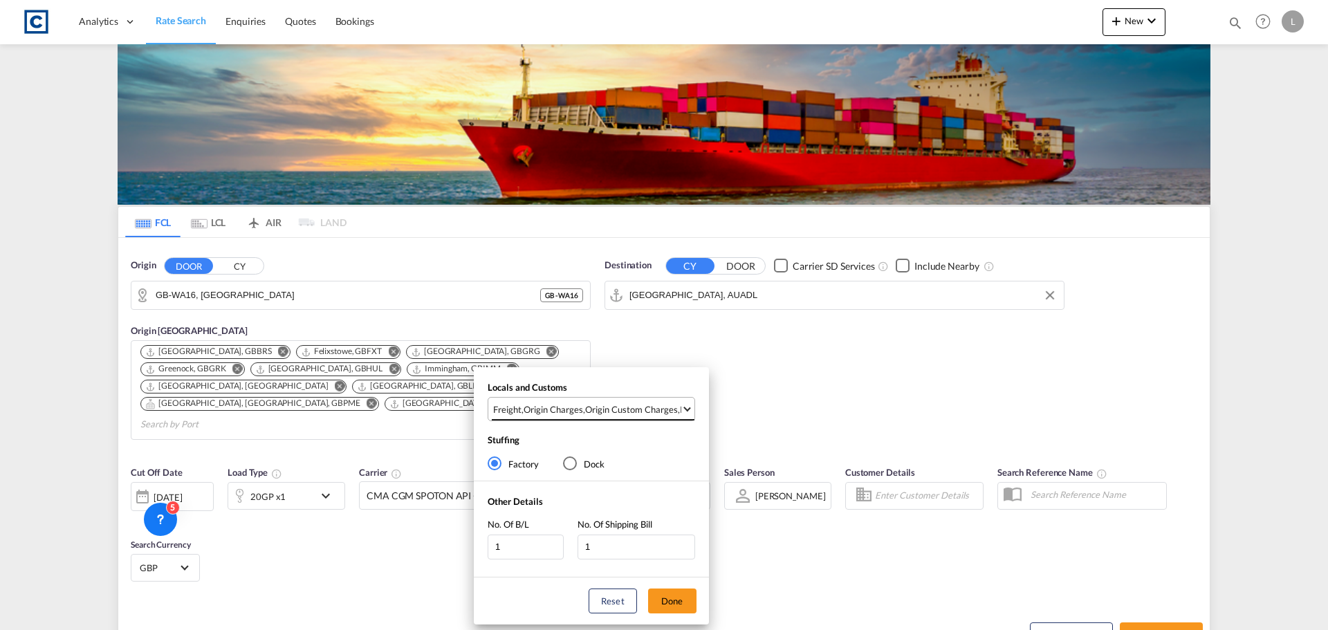
click at [618, 406] on div "Origin Custom Charges" at bounding box center [631, 409] width 93 height 12
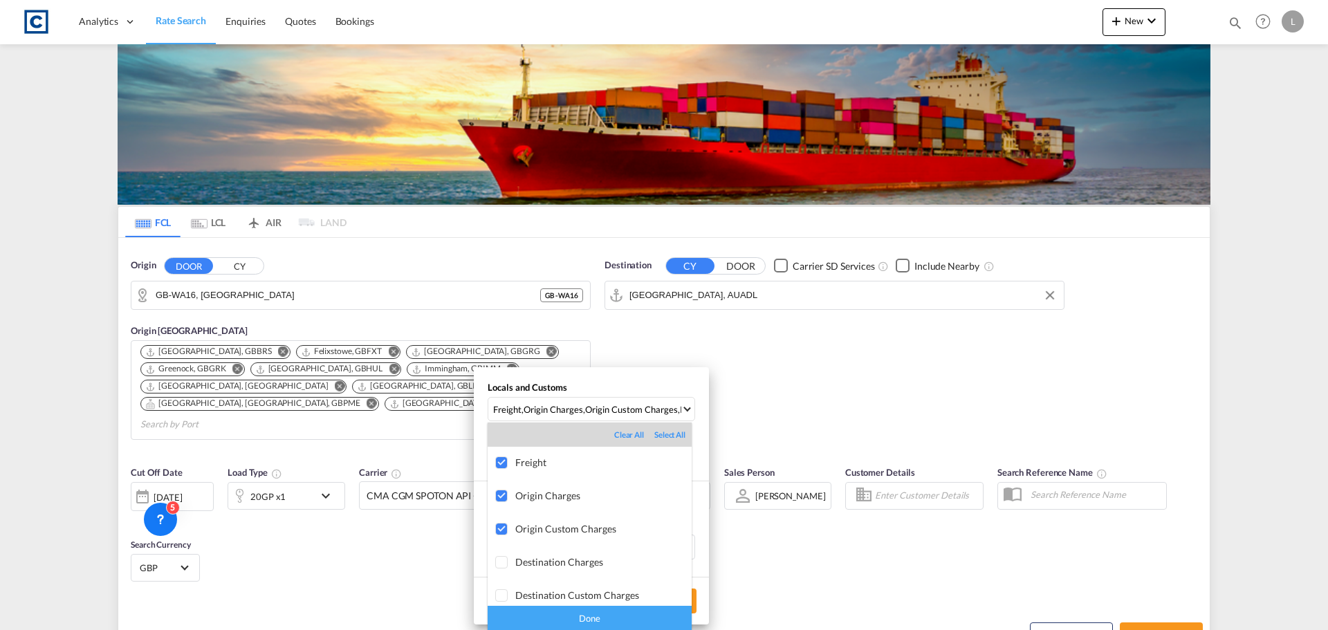
click at [590, 606] on div "Done" at bounding box center [590, 618] width 204 height 24
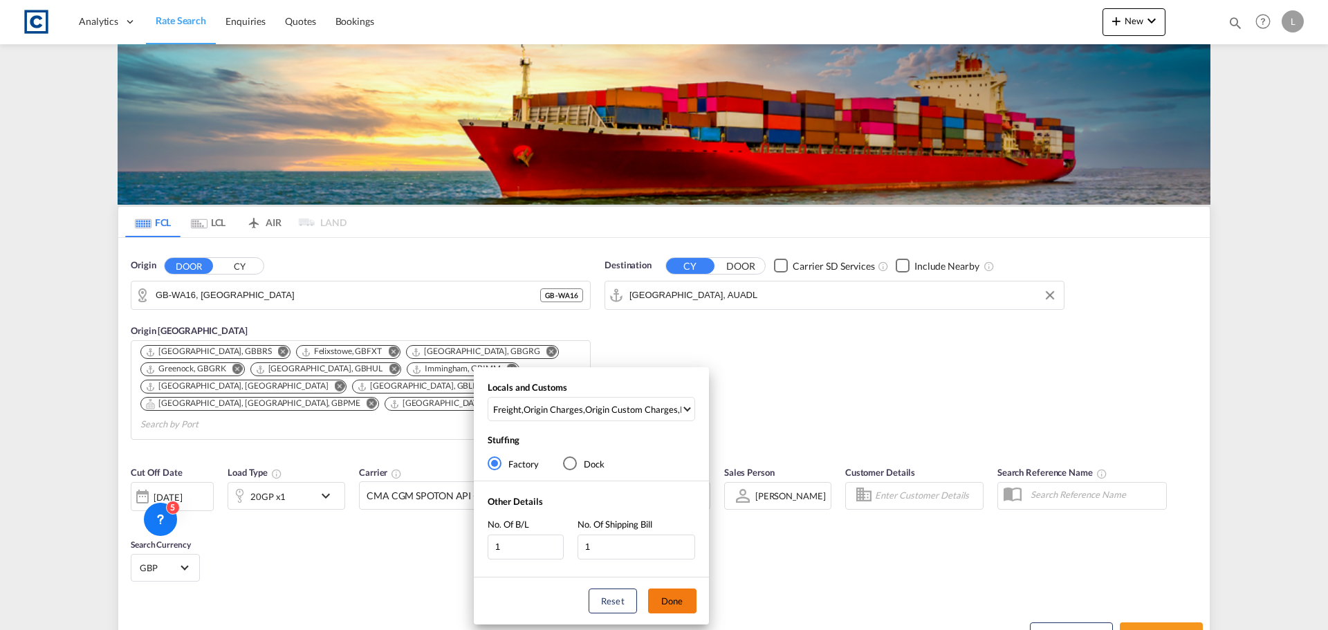
click at [670, 598] on button "Done" at bounding box center [672, 601] width 48 height 25
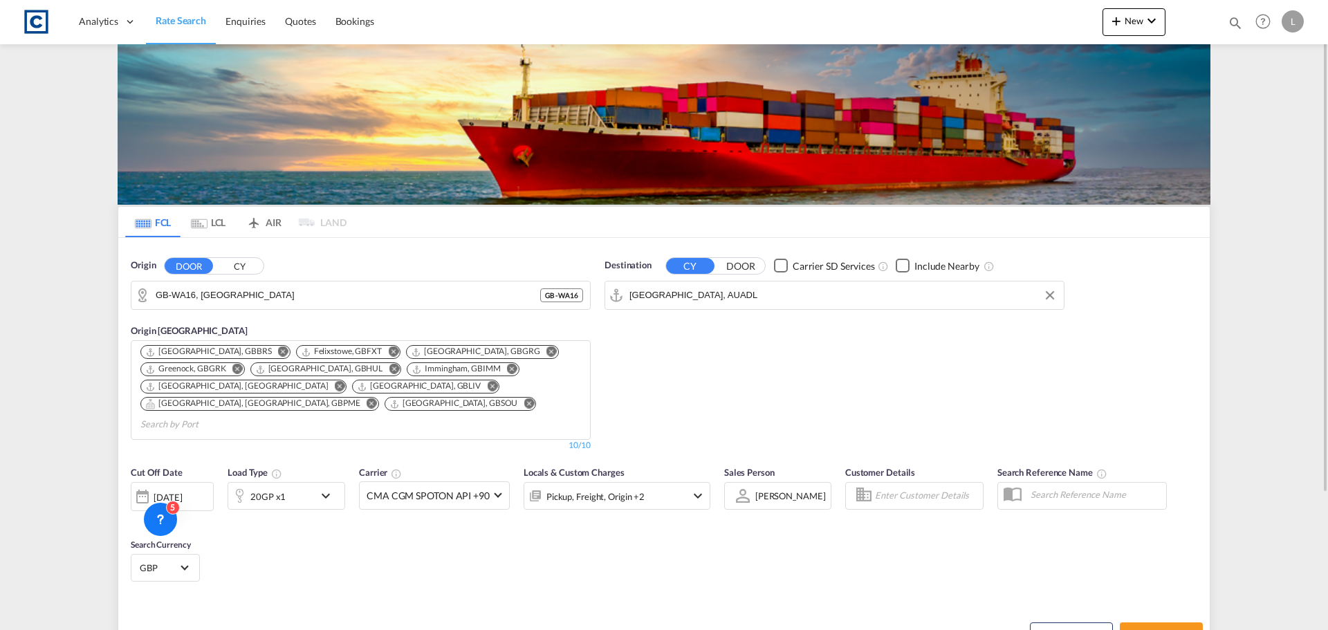
click at [178, 491] on div "[DATE]" at bounding box center [168, 497] width 28 height 12
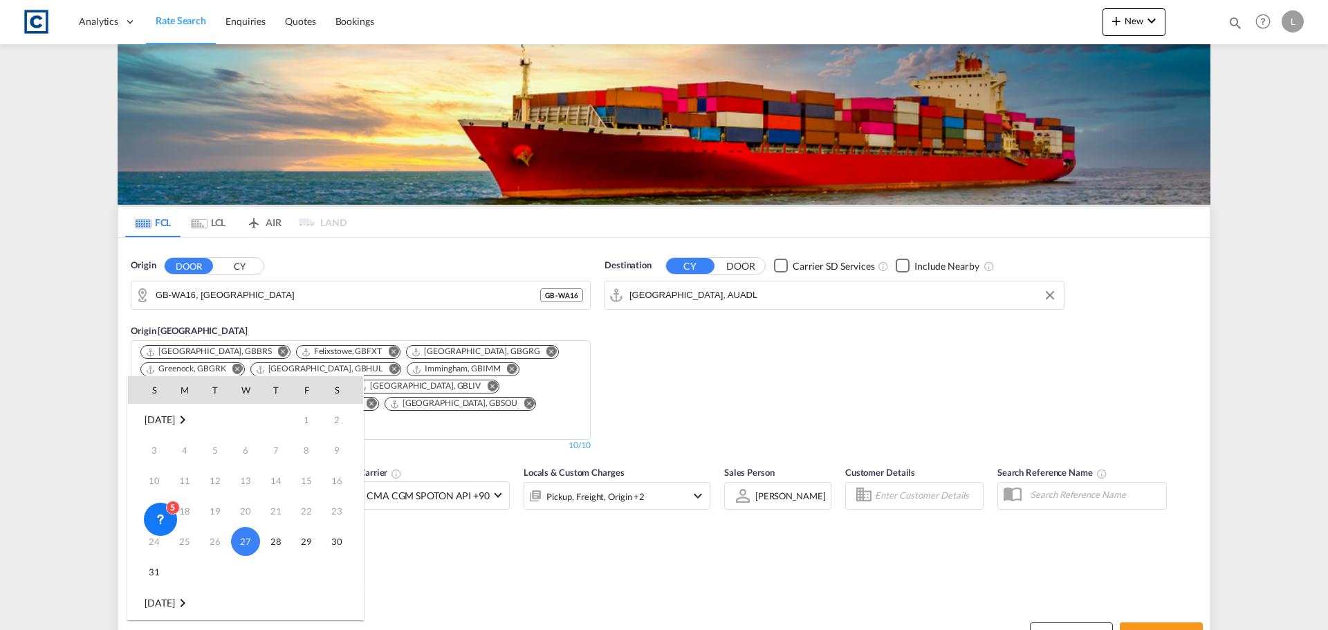
scroll to position [69, 0]
click at [178, 572] on span "1" at bounding box center [185, 565] width 28 height 28
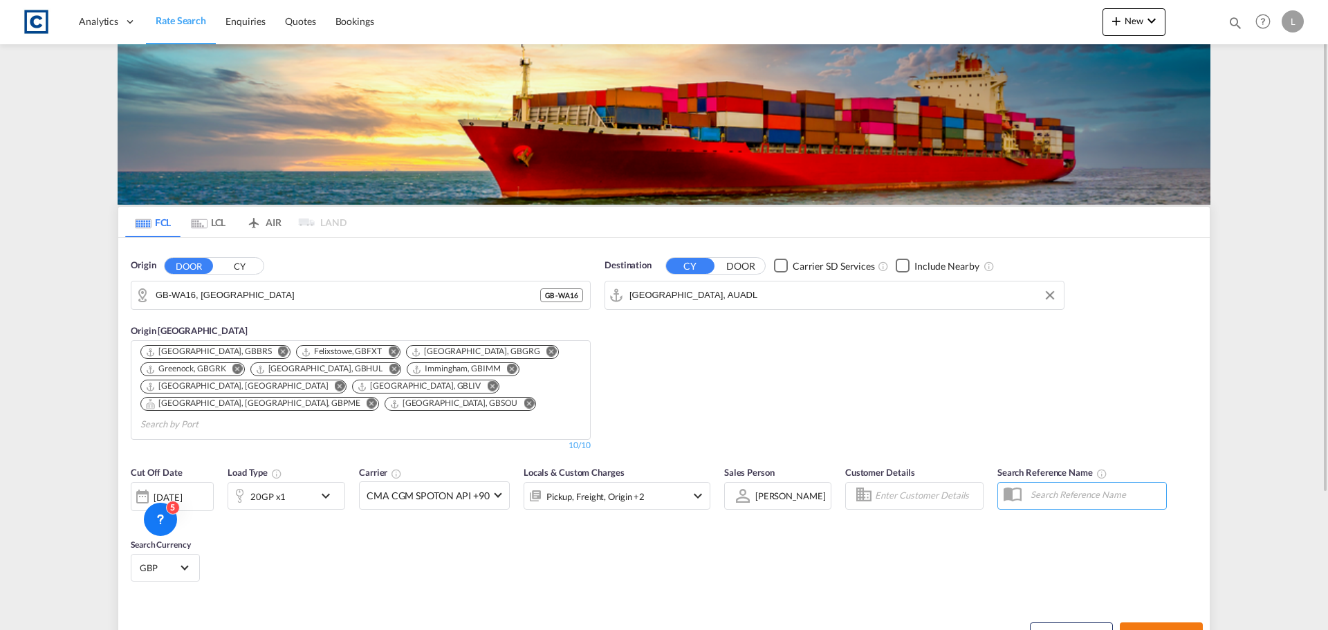
click at [1166, 629] on span "Search Rates" at bounding box center [1161, 634] width 66 height 11
type input "WA16 to AUADL / [DATE]"
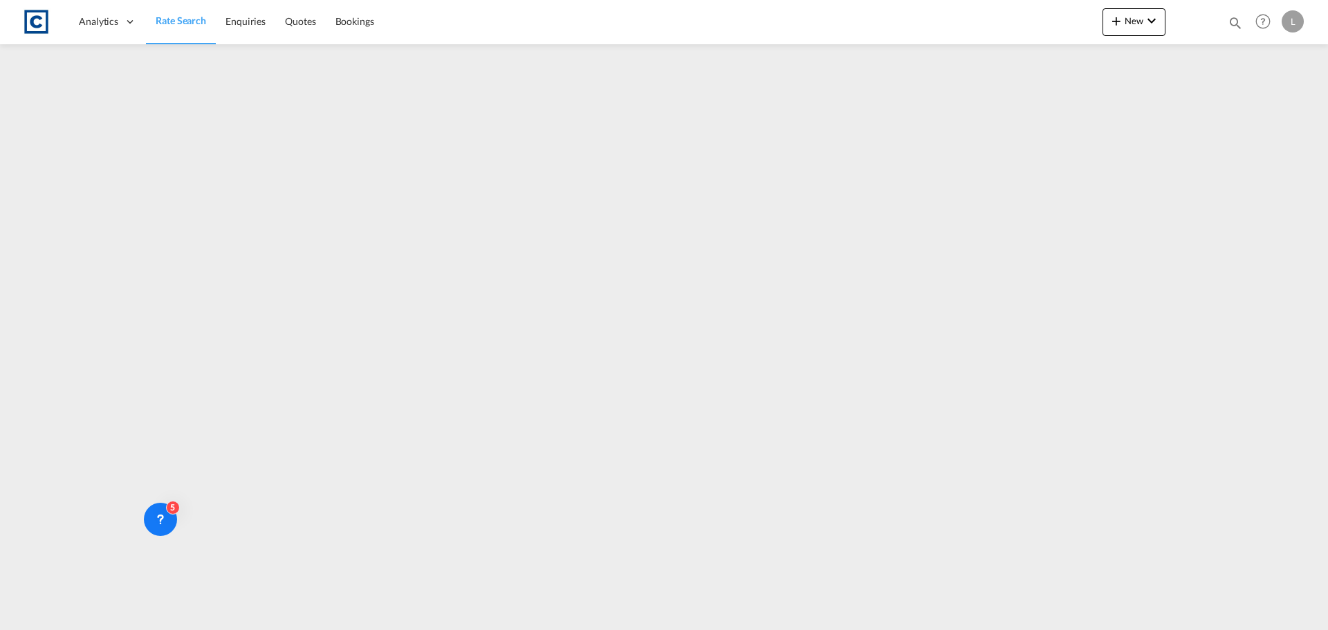
click at [194, 21] on span "Rate Search" at bounding box center [181, 21] width 50 height 12
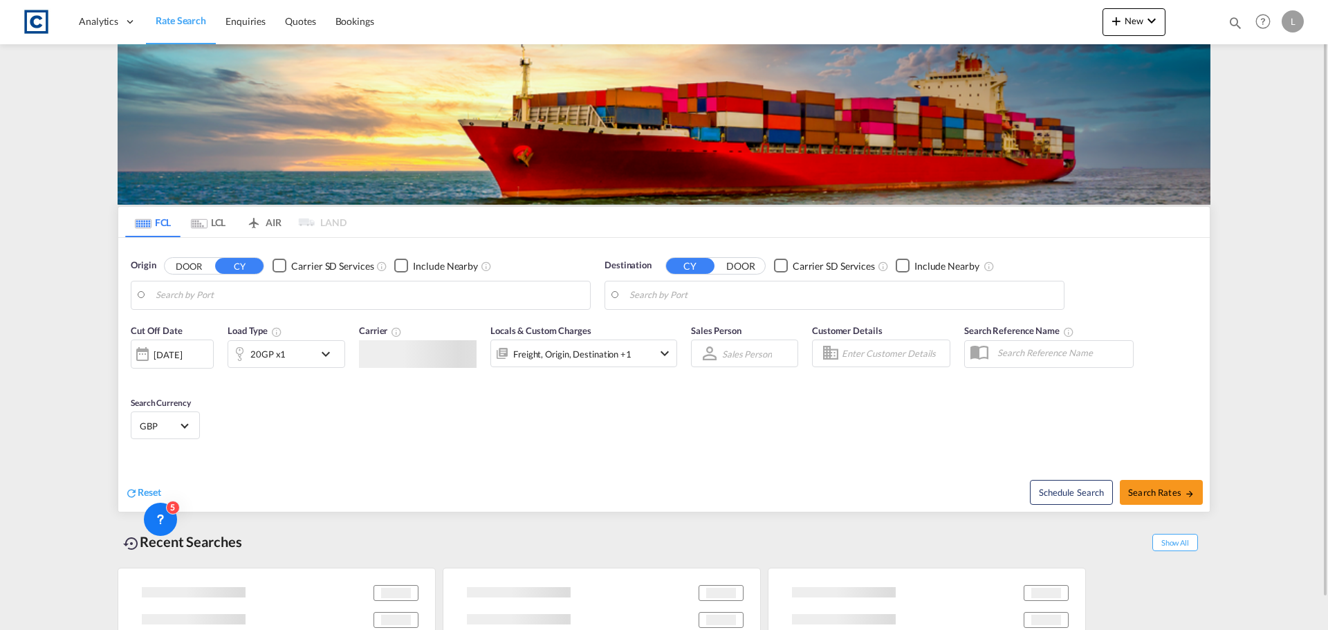
type input "GB-WA16, [GEOGRAPHIC_DATA]"
type input "[GEOGRAPHIC_DATA], AUADL"
